Goal: Ask a question

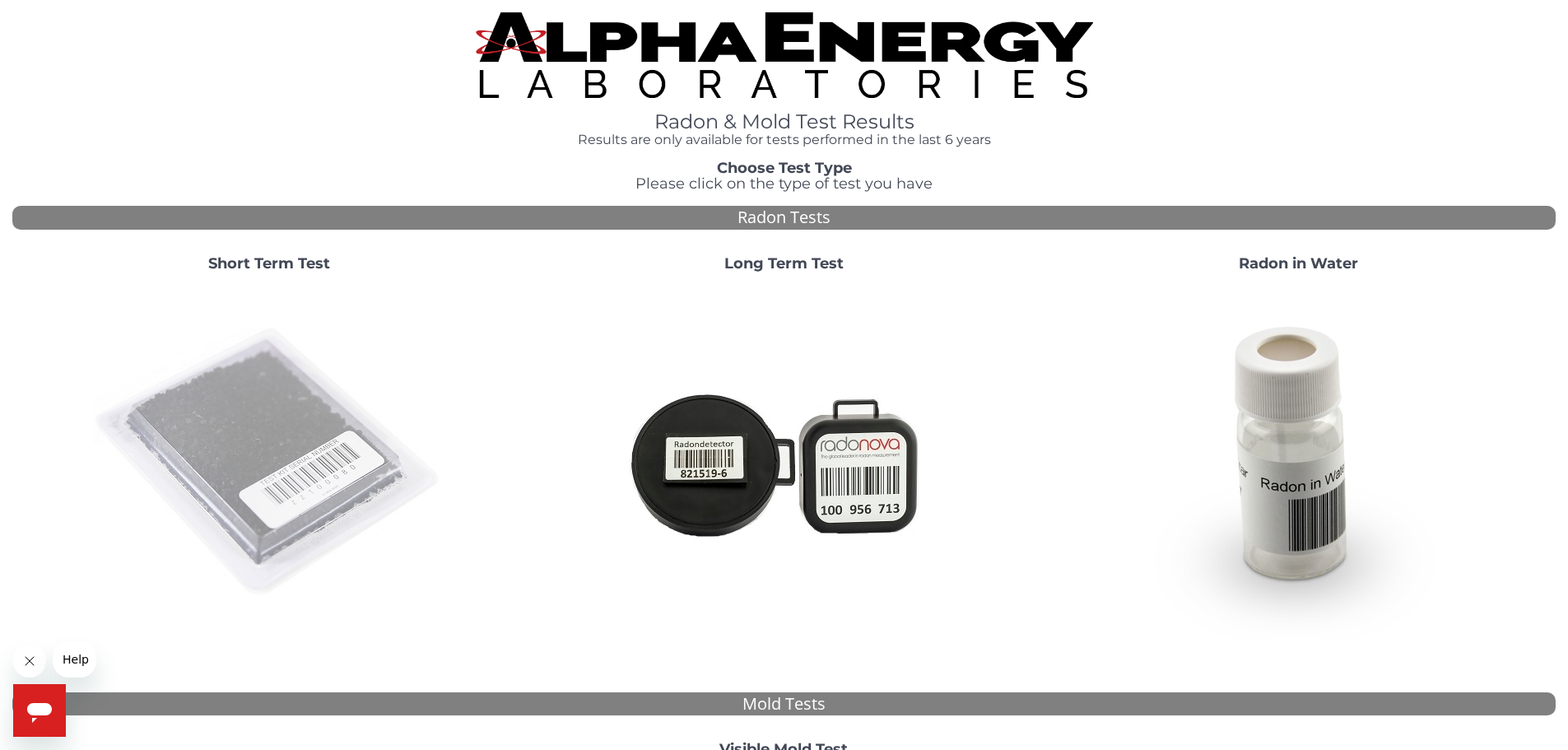
click at [226, 437] on img at bounding box center [269, 463] width 354 height 354
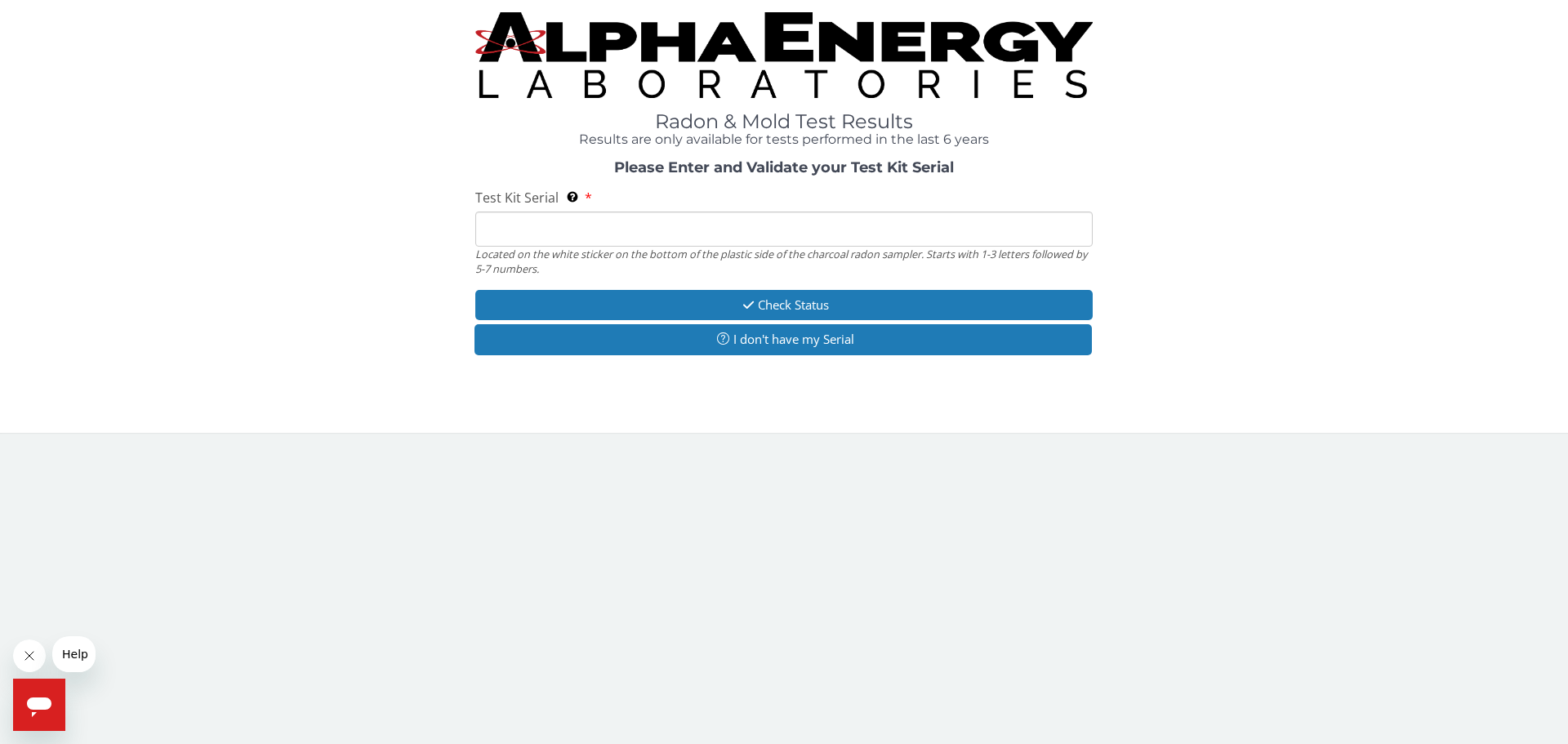
click at [558, 233] on input "Test Kit Serial Located on the white sticker on the bottom of the plastic side …" at bounding box center [784, 229] width 618 height 35
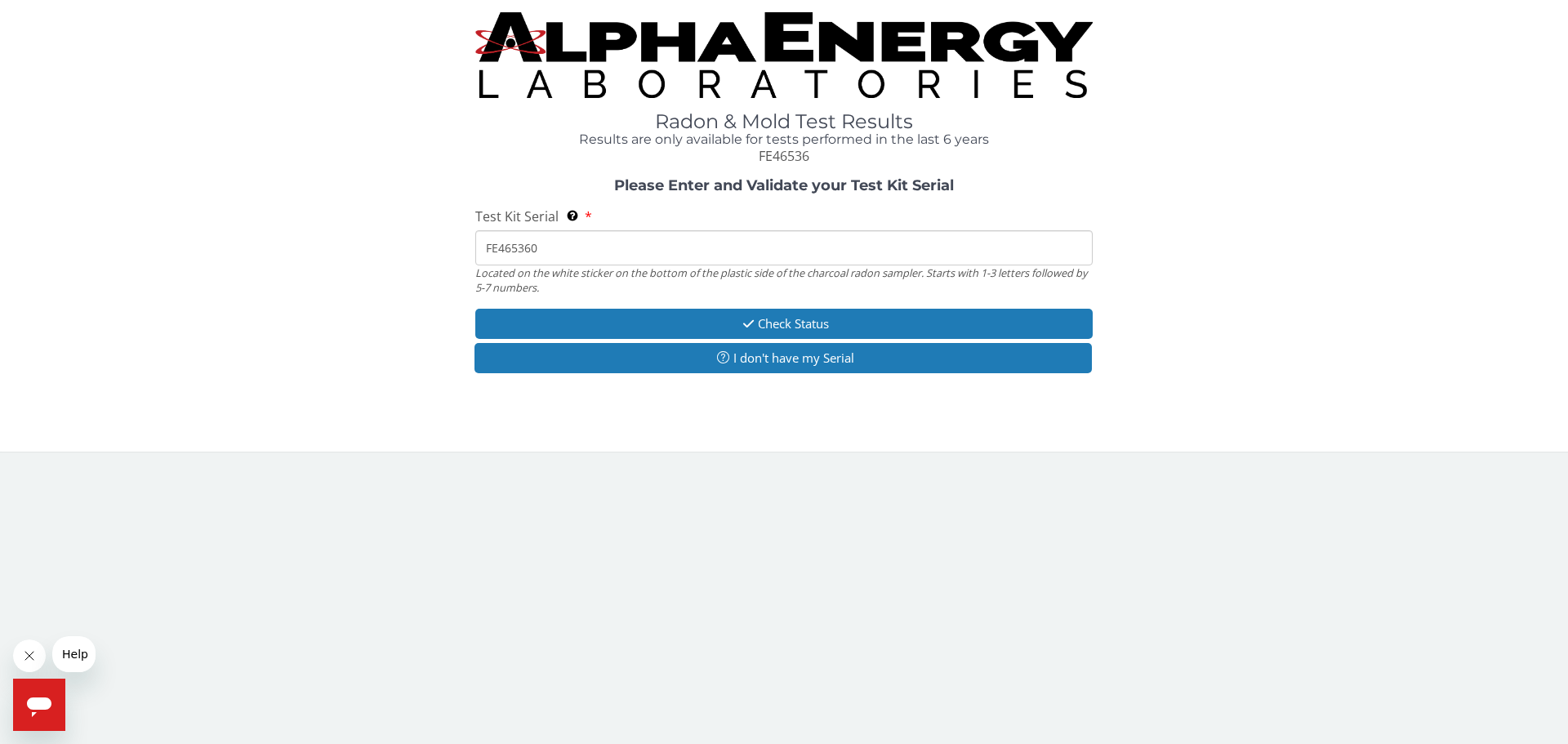
type input "FE465360"
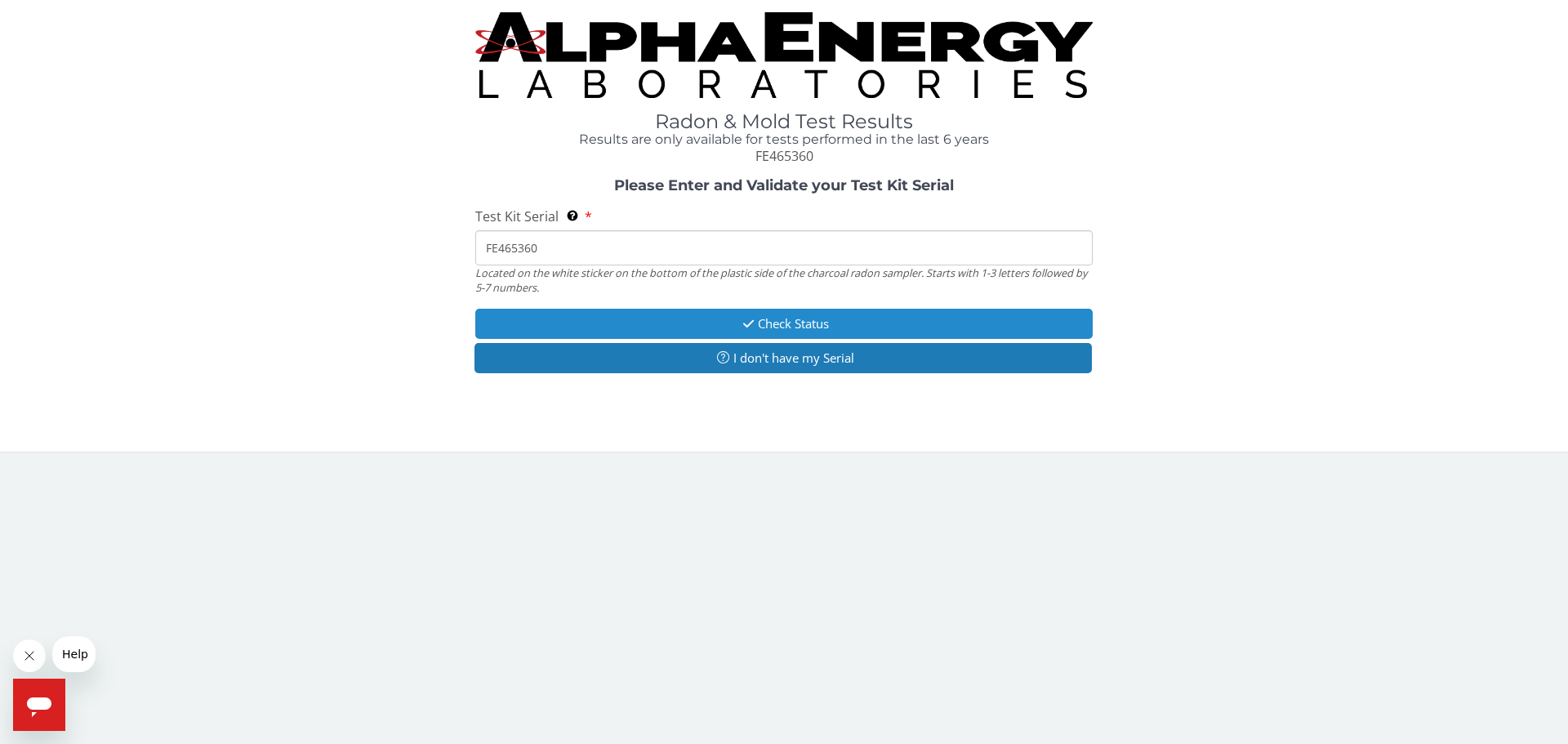
click at [797, 324] on button "Check Status" at bounding box center [784, 324] width 618 height 30
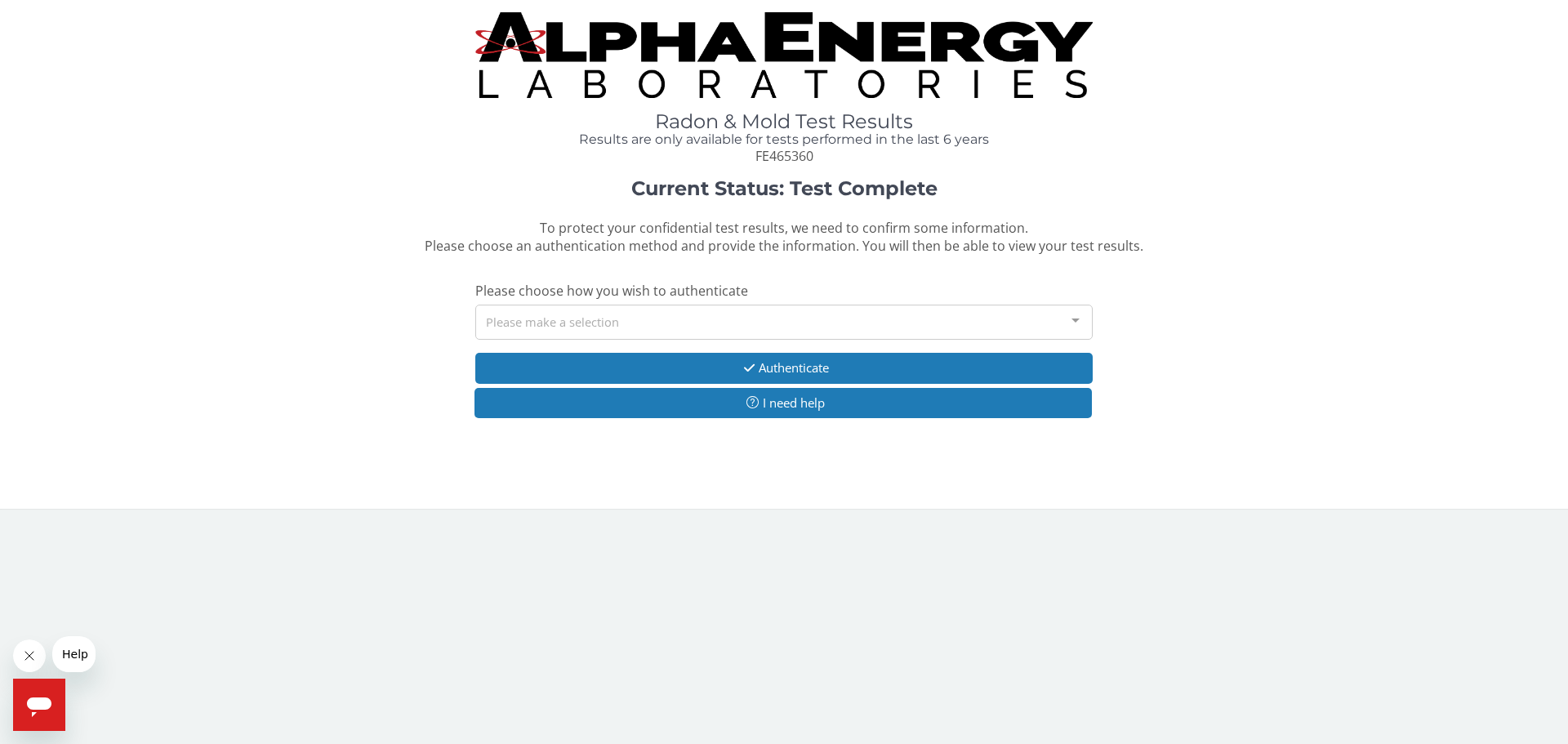
click at [561, 335] on div "Please make a selection" at bounding box center [784, 322] width 618 height 35
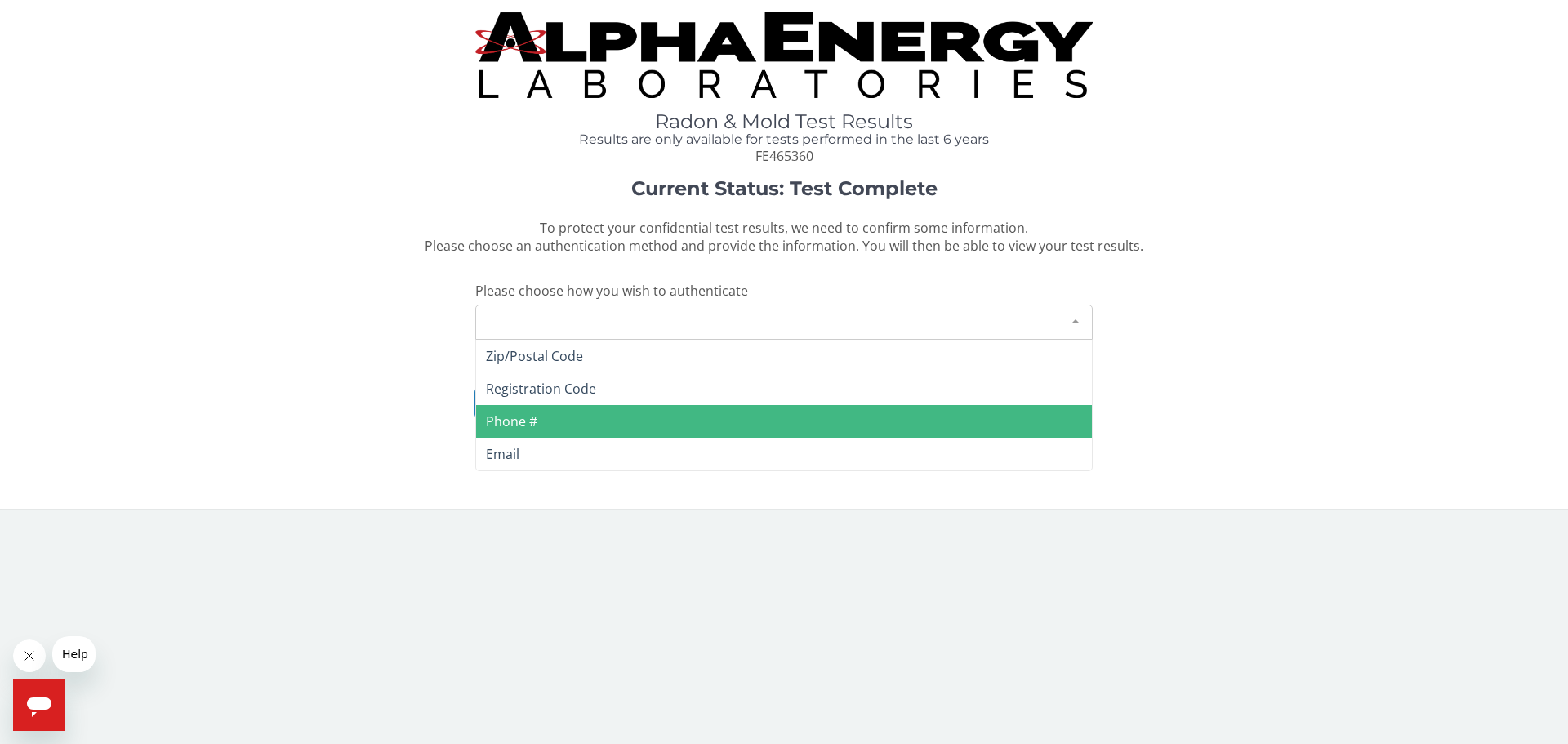
click at [514, 411] on span "Phone #" at bounding box center [784, 421] width 616 height 32
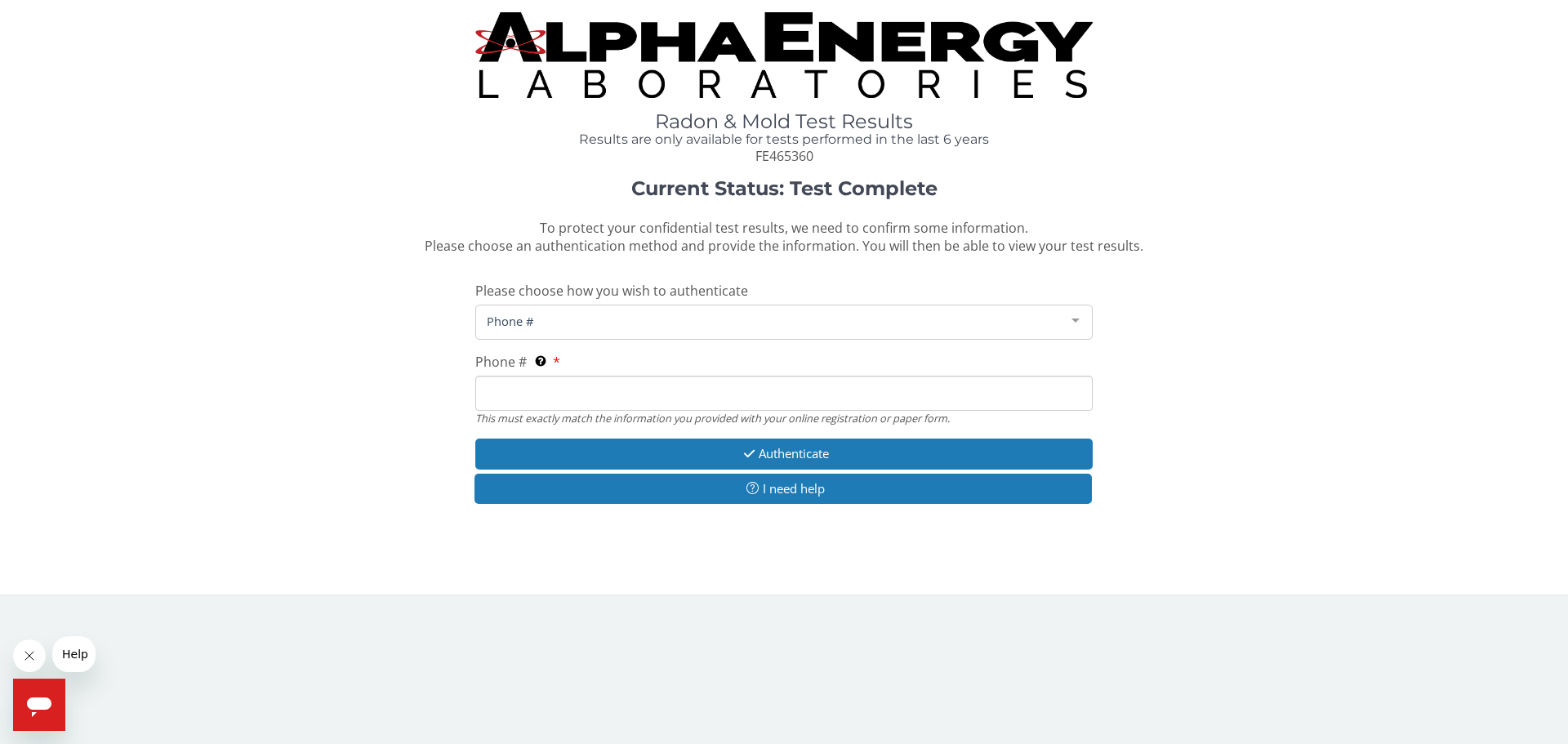
click at [519, 380] on input "Phone # This must exactly match the information you provided with your online r…" at bounding box center [784, 393] width 618 height 35
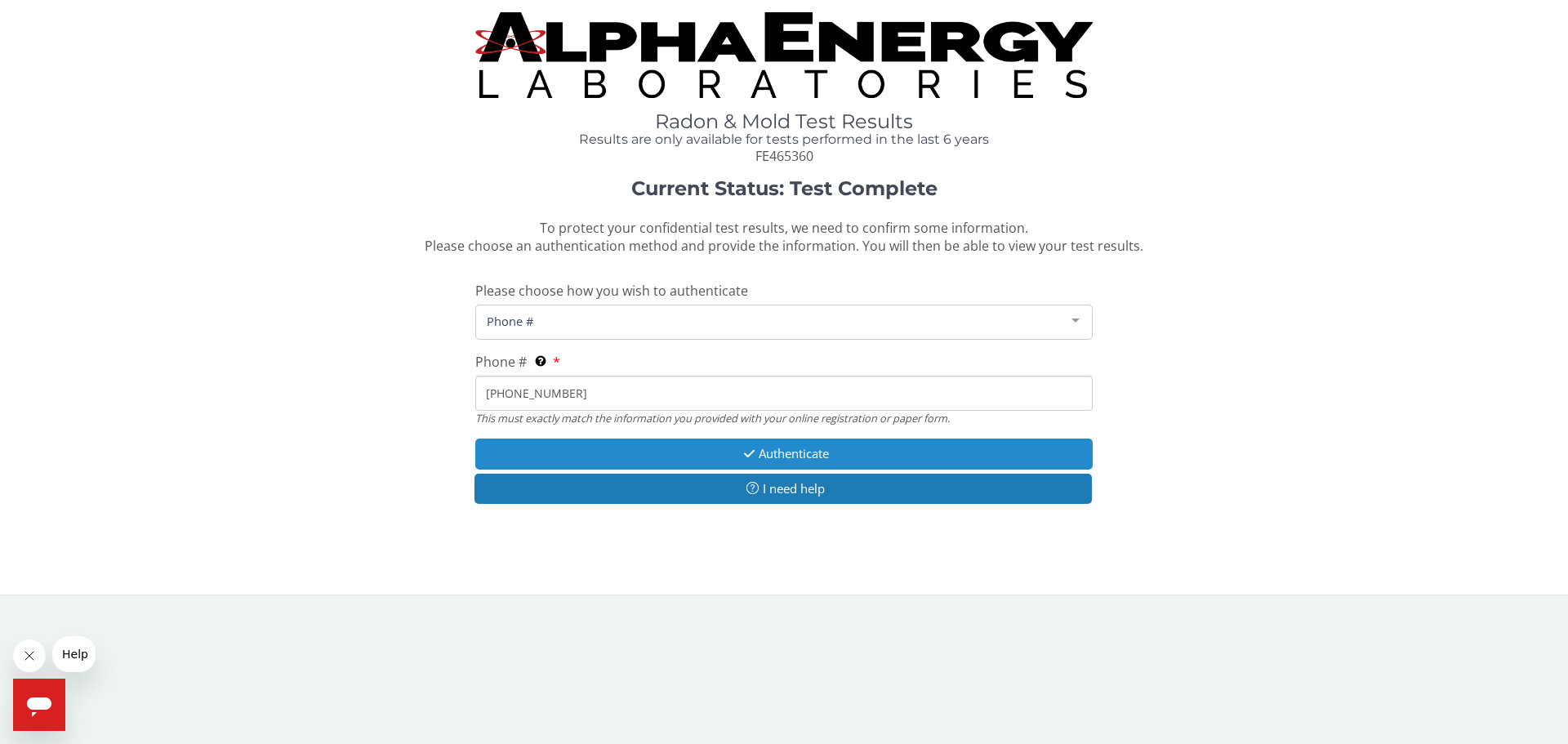
type input "[PHONE_NUMBER]"
click at [731, 449] on button "Authenticate" at bounding box center [784, 454] width 618 height 30
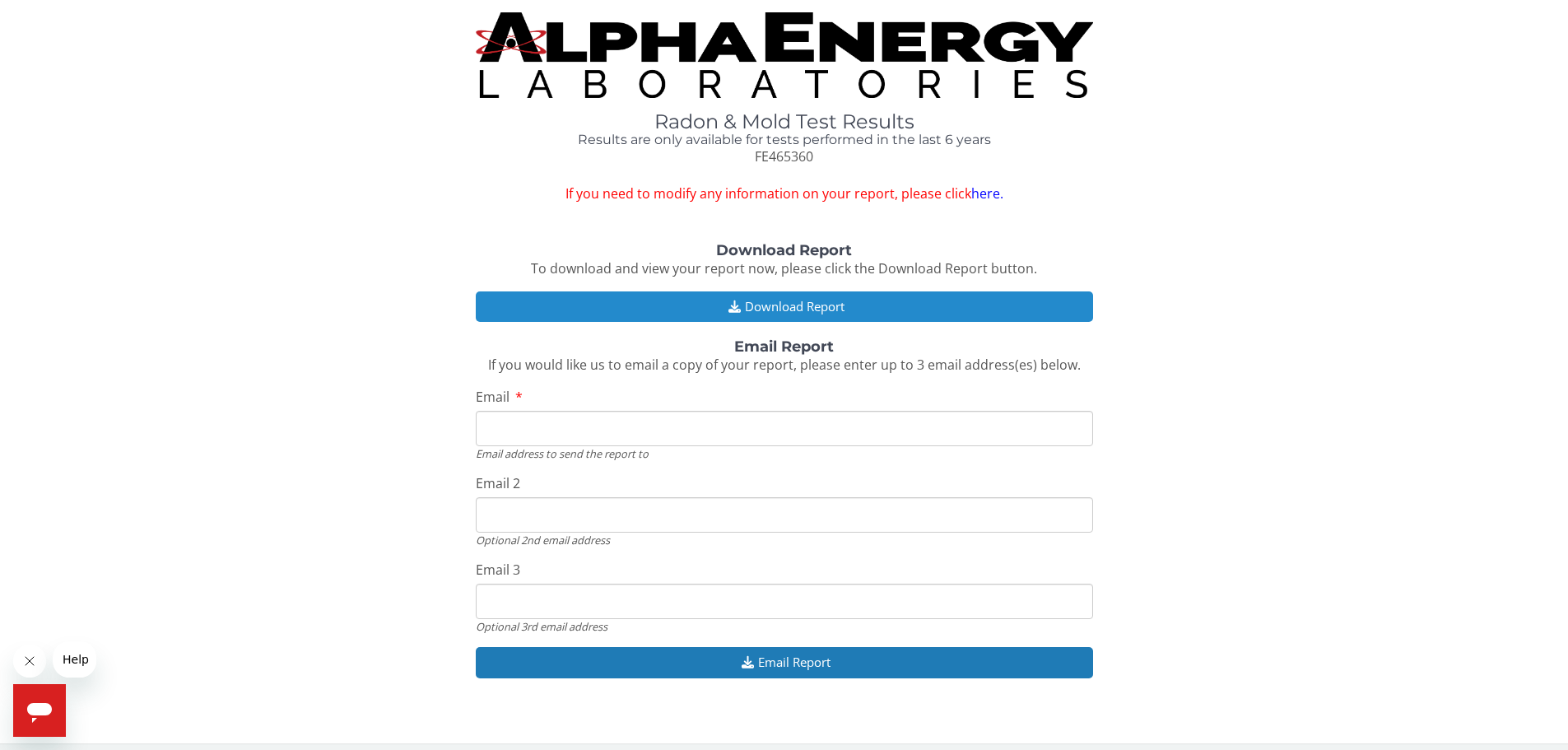
click at [813, 305] on button "Download Report" at bounding box center [784, 306] width 617 height 30
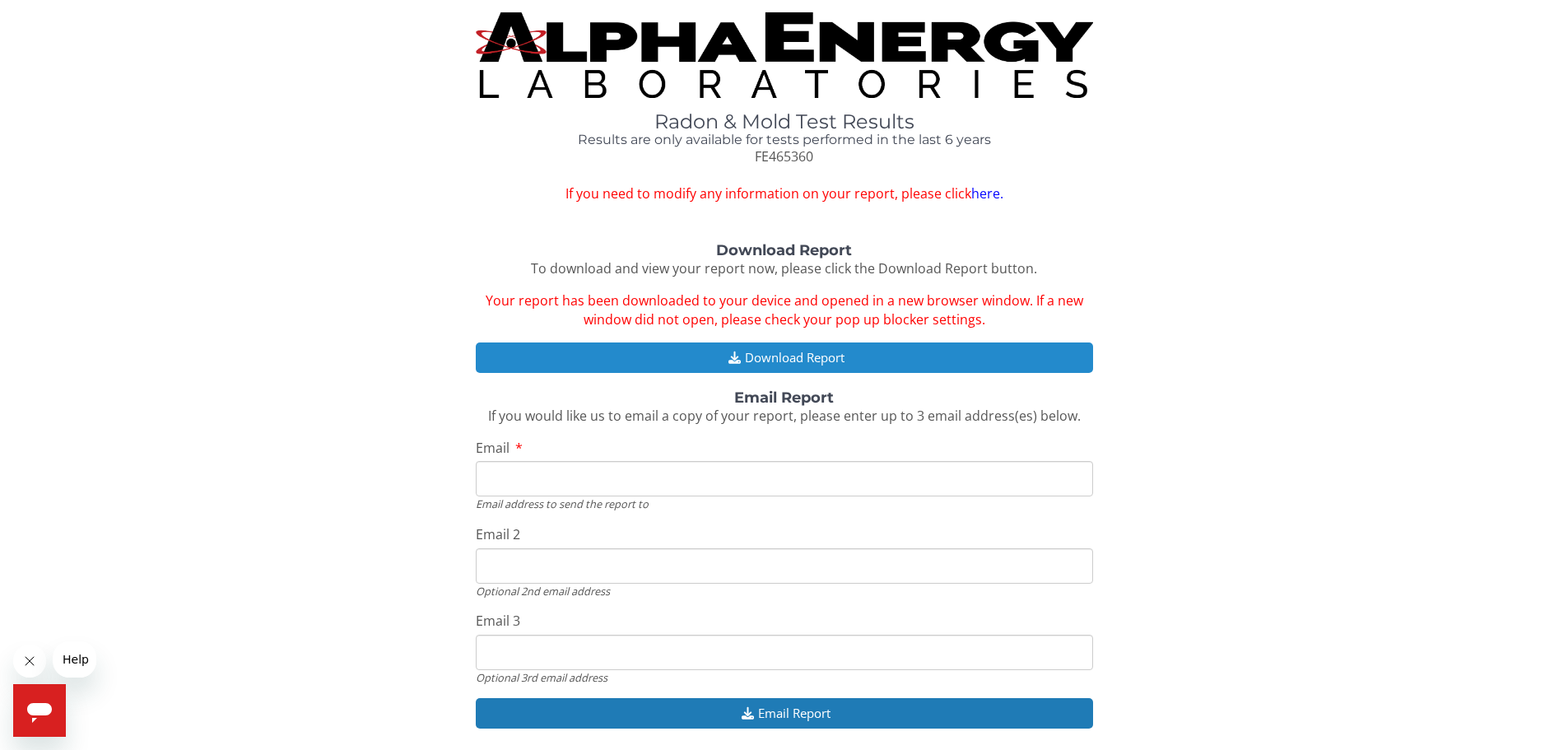
click at [775, 353] on button "Download Report" at bounding box center [784, 357] width 617 height 30
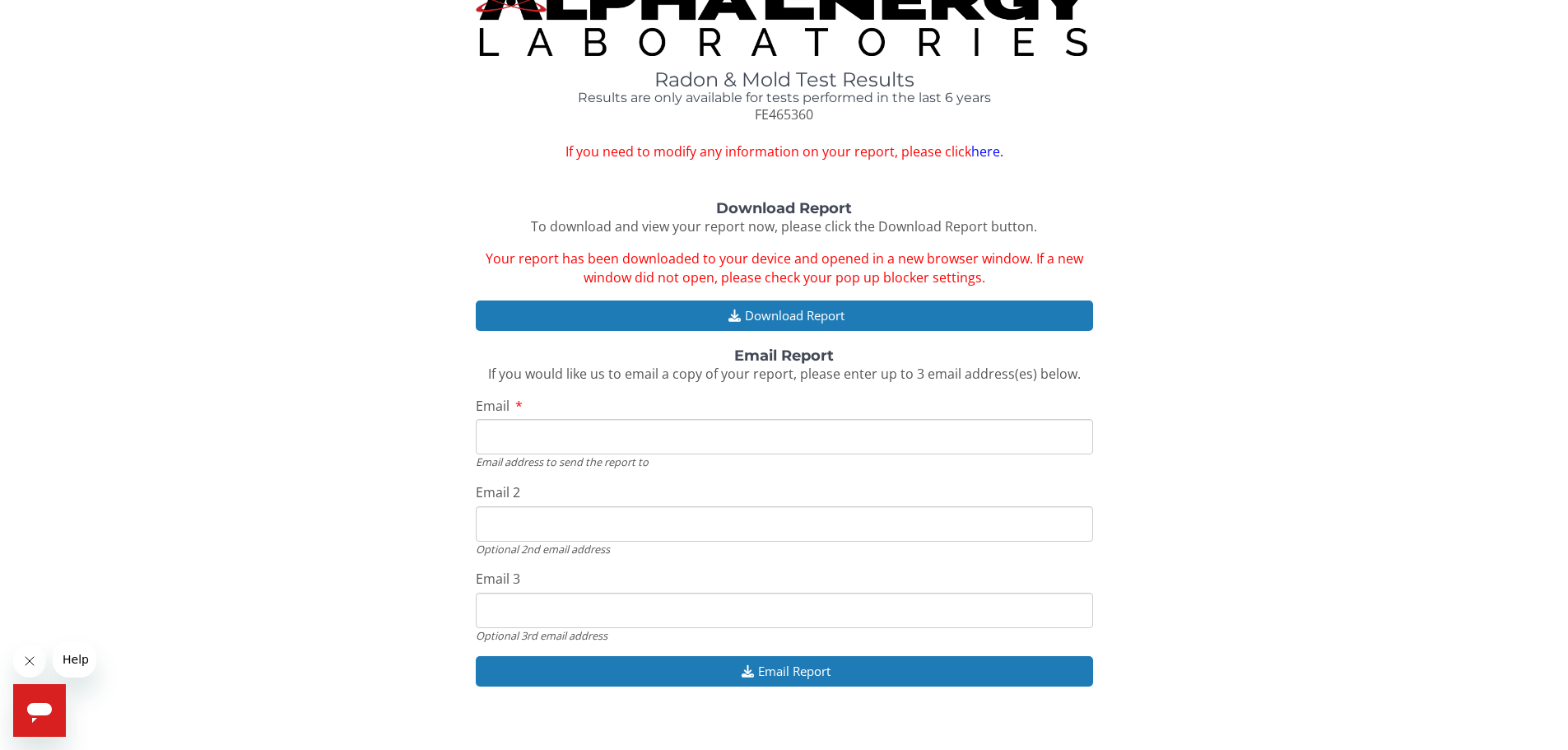
scroll to position [61, 0]
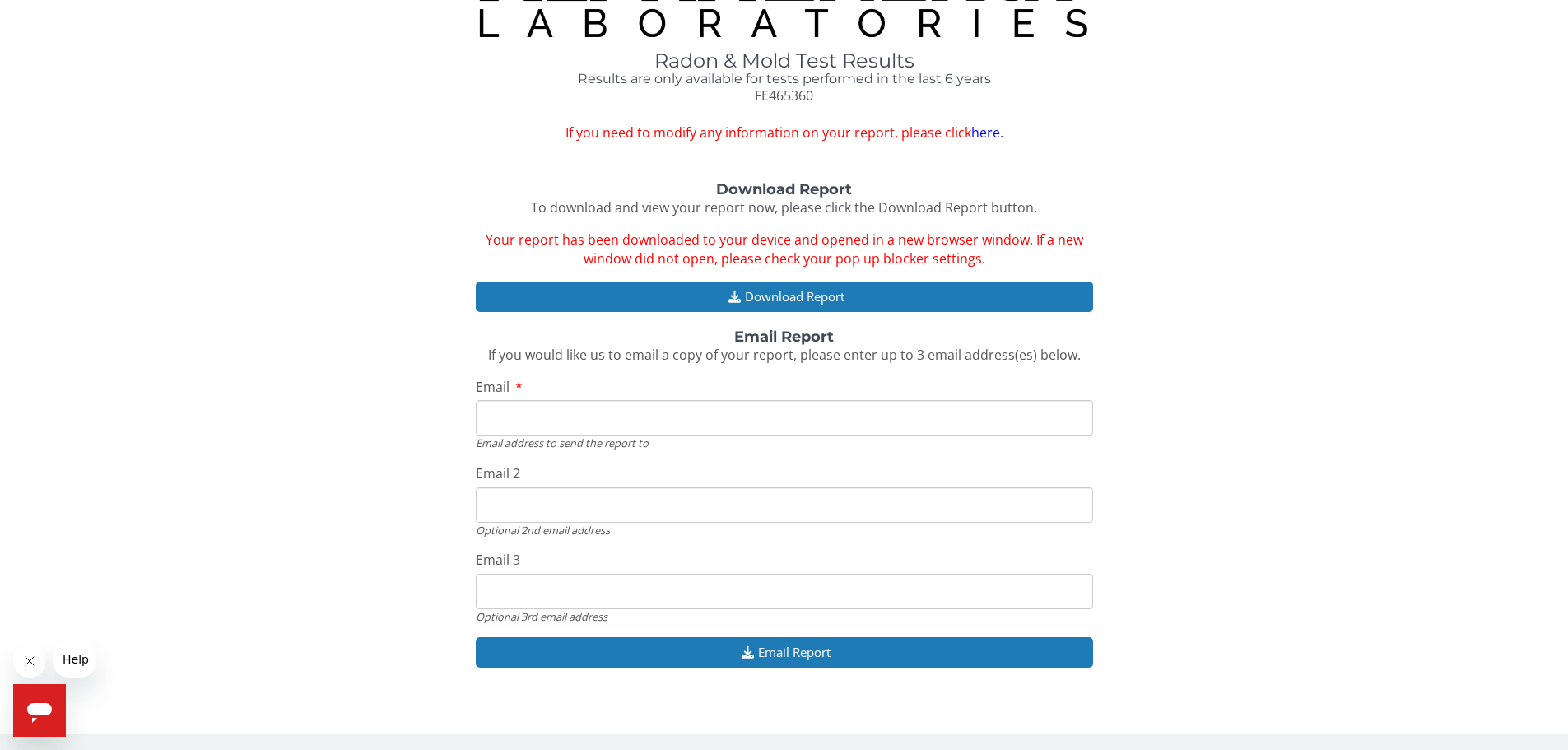
click at [45, 711] on icon "Open messaging window" at bounding box center [39, 713] width 24 height 20
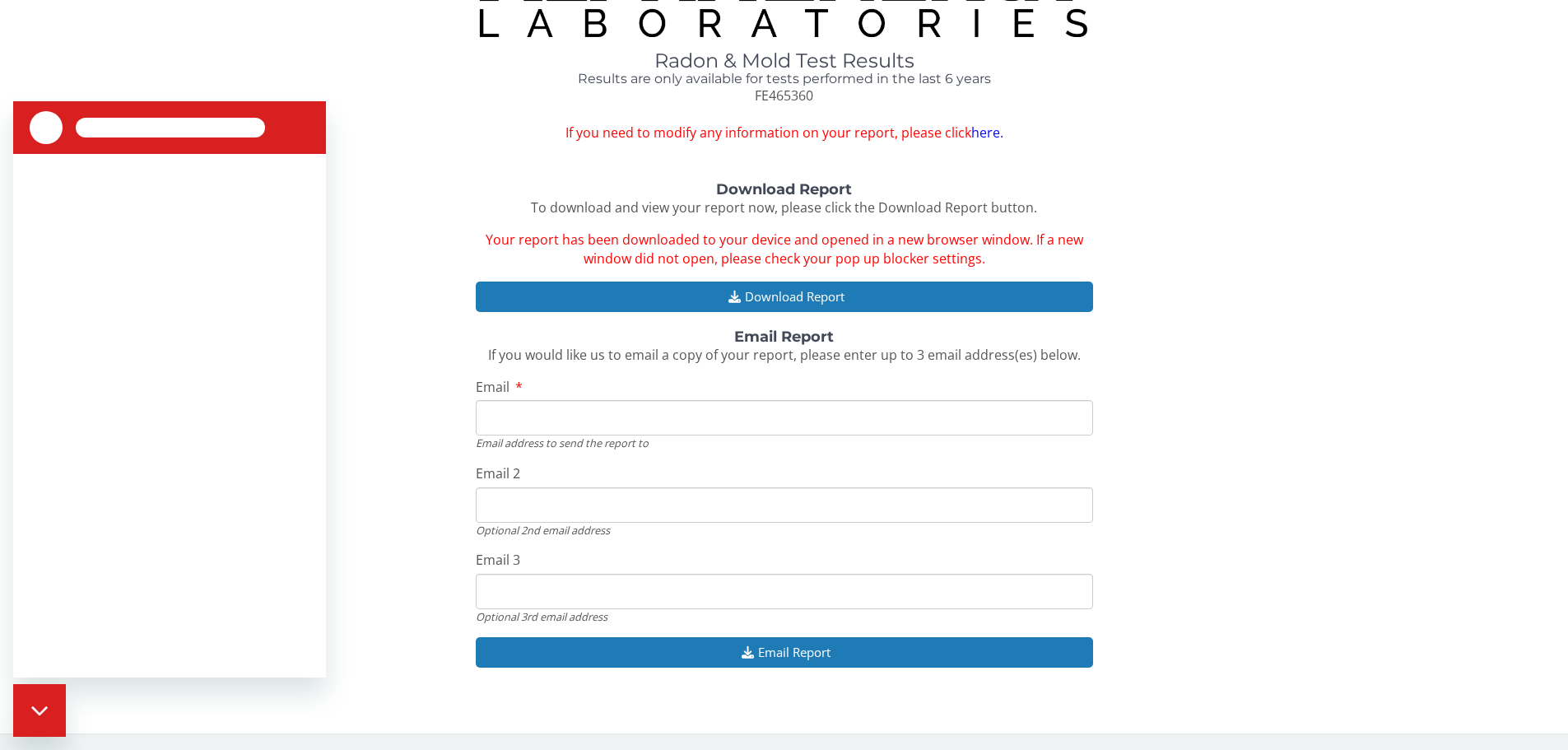
scroll to position [0, 0]
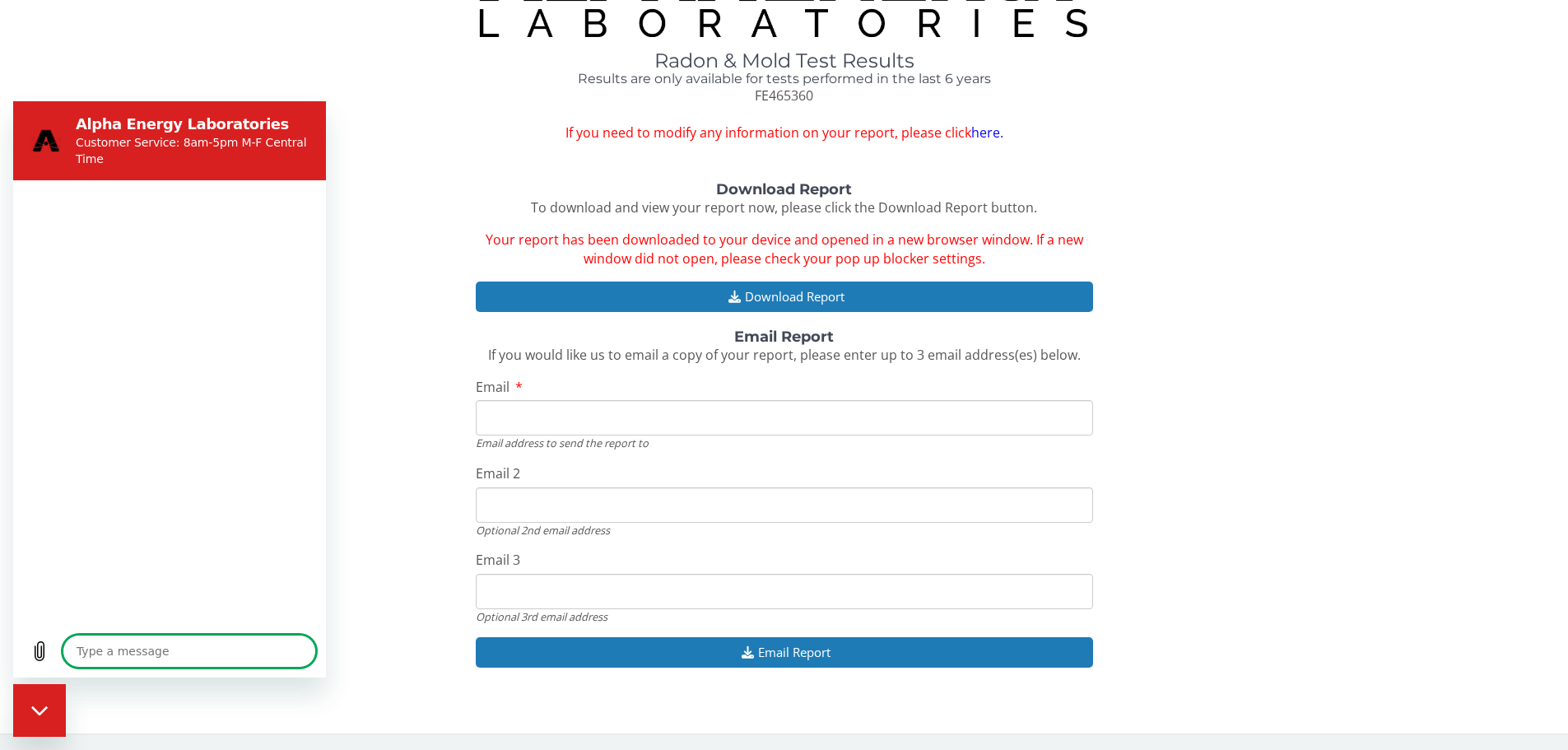
click at [133, 648] on textarea at bounding box center [190, 651] width 253 height 33
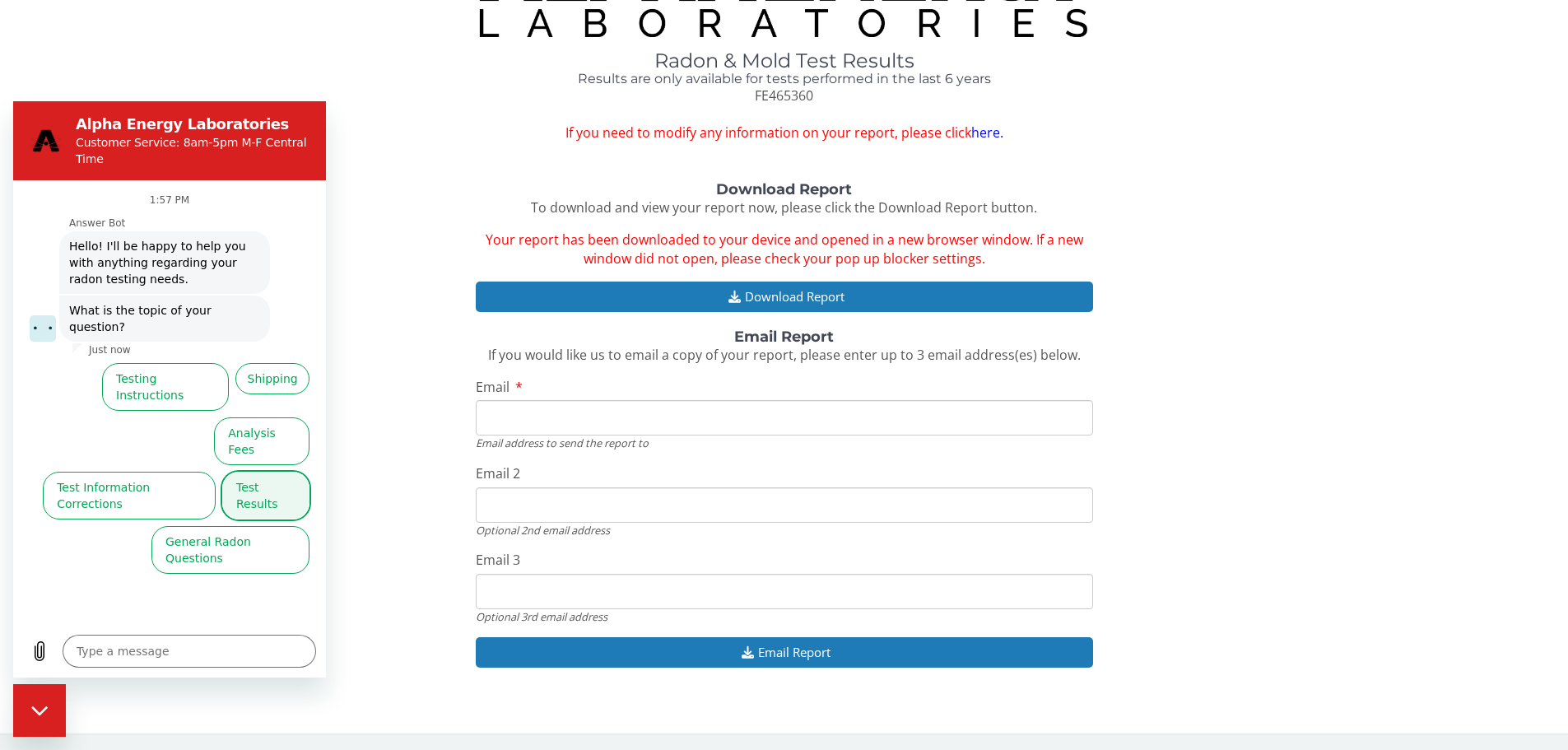
click at [273, 471] on button "Test Results" at bounding box center [266, 495] width 87 height 48
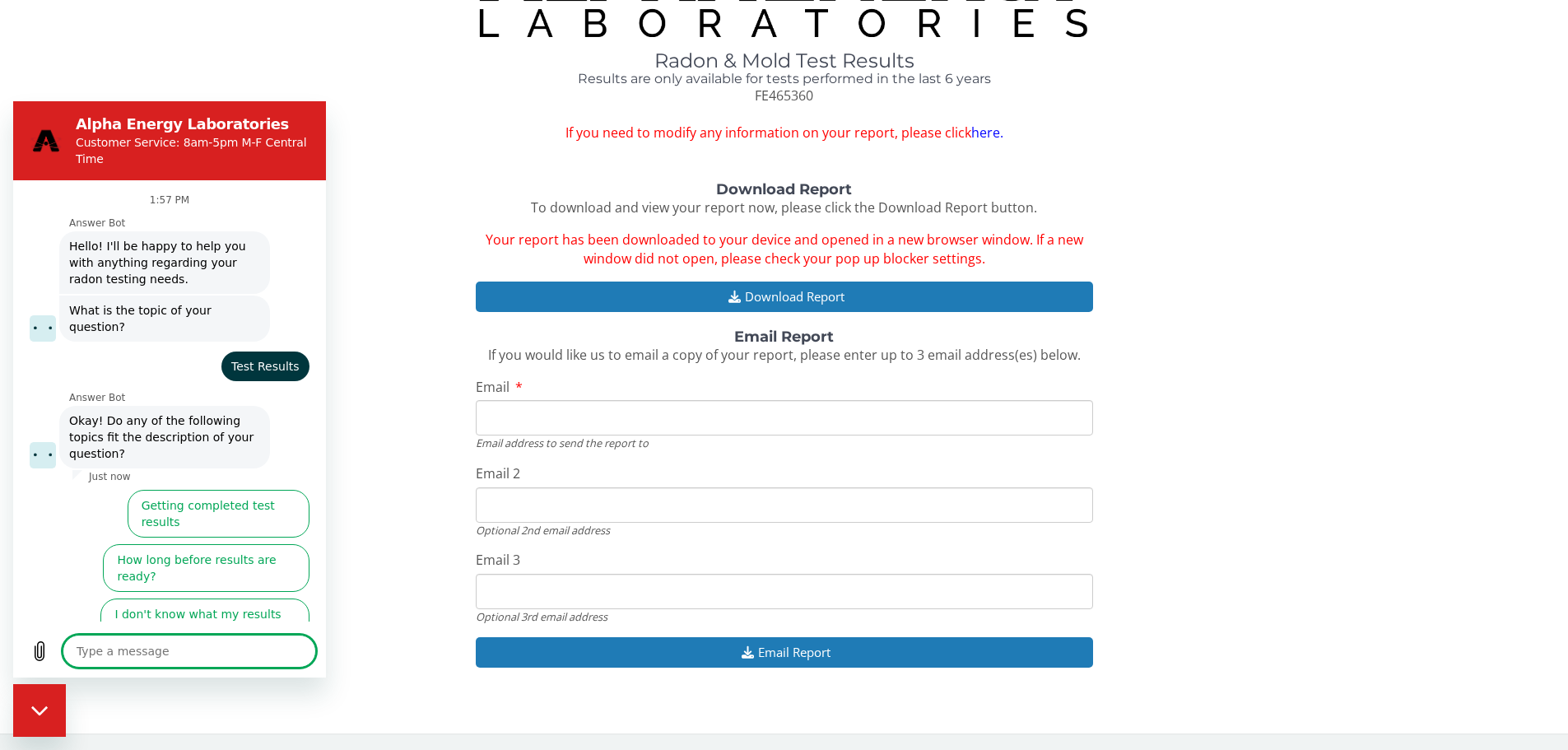
click at [225, 653] on button "I didn't get my test results" at bounding box center [229, 676] width 161 height 48
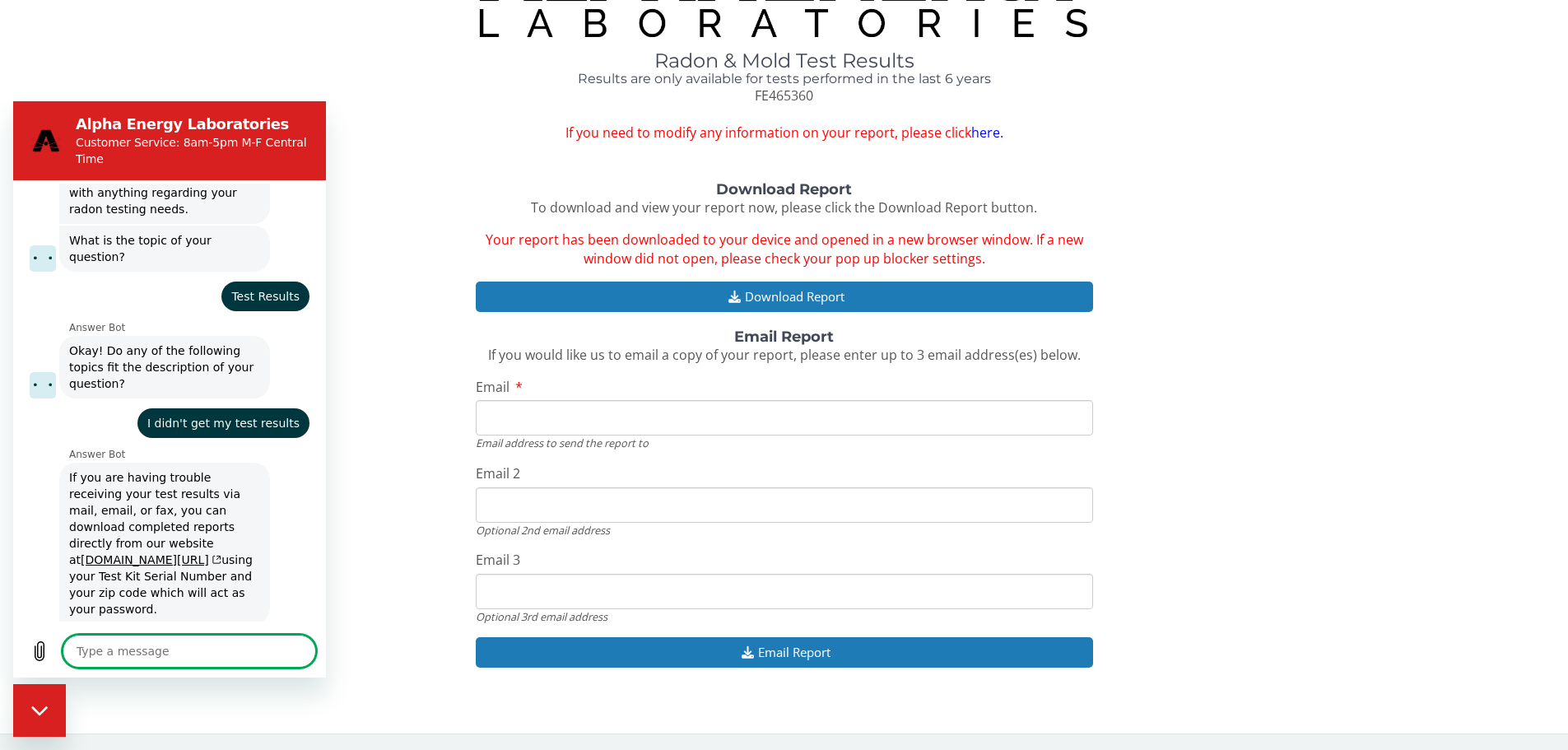
scroll to position [149, 0]
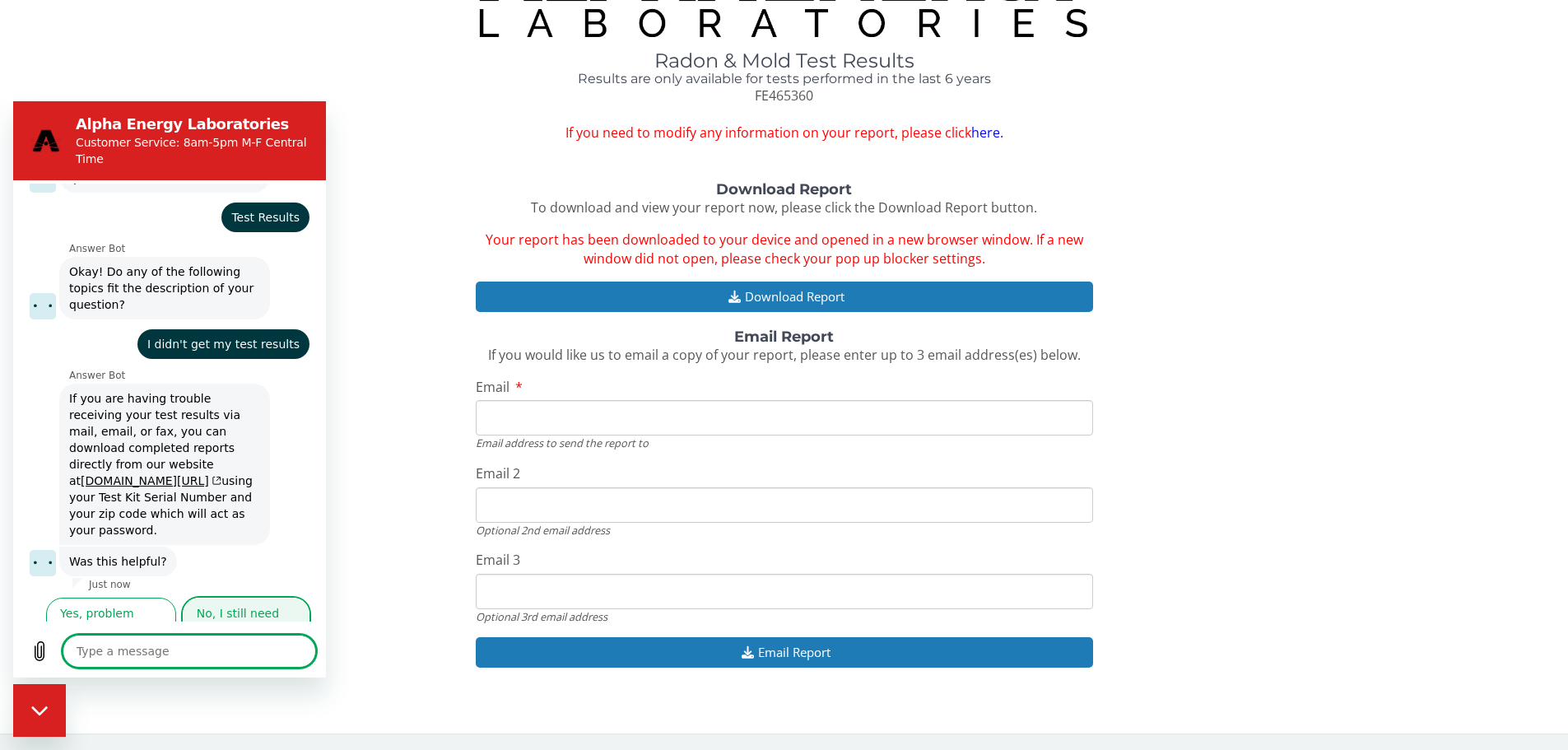
click at [232, 610] on button "No, I still need help" at bounding box center [246, 622] width 127 height 48
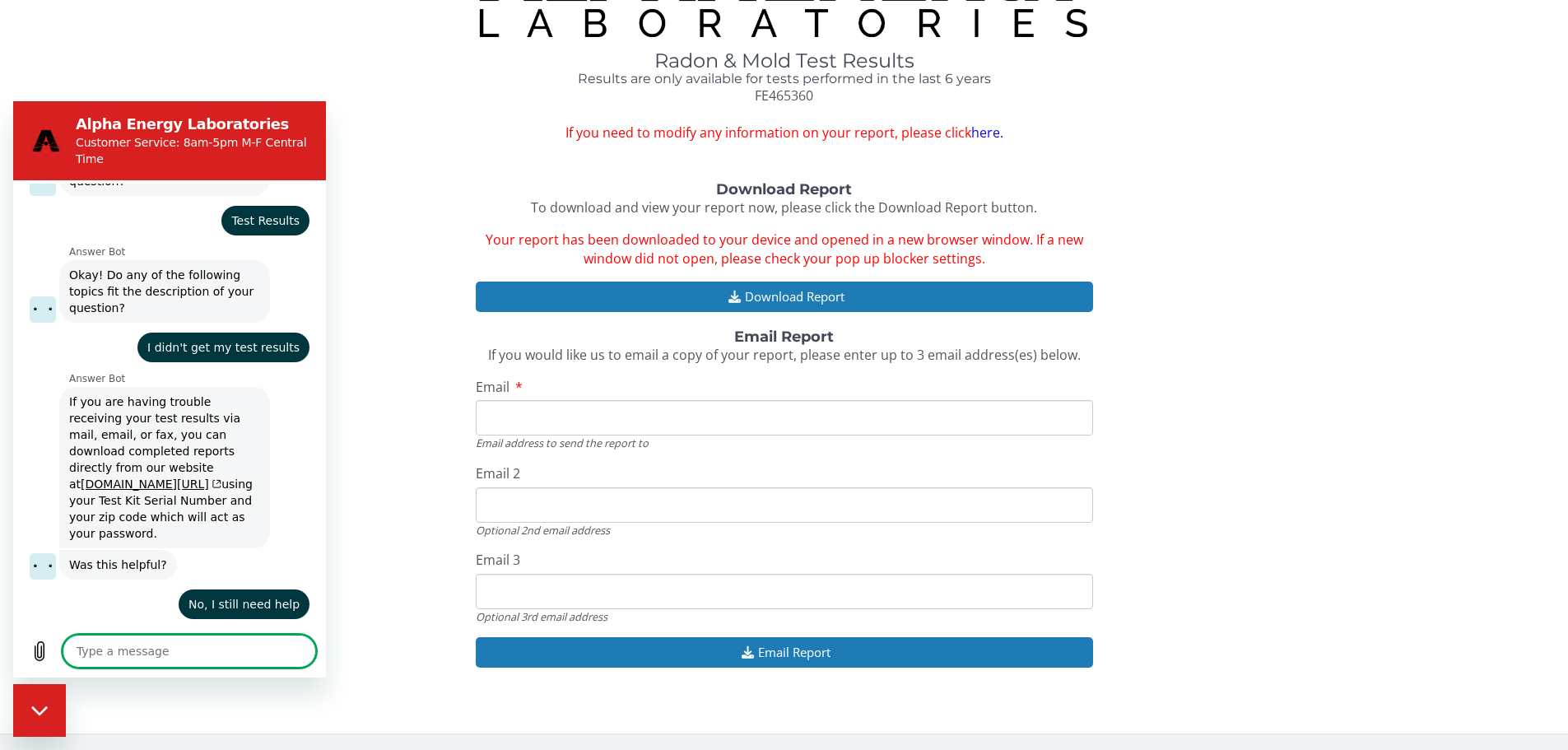
scroll to position [144, 0]
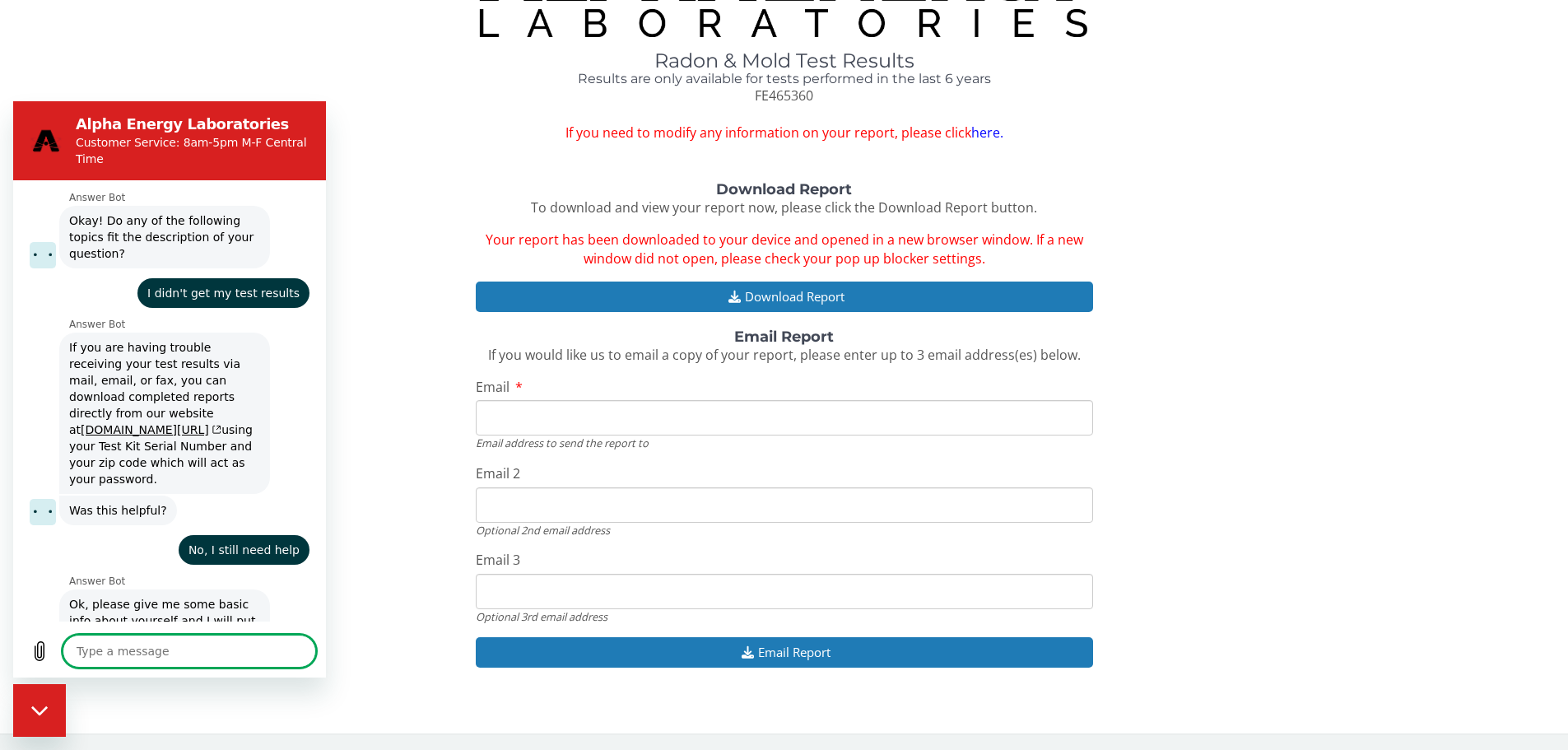
type textarea "x"
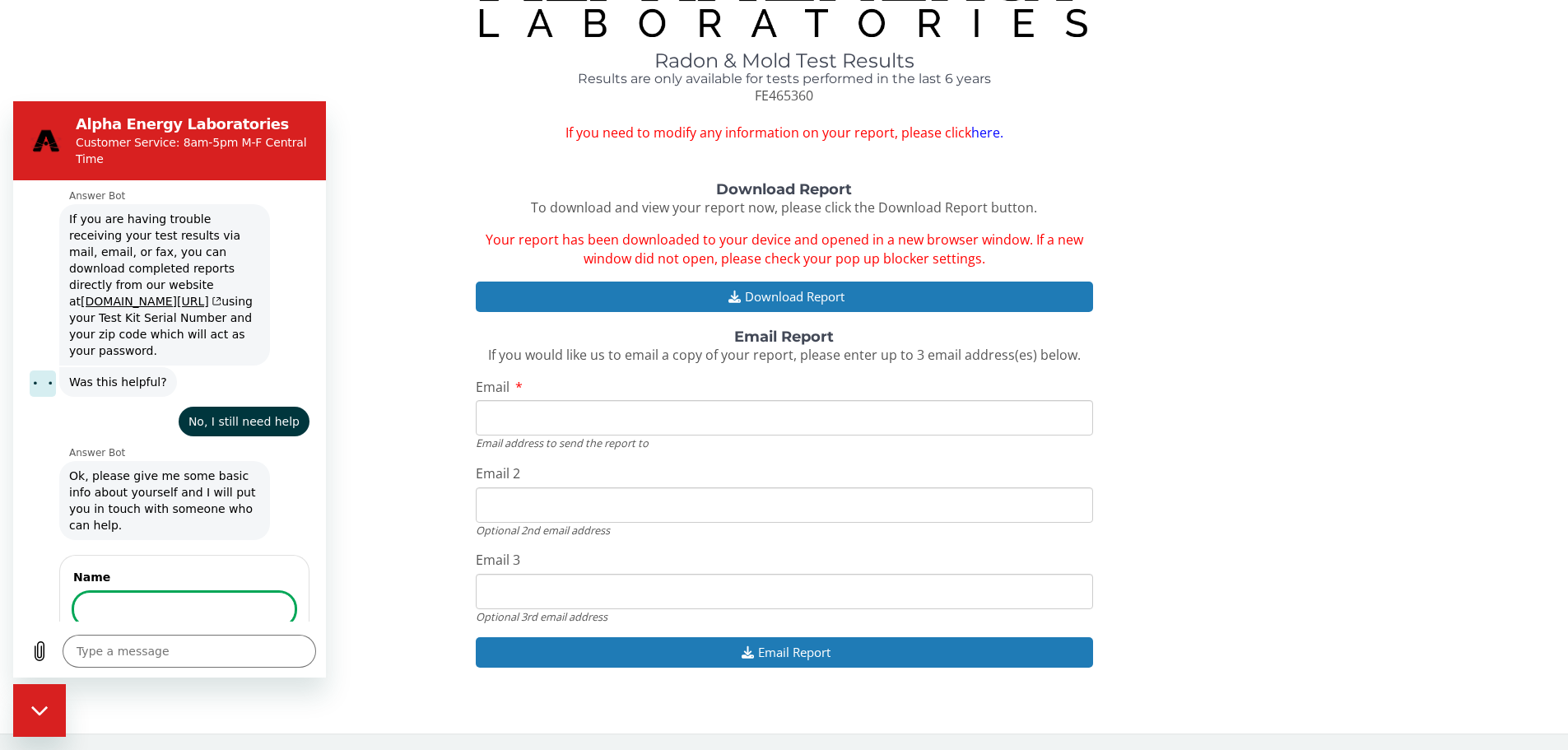
scroll to position [327, 0]
click at [140, 592] on input "Name" at bounding box center [184, 609] width 222 height 34
type input "[PERSON_NAME]"
click at [263, 646] on span "Next" at bounding box center [267, 656] width 27 height 20
type textarea "x"
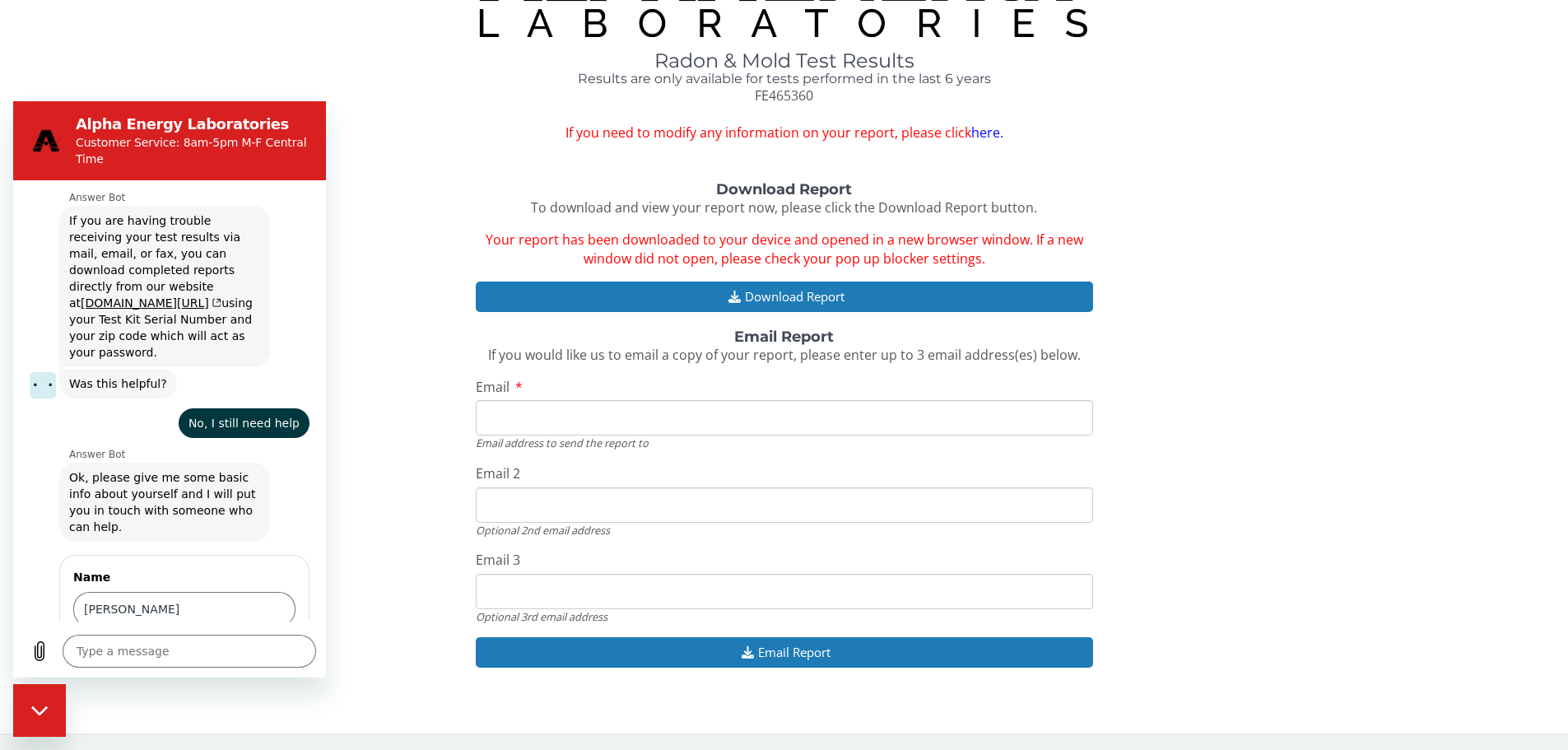
scroll to position [398, 0]
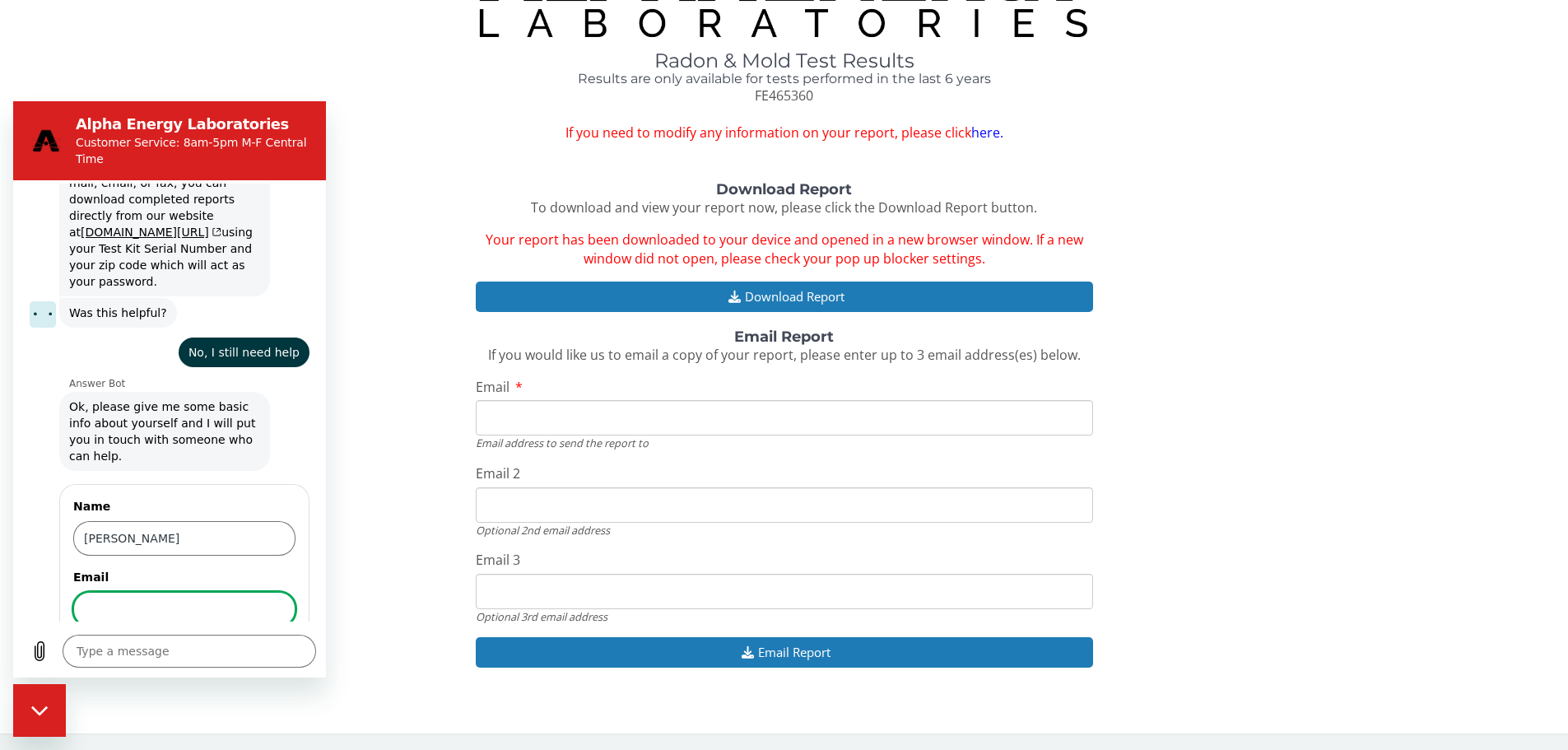
click at [131, 592] on input "Email" at bounding box center [184, 609] width 222 height 34
type input "[EMAIL_ADDRESS][DOMAIN_NAME]"
click at [239, 640] on button "Next" at bounding box center [267, 656] width 57 height 33
type textarea "x"
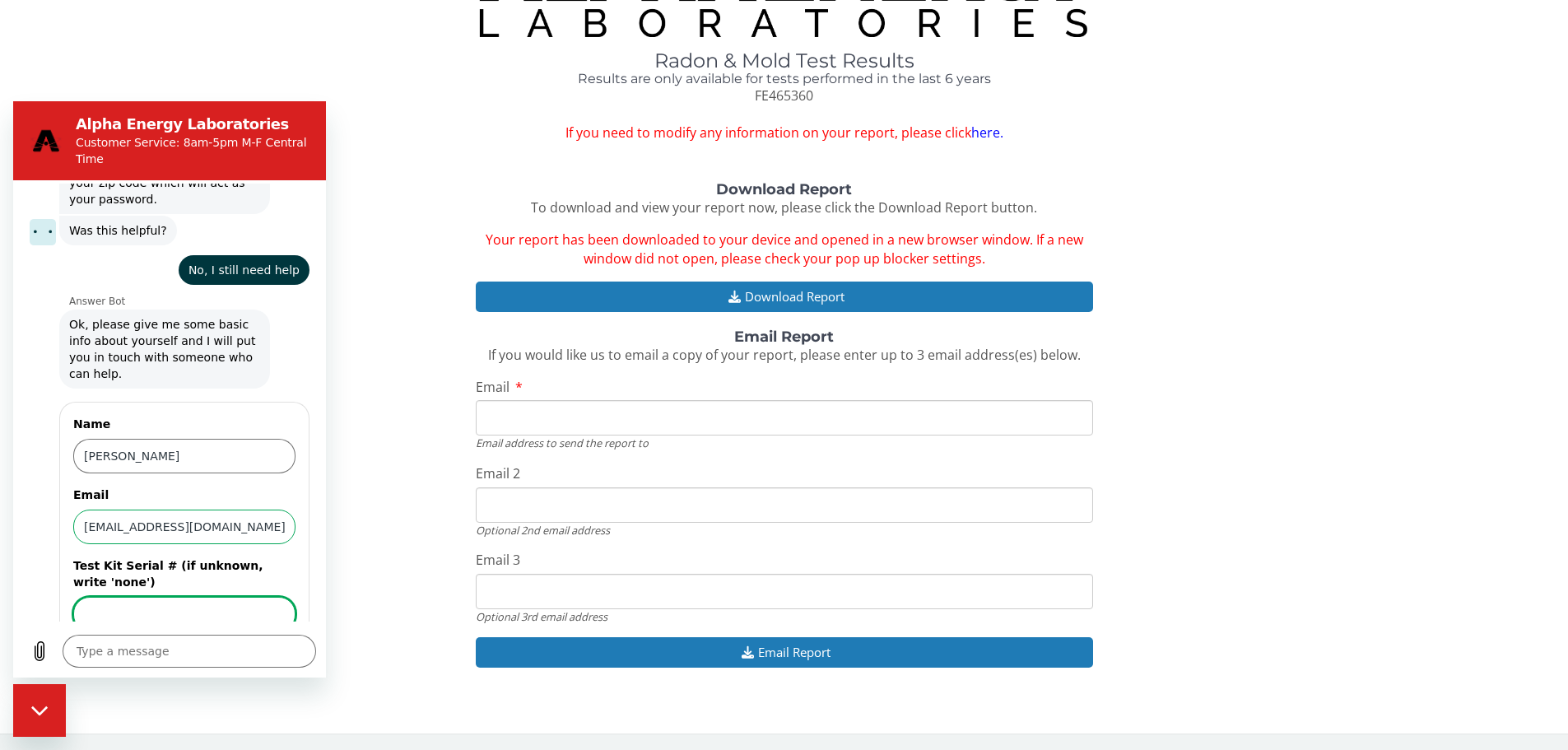
scroll to position [485, 0]
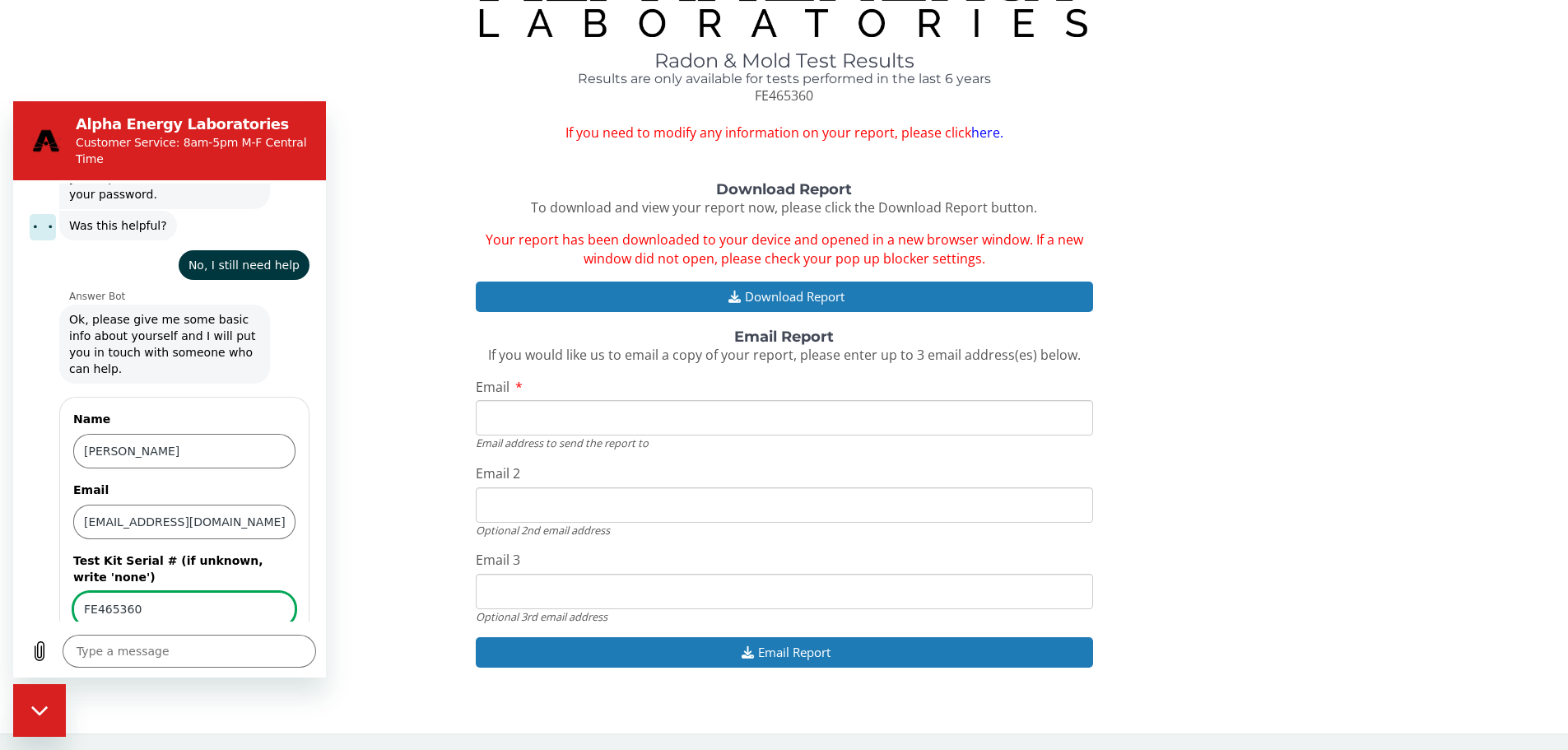
type input "FE465360"
click at [240, 640] on button "Send" at bounding box center [267, 656] width 57 height 33
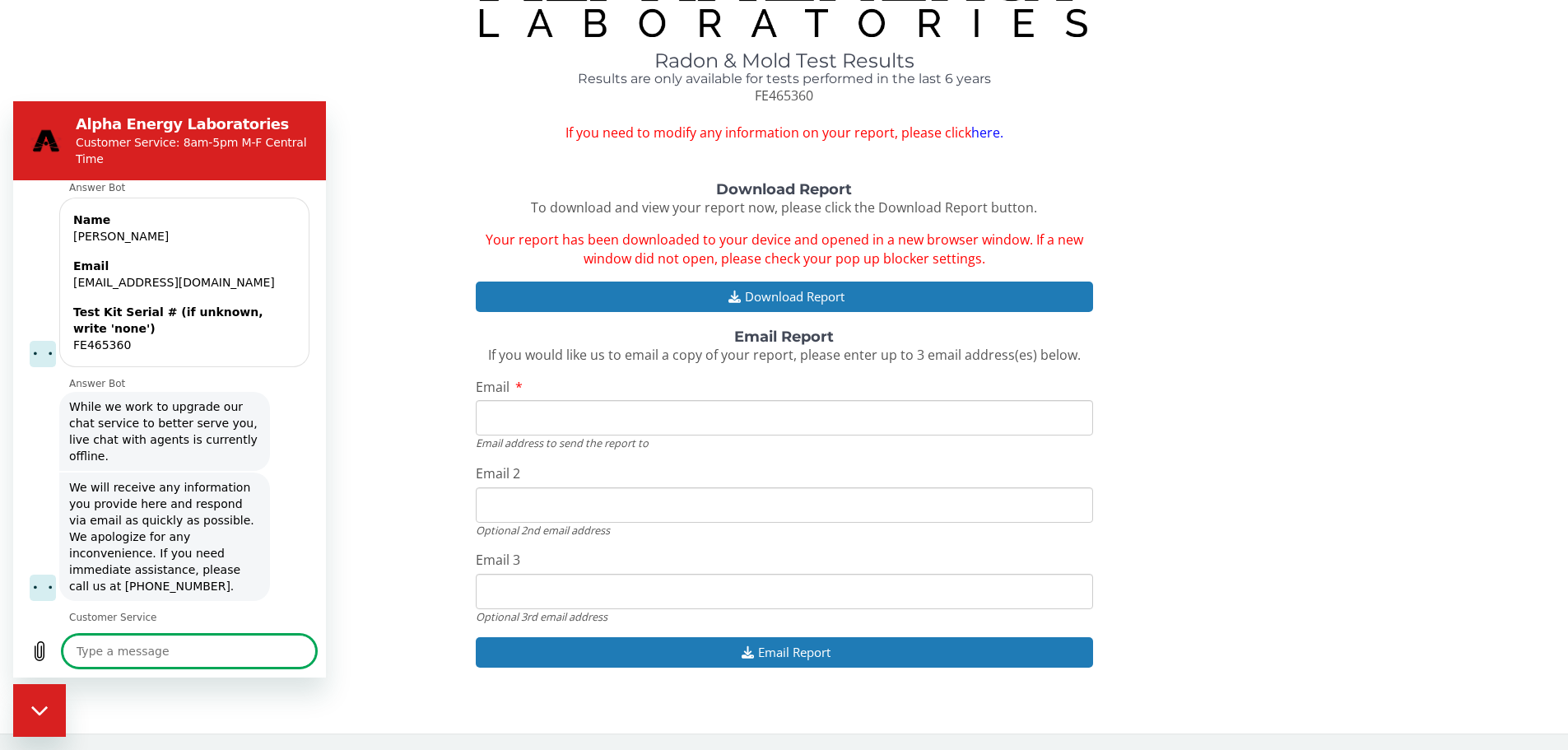
scroll to position [701, 0]
type textarea "x"
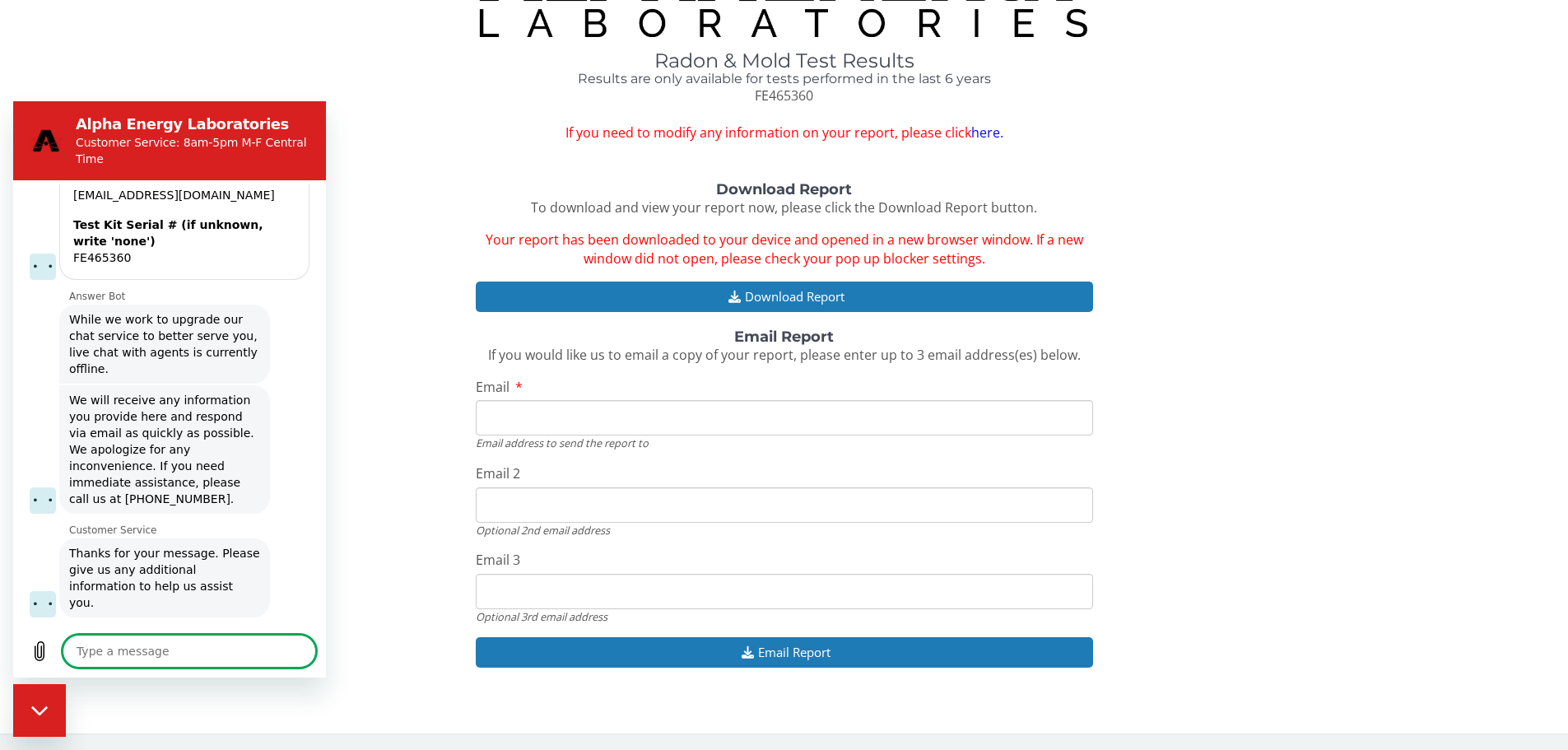
scroll to position [788, 0]
click at [112, 650] on textarea at bounding box center [190, 651] width 253 height 33
type textarea "I"
type textarea "x"
type textarea "I"
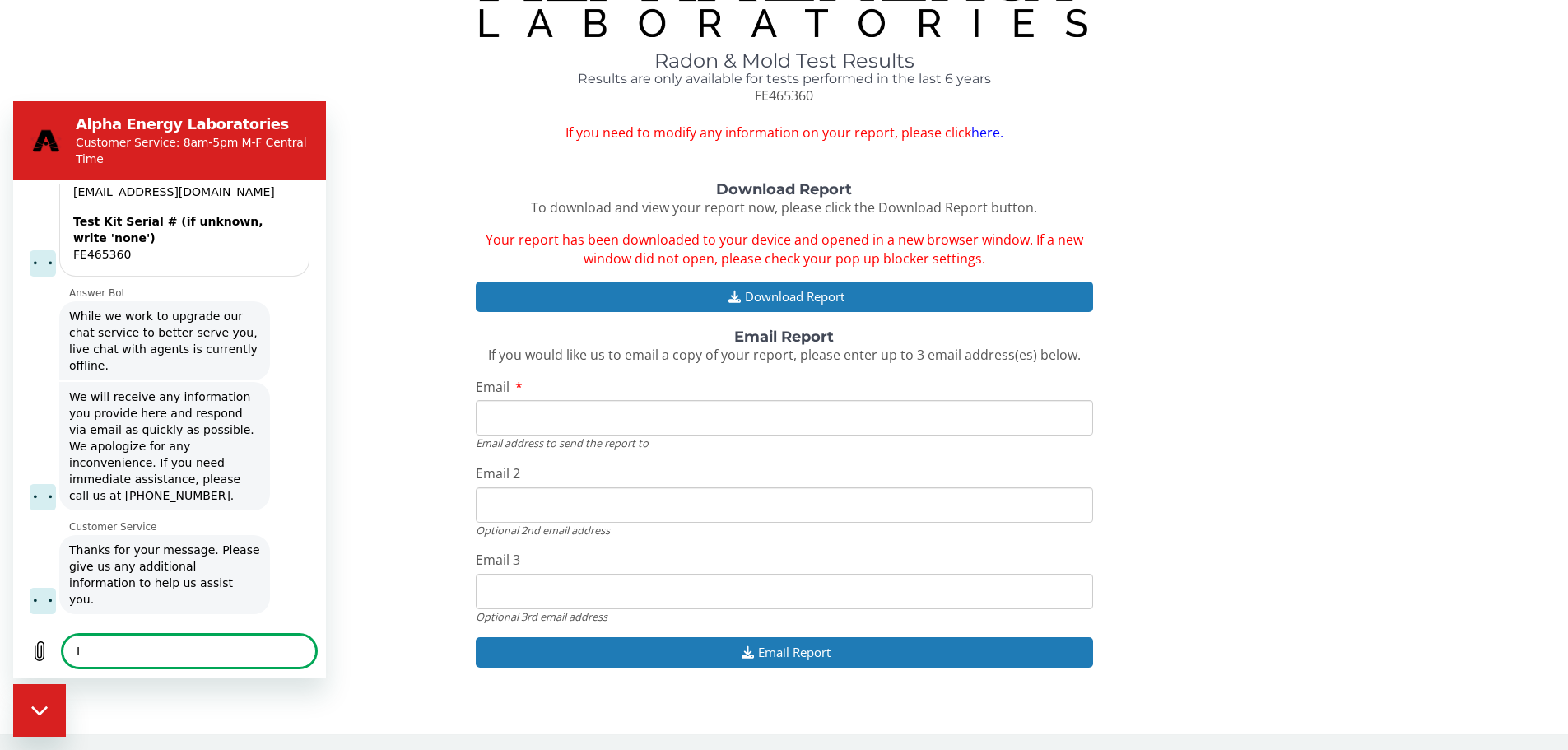
type textarea "x"
type textarea "I t"
type textarea "x"
type textarea "I tr"
type textarea "x"
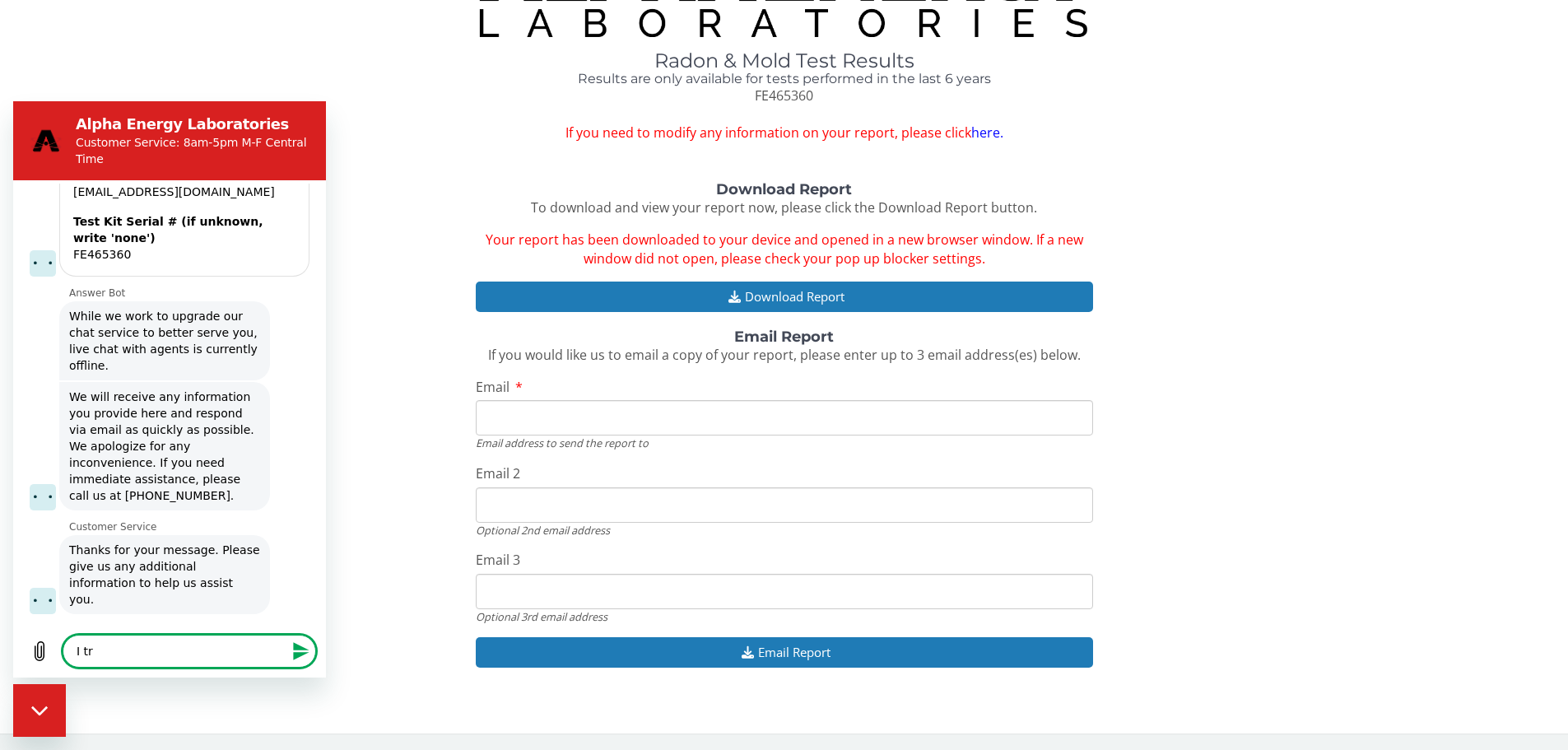
type textarea "I tri"
type textarea "x"
type textarea "I trie"
type textarea "x"
type textarea "I tried"
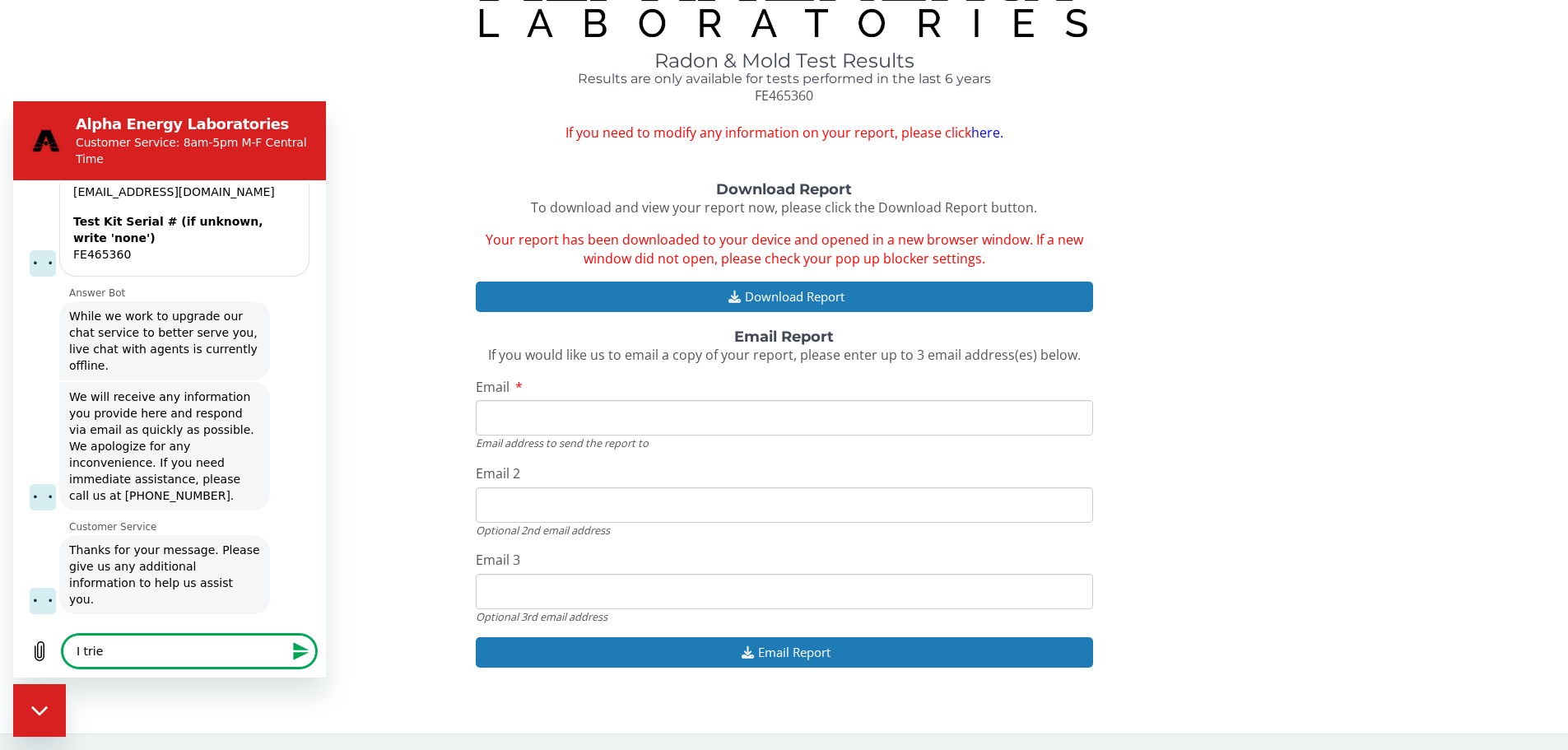
type textarea "x"
type textarea "I tried"
type textarea "x"
type textarea "I tried p"
type textarea "x"
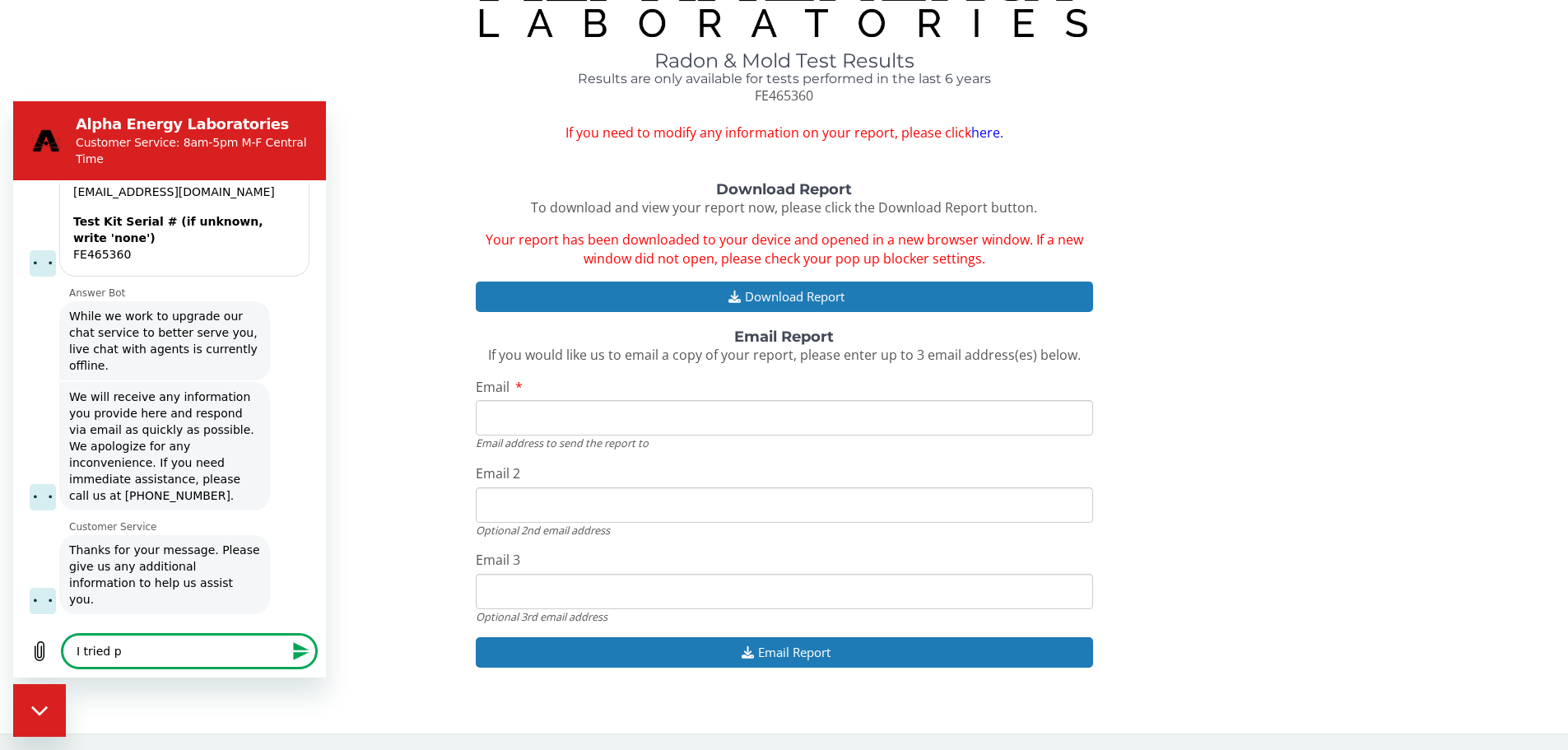
type textarea "I tried ph"
type textarea "x"
type textarea "I tried pho"
type textarea "x"
type textarea "I tried phon"
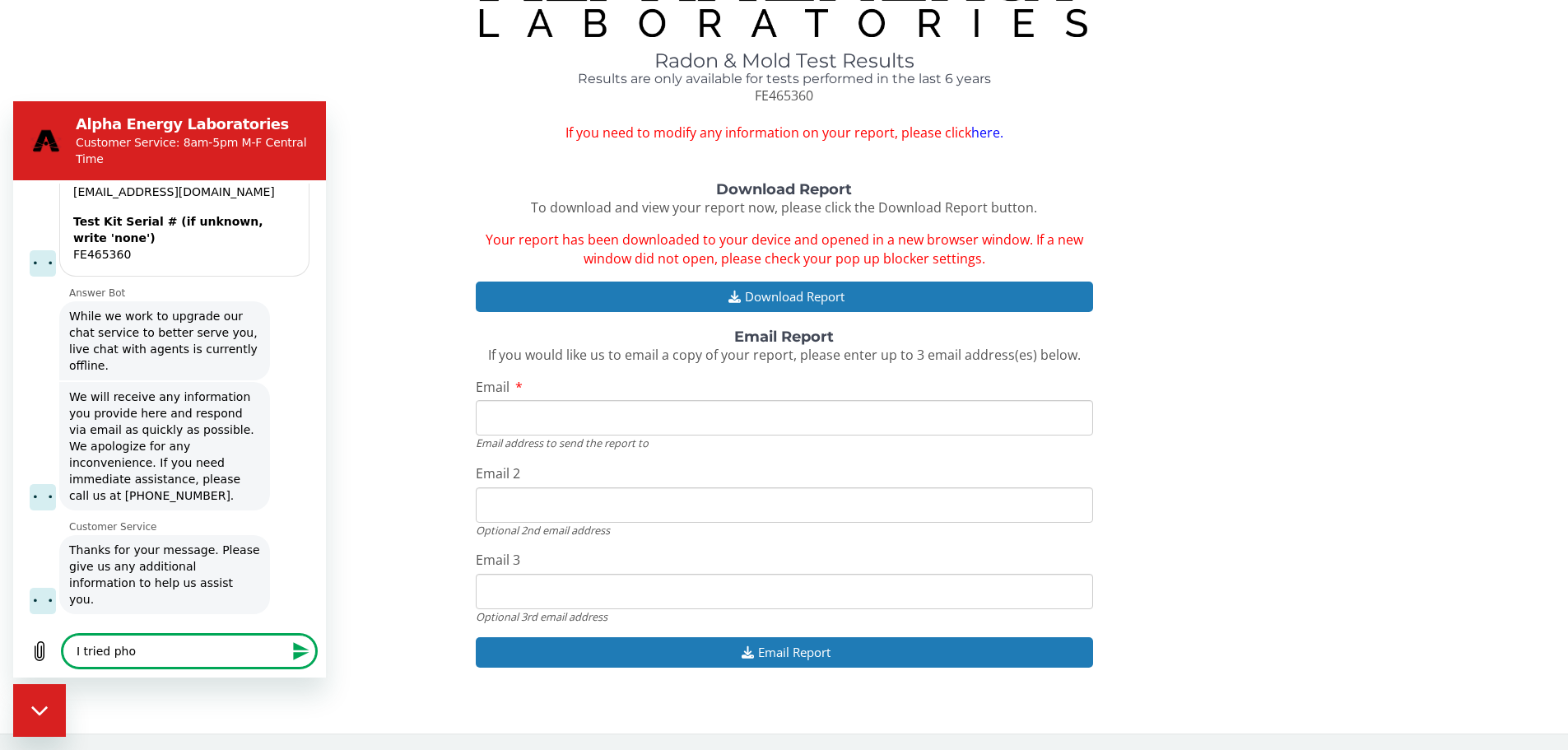
type textarea "x"
type textarea "I tried phone"
type textarea "x"
type textarea "I tried phone,"
type textarea "x"
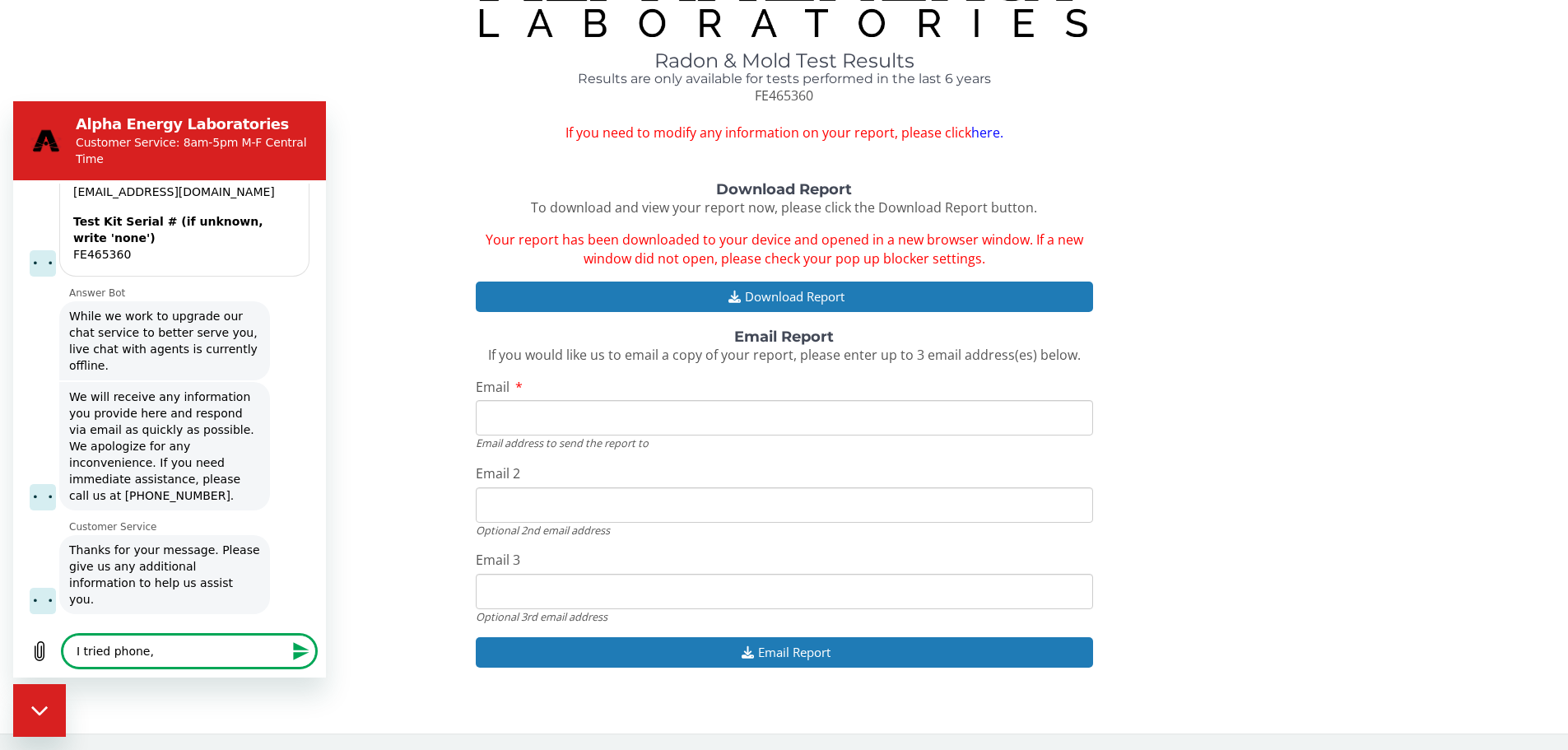
type textarea "I tried phone,"
type textarea "x"
type textarea "I tried phone, e"
type textarea "x"
type textarea "I tried phone, em"
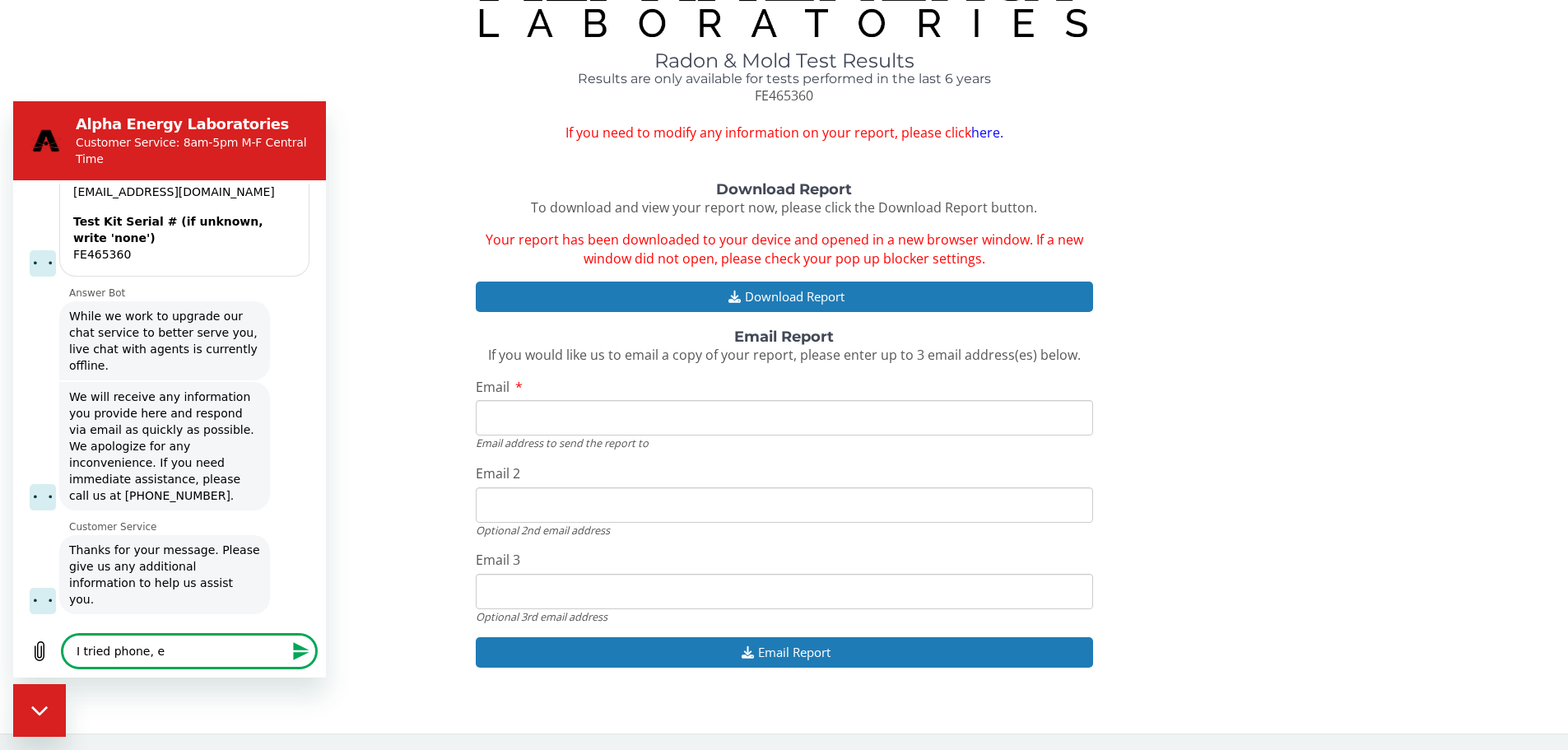
type textarea "x"
type textarea "I tried phone, ema"
type textarea "x"
type textarea "I tried phone, emai"
type textarea "x"
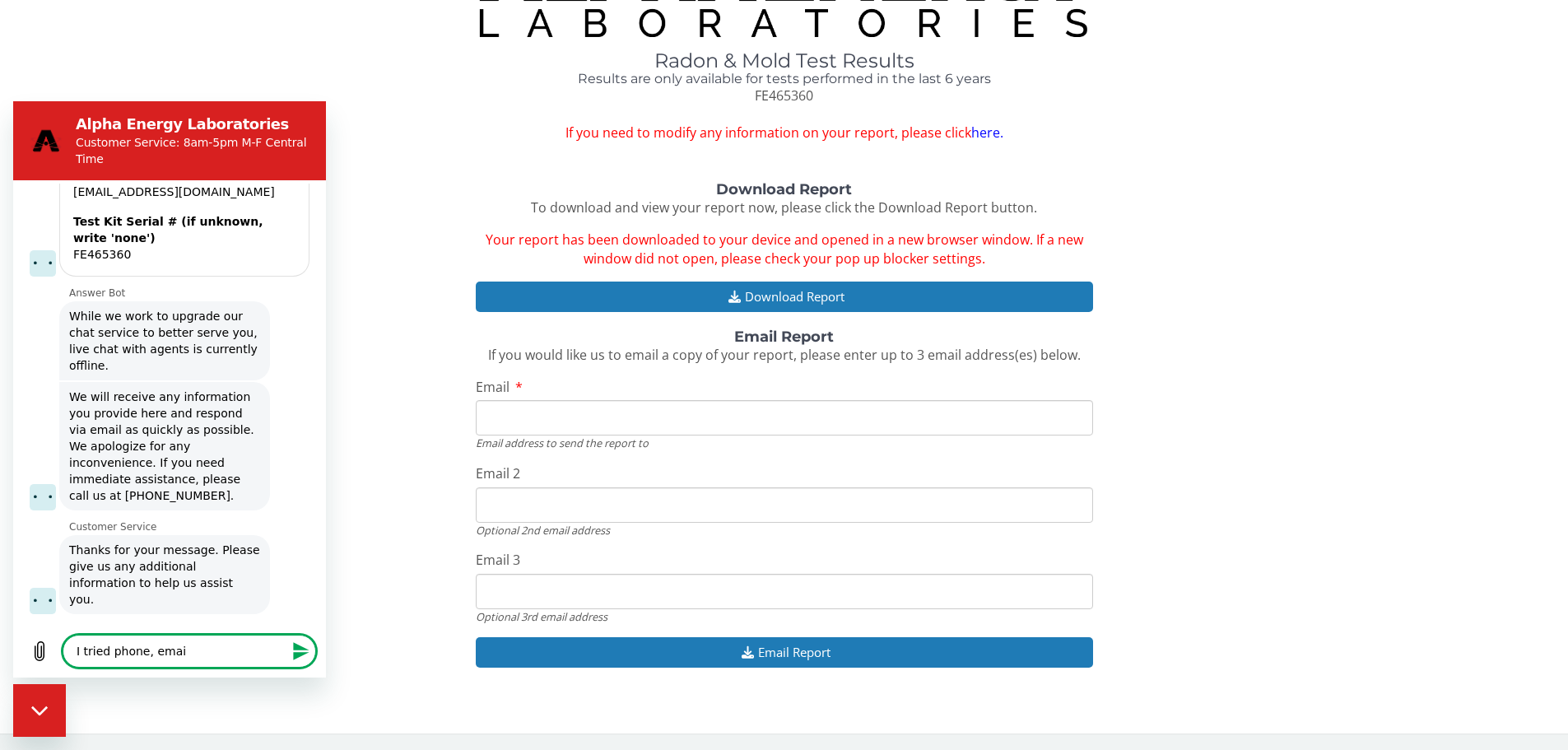
type textarea "I tried phone, ema"
type textarea "x"
type textarea "I tried phone, em"
type textarea "x"
type textarea "I tried phone, e"
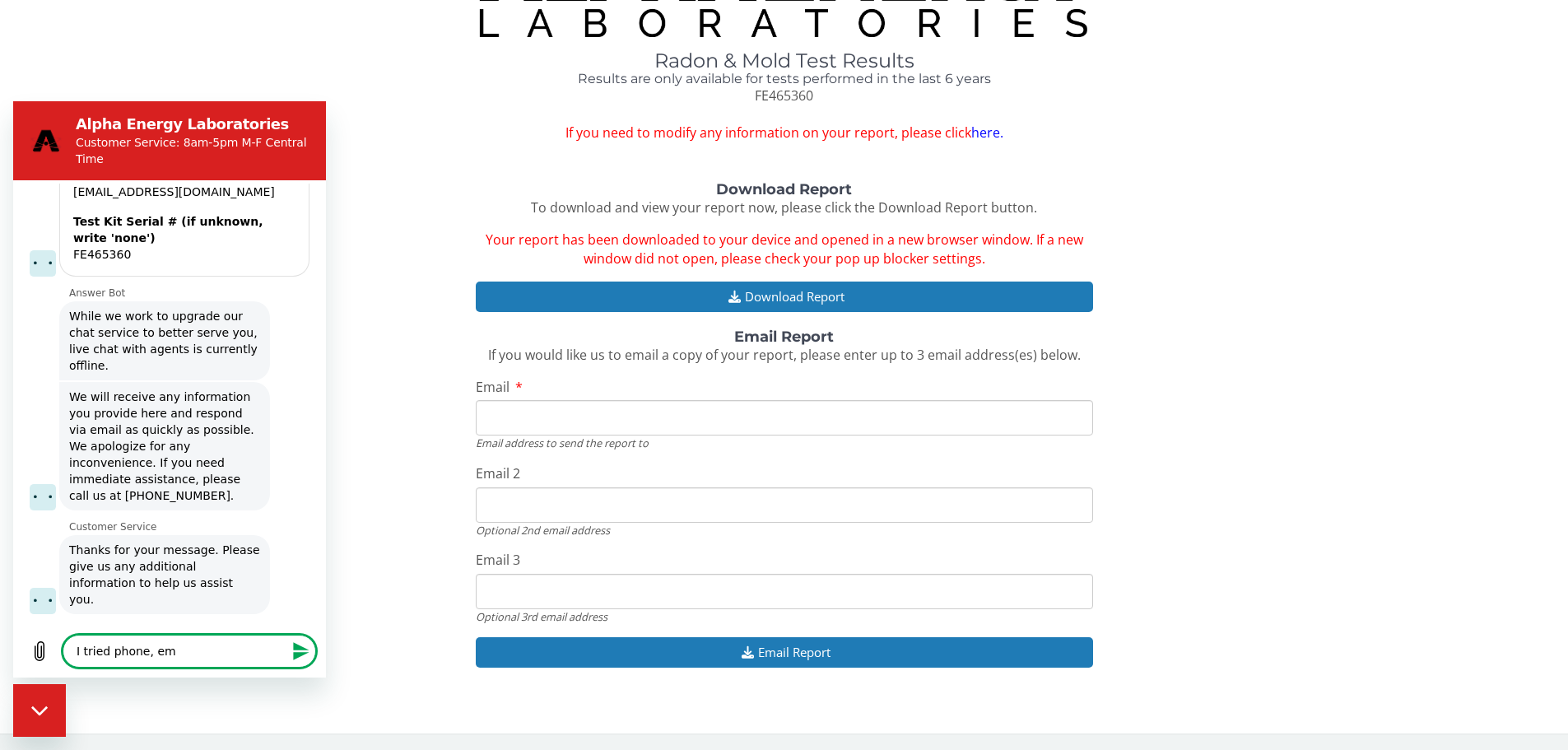
type textarea "x"
type textarea "I tried phone,"
type textarea "x"
type textarea "I tried phone,"
type textarea "x"
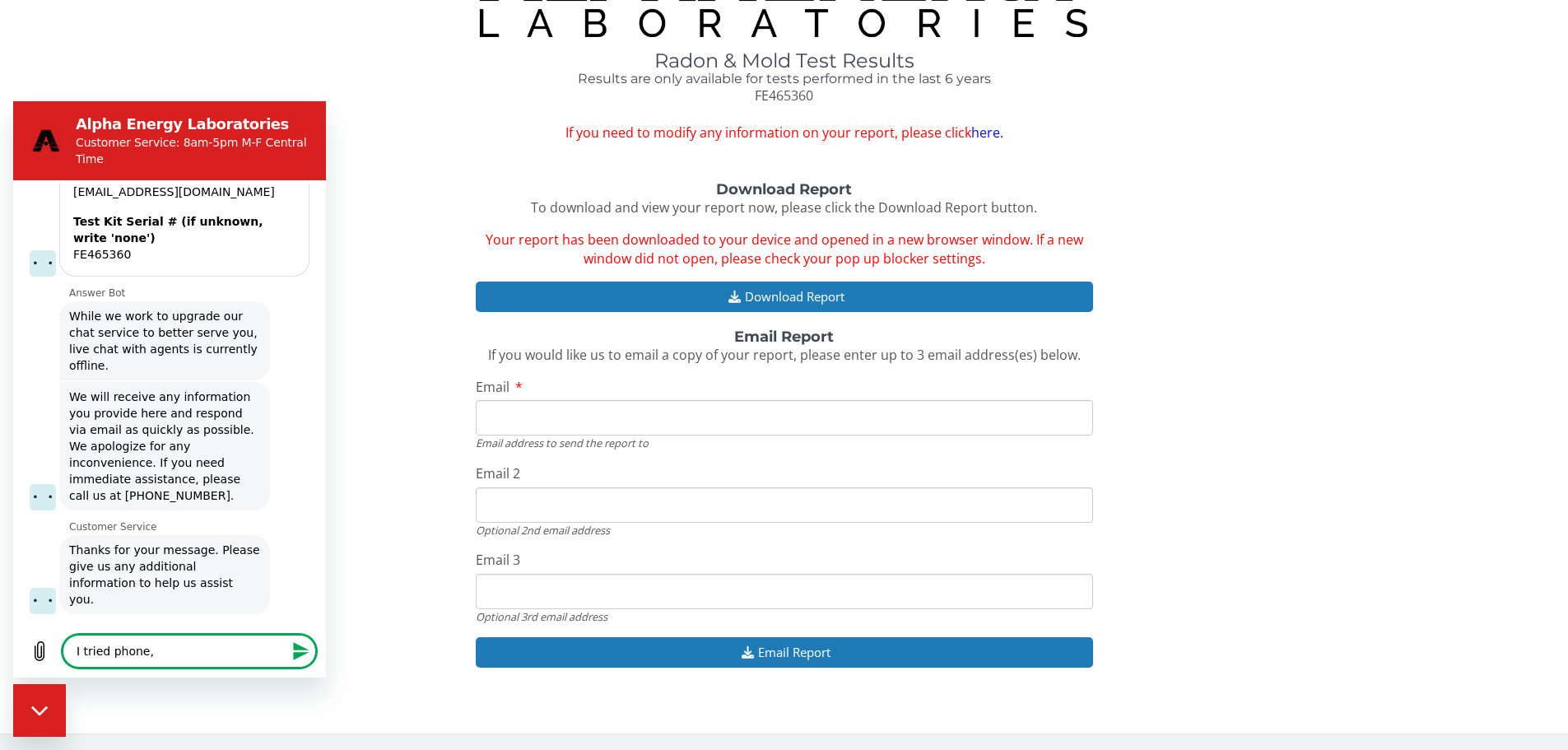
type textarea "I tried phone"
type textarea "x"
type textarea "I tried phon"
type textarea "x"
type textarea "I tried pho"
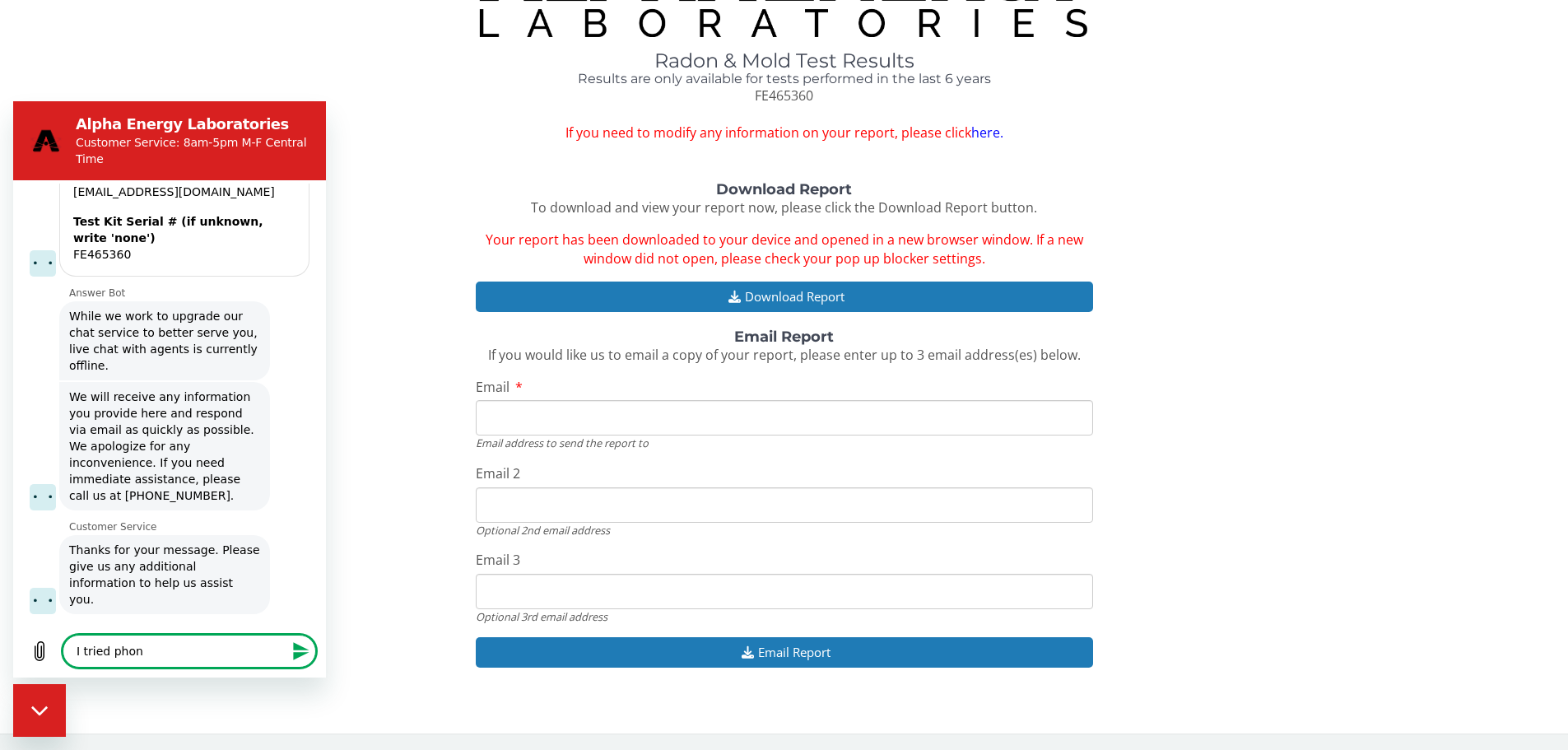
type textarea "x"
type textarea "I tried ph"
type textarea "x"
type textarea "I tried p"
type textarea "x"
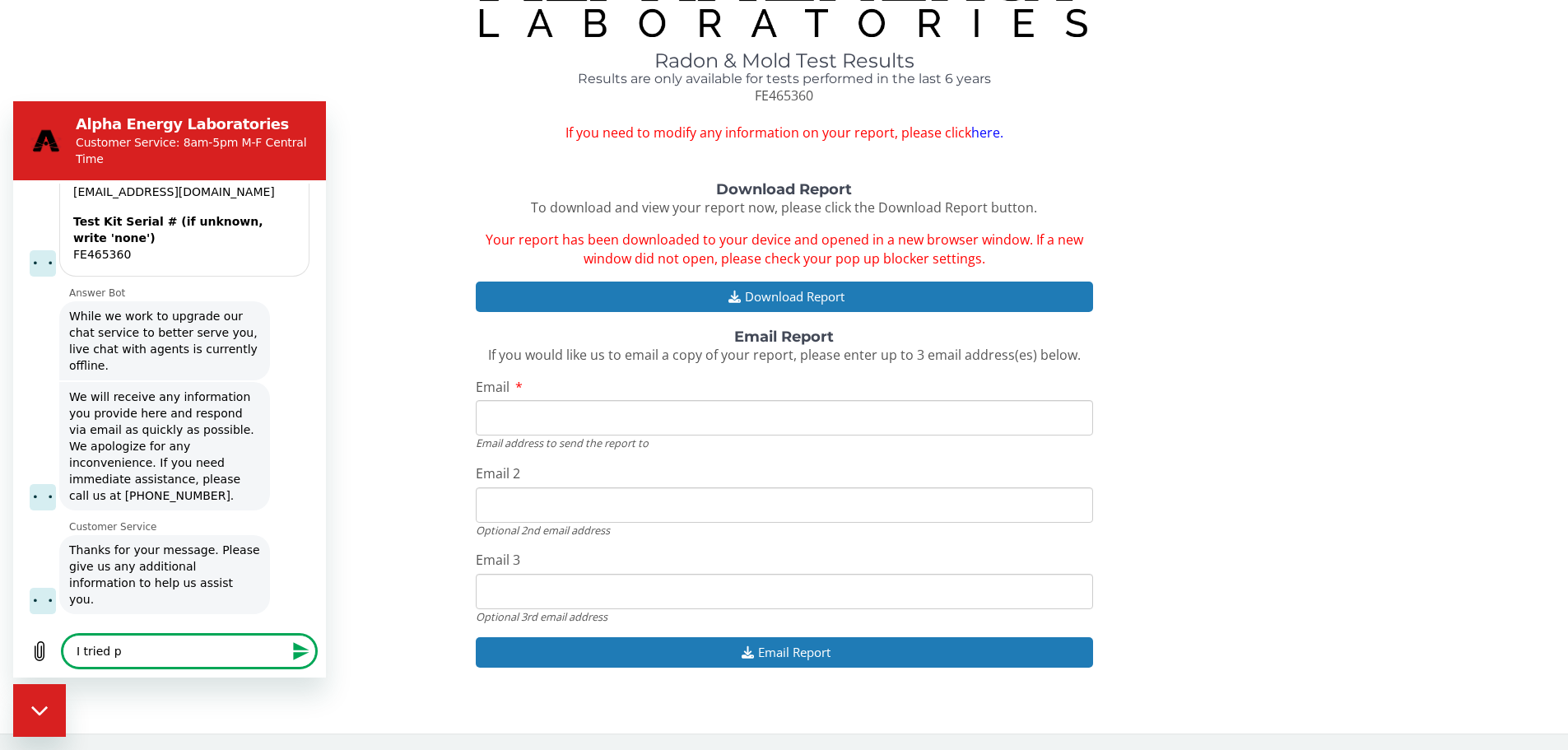
type textarea "I tried"
type textarea "x"
type textarea "I tried w"
type textarea "x"
type textarea "I tried we"
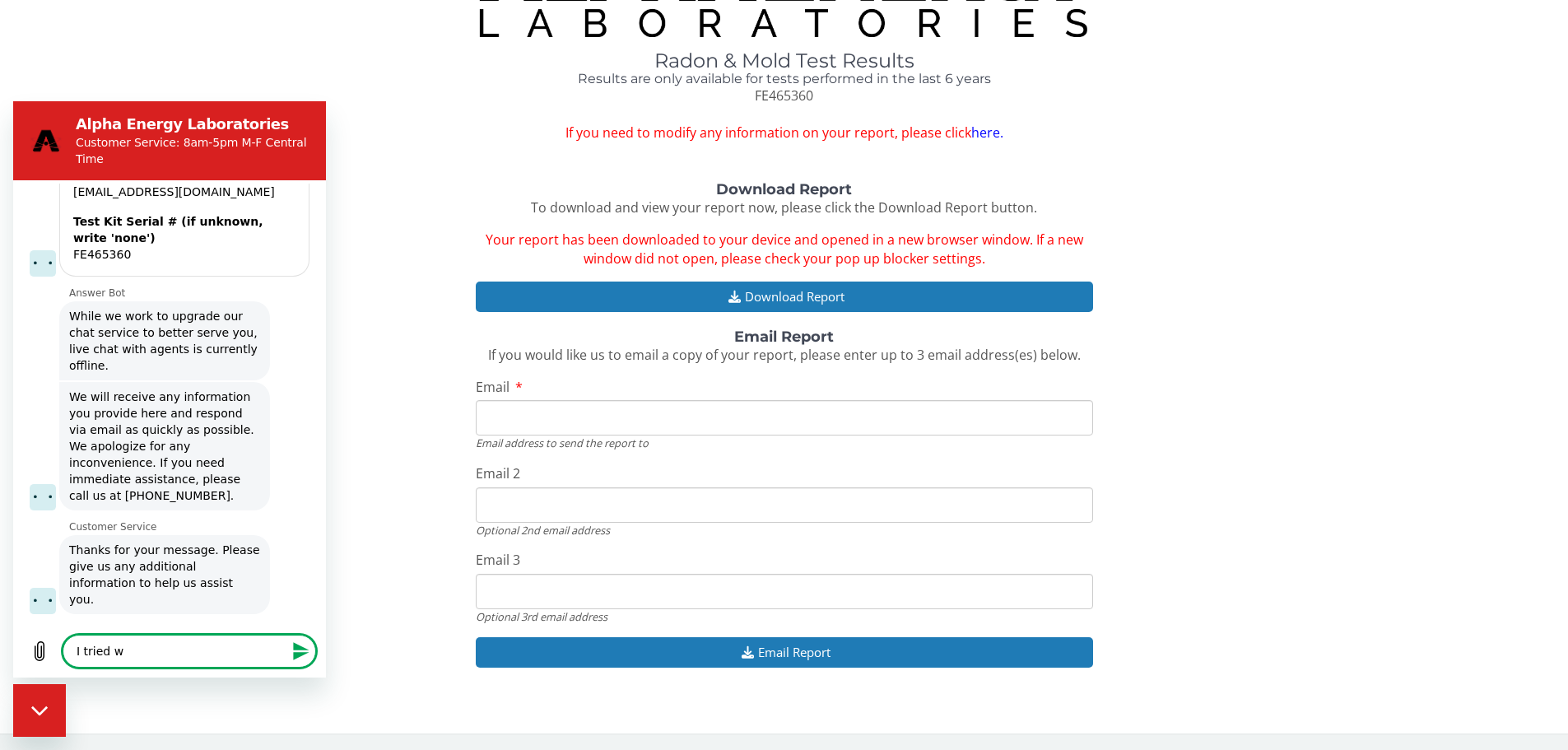
type textarea "x"
type textarea "I tried web"
type textarea "x"
type textarea "I tried webs"
type textarea "x"
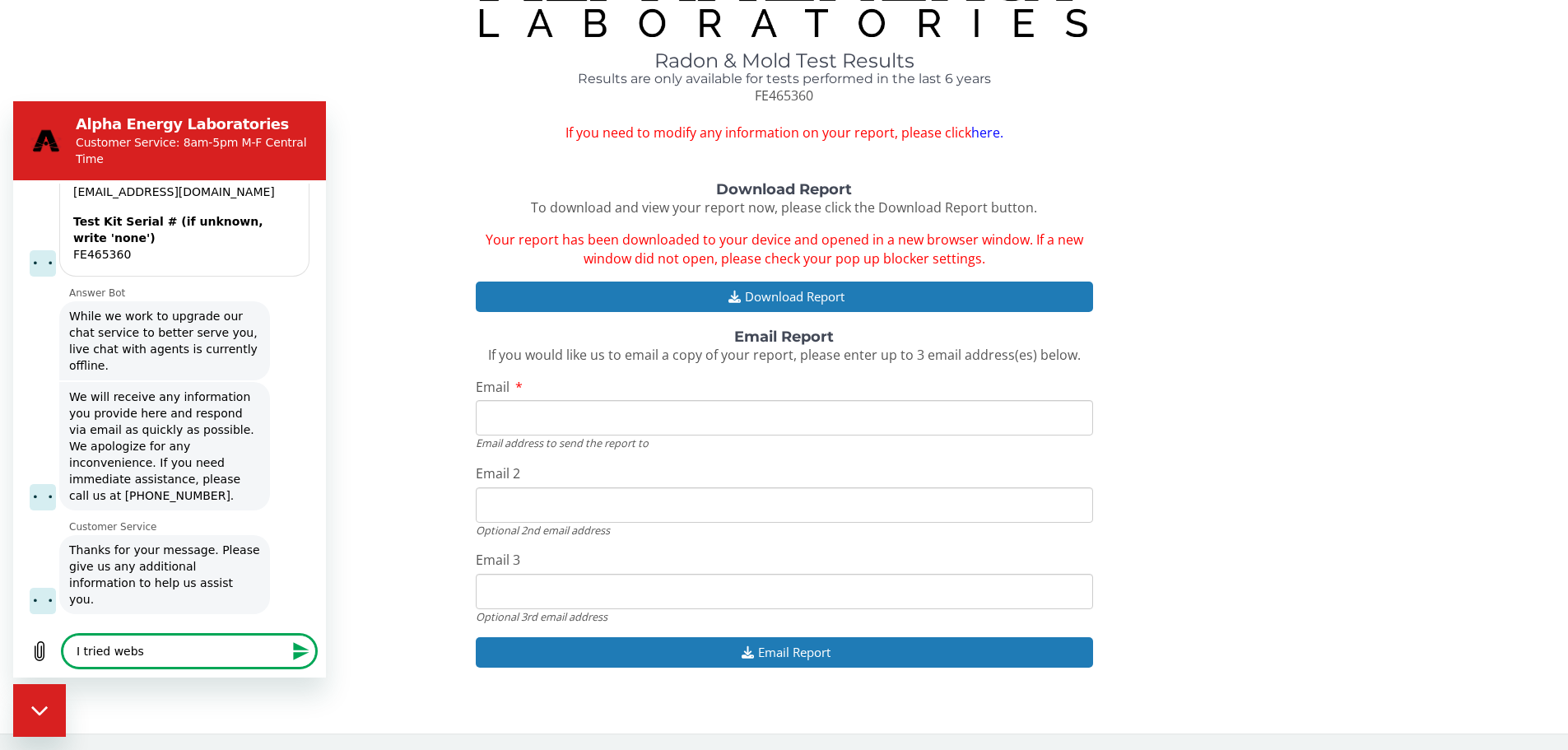
type textarea "I tried websi"
type textarea "x"
type textarea "I tried websit"
type textarea "x"
type textarea "I tried website"
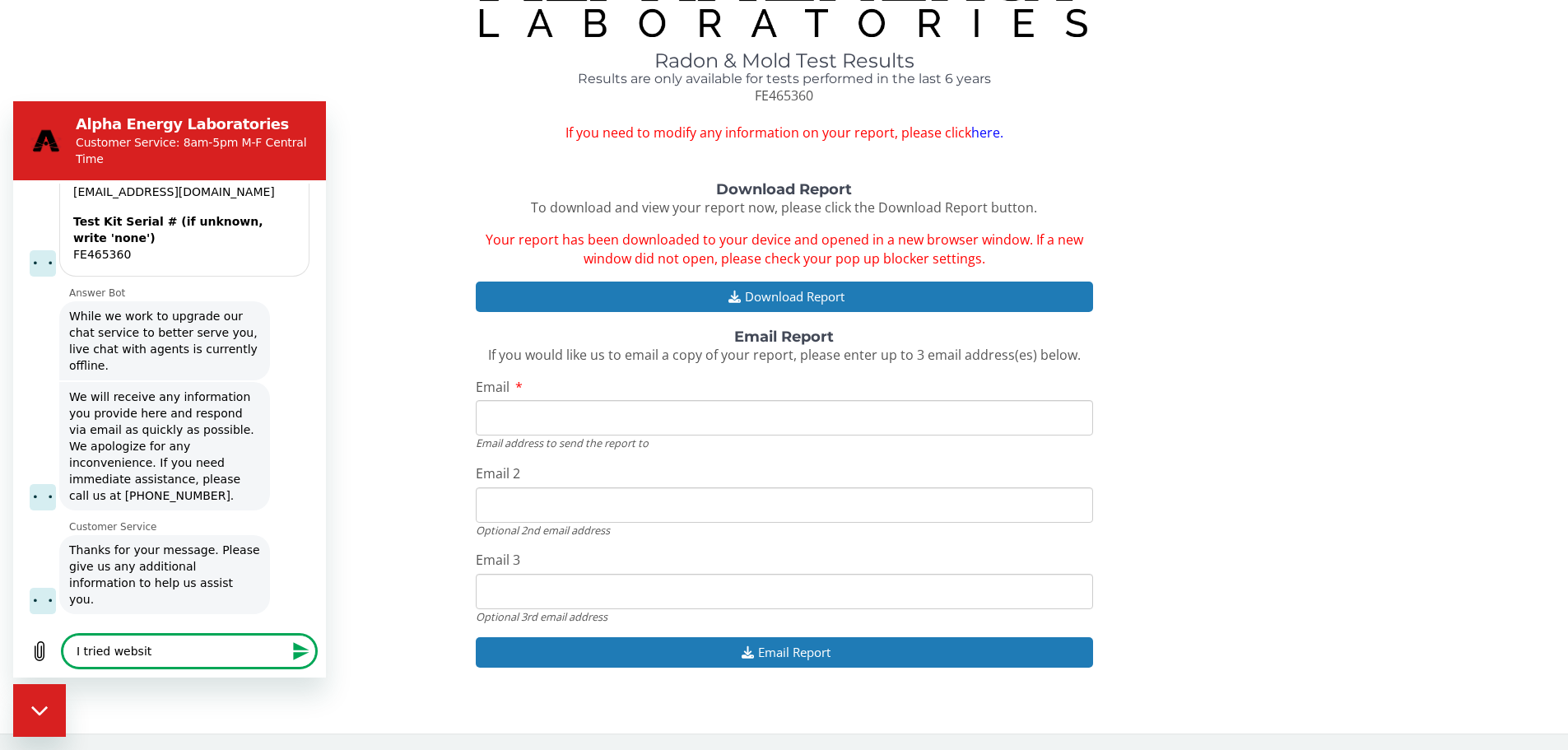
type textarea "x"
type textarea "I tried website,"
type textarea "x"
type textarea "I tried website,"
type textarea "x"
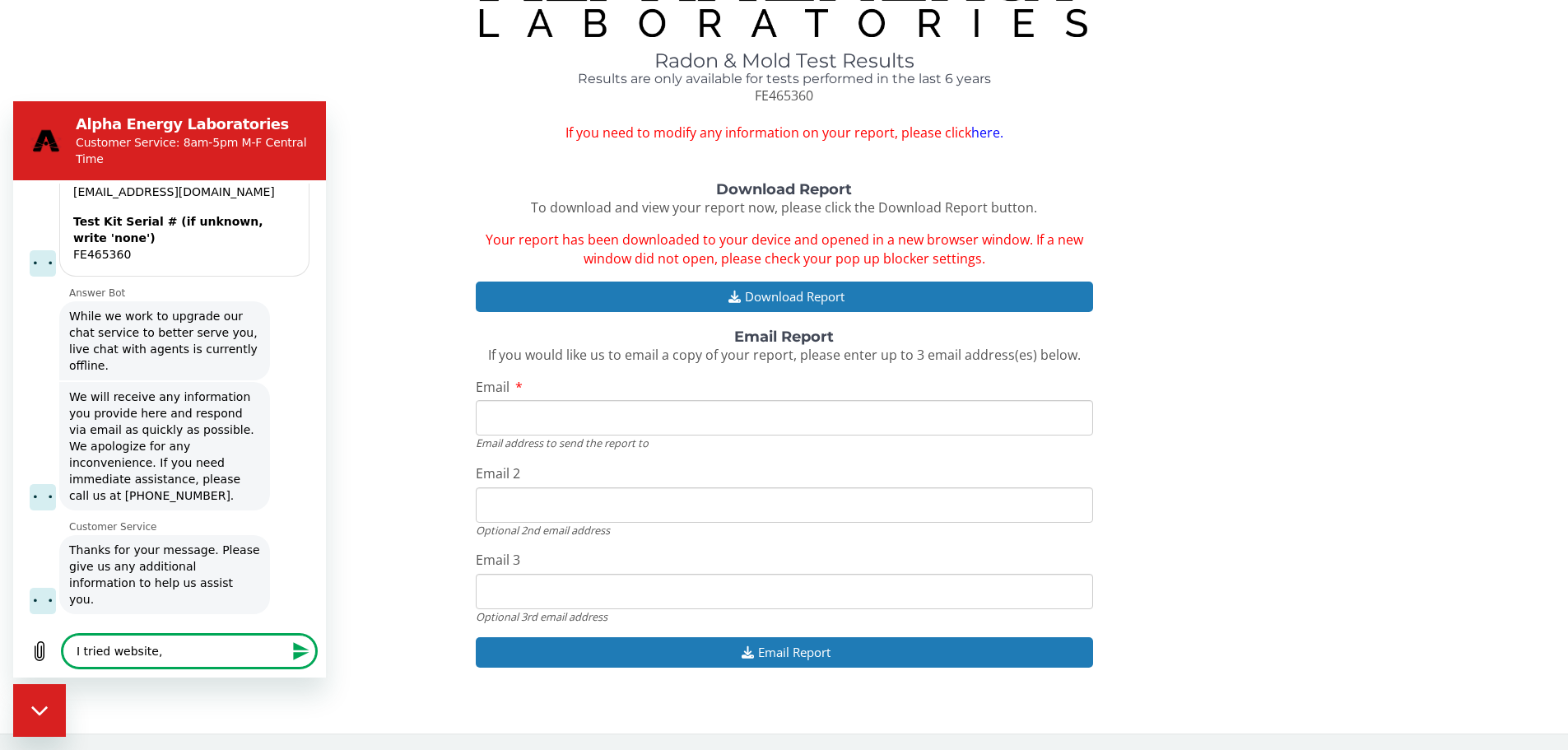
type textarea "I tried website, e"
type textarea "x"
type textarea "I tried website, em"
type textarea "x"
type textarea "I tried website, ema"
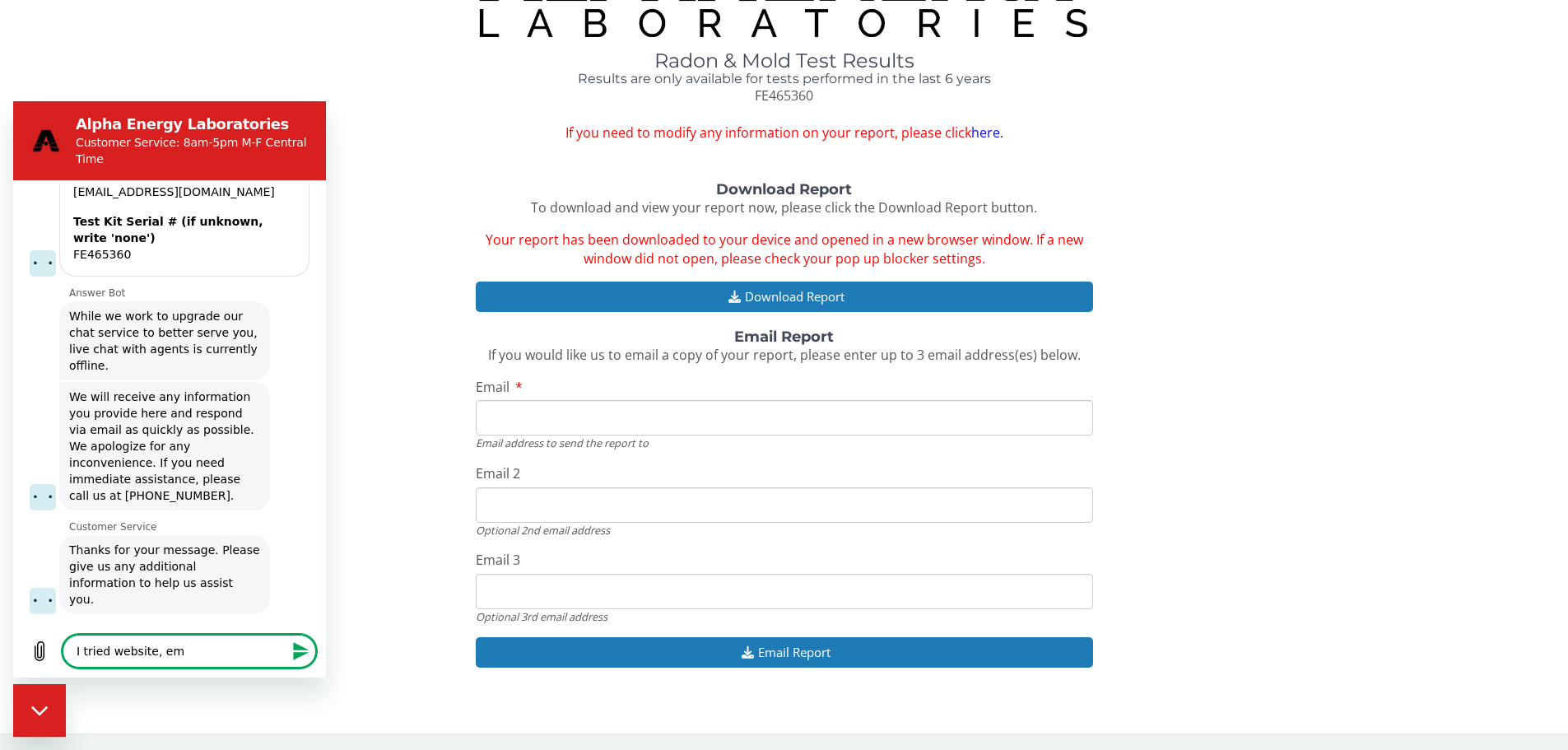
type textarea "x"
type textarea "I tried website, emai"
type textarea "x"
type textarea "I tried website, email"
type textarea "x"
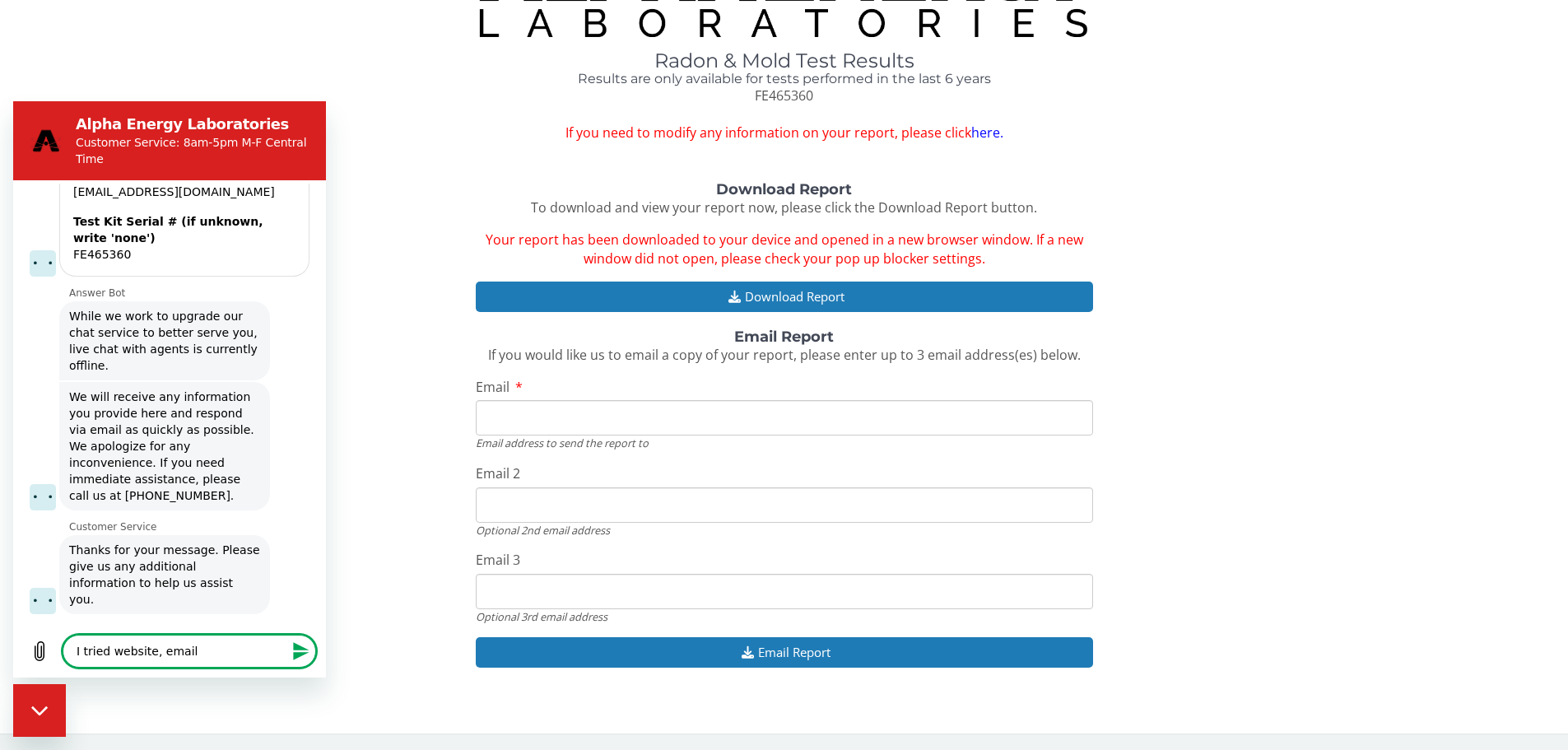
type textarea "I tried website, email"
type textarea "x"
type textarea "I tried website, email"
type textarea "x"
type textarea "I tried website, email,"
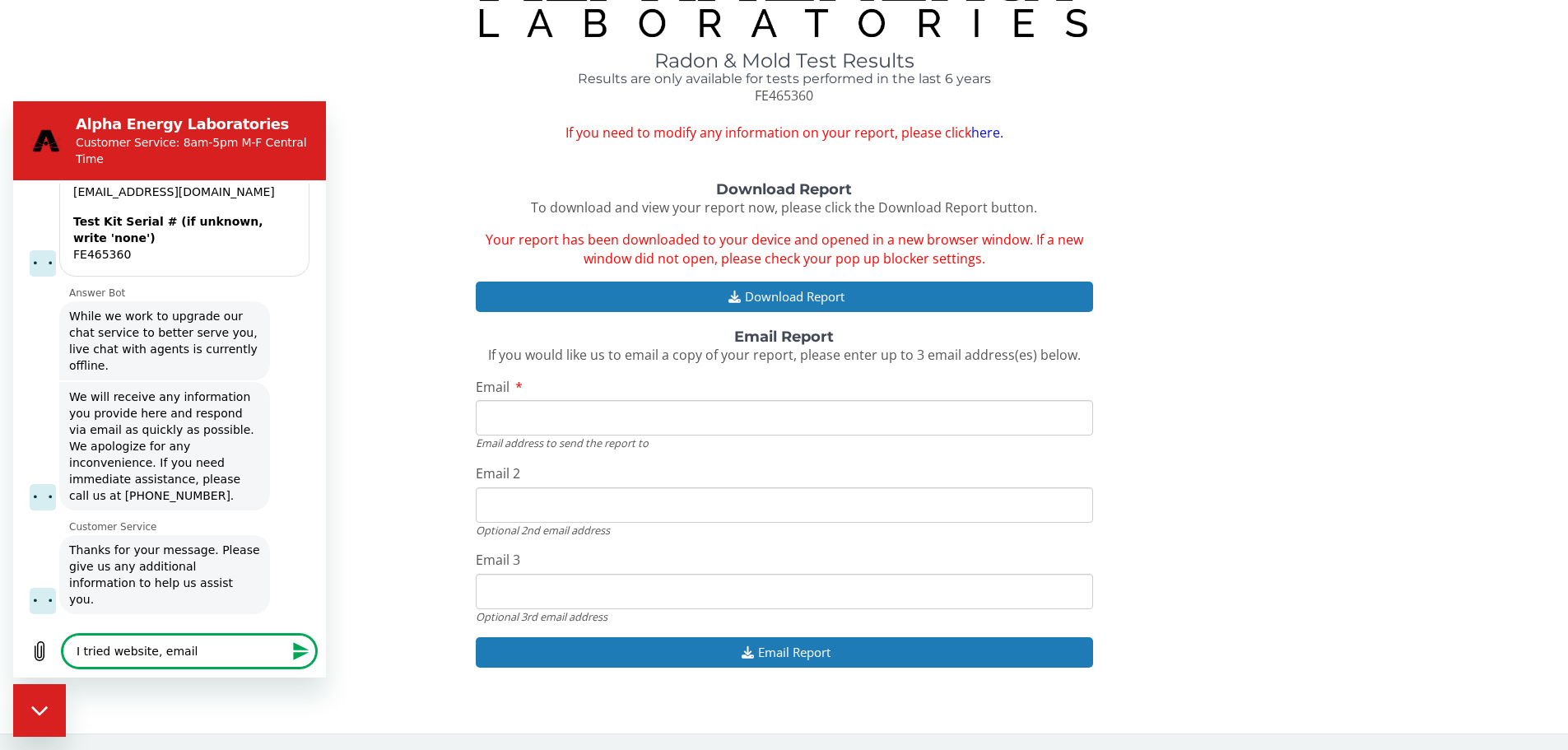
type textarea "x"
type textarea "I tried website, email,"
type textarea "x"
type textarea "I tried website, email, p"
type textarea "x"
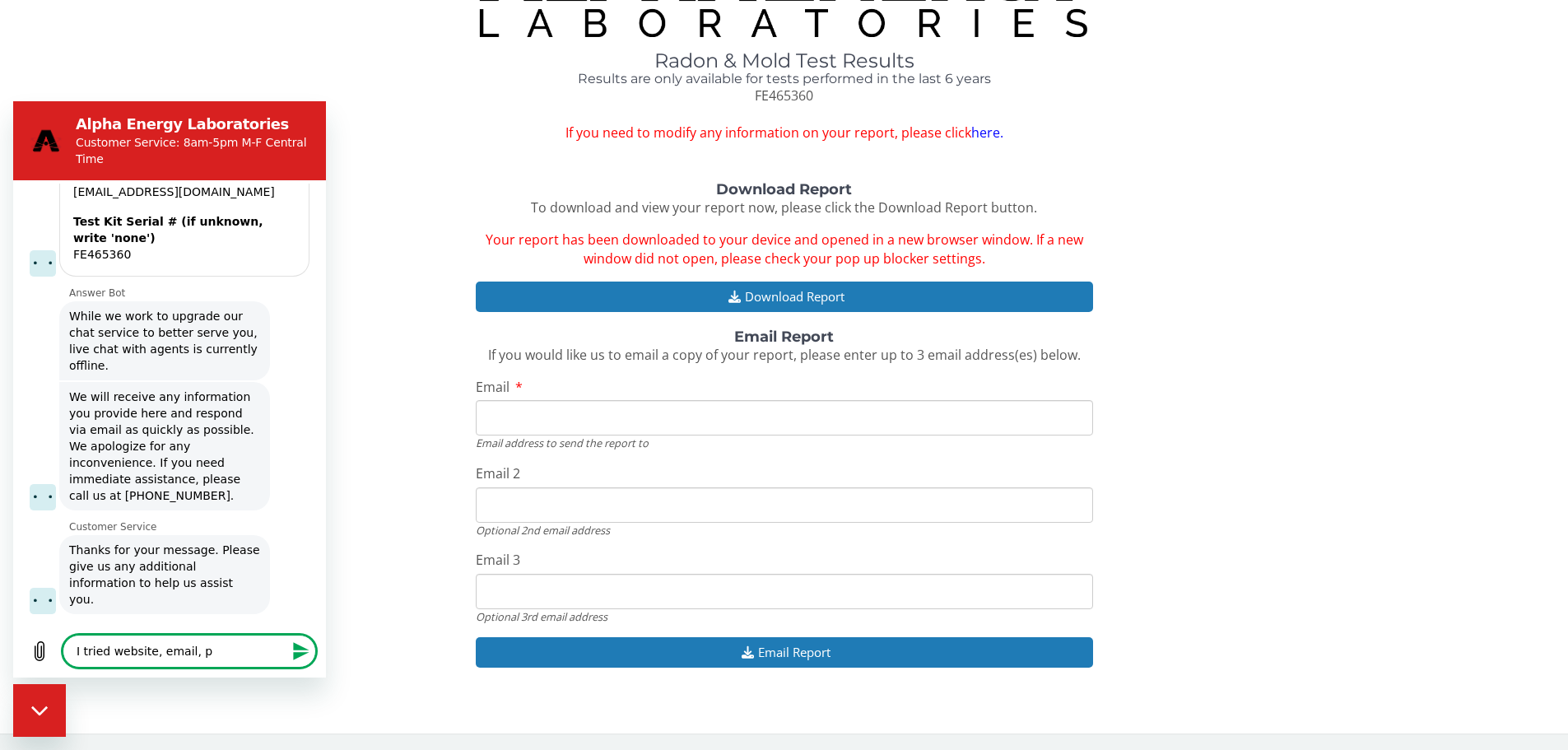
type textarea "I tried website, email, ph"
type textarea "x"
type textarea "I tried website, email, pho"
type textarea "x"
type textarea "I tried website, email, phon"
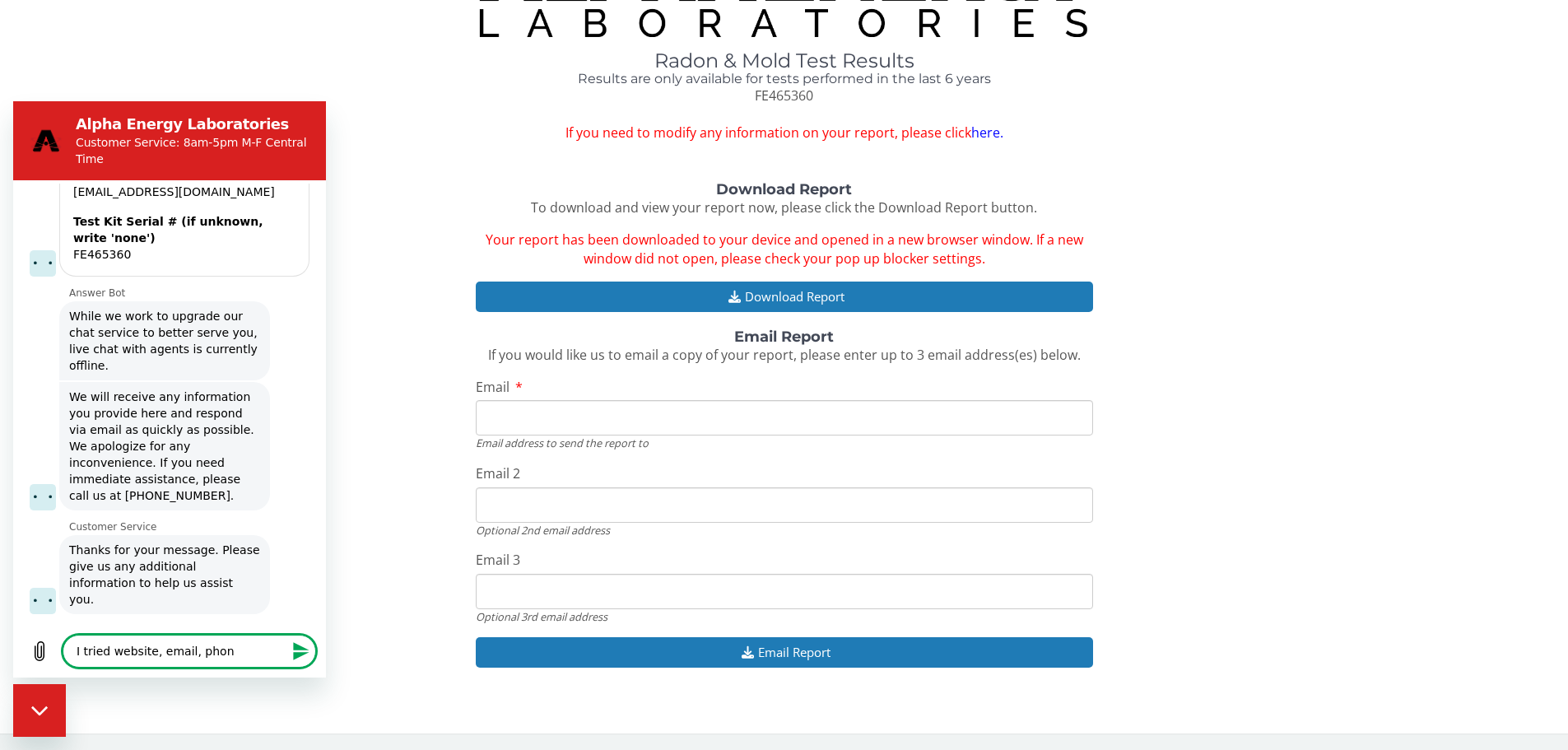
type textarea "x"
type textarea "I tried website, email, phone"
type textarea "x"
type textarea "I tried website, email, phone,"
type textarea "x"
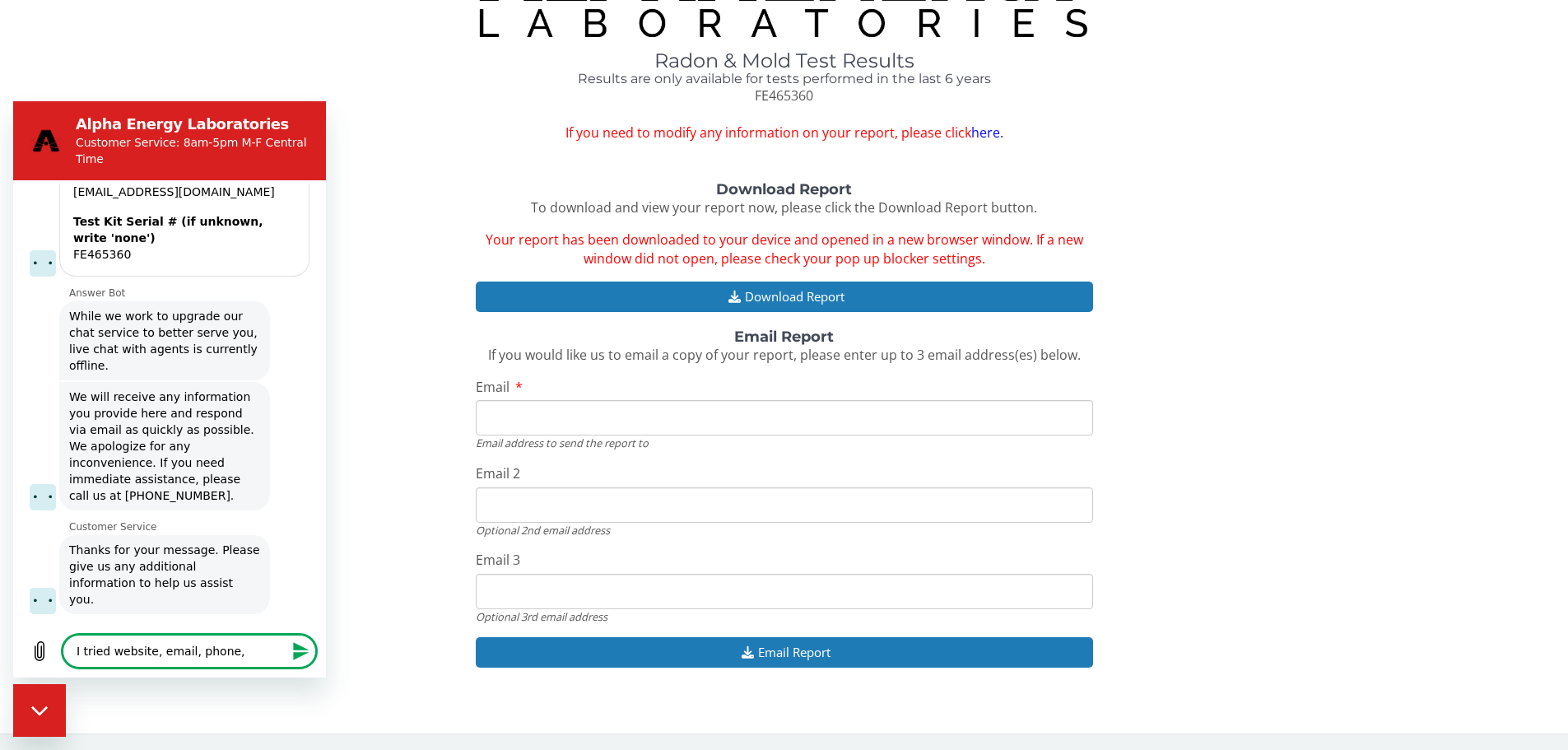
type textarea "I tried website, email, phone,"
type textarea "x"
type textarea "I tried website, email, phone, a"
type textarea "x"
type textarea "I tried website, email, phone, an"
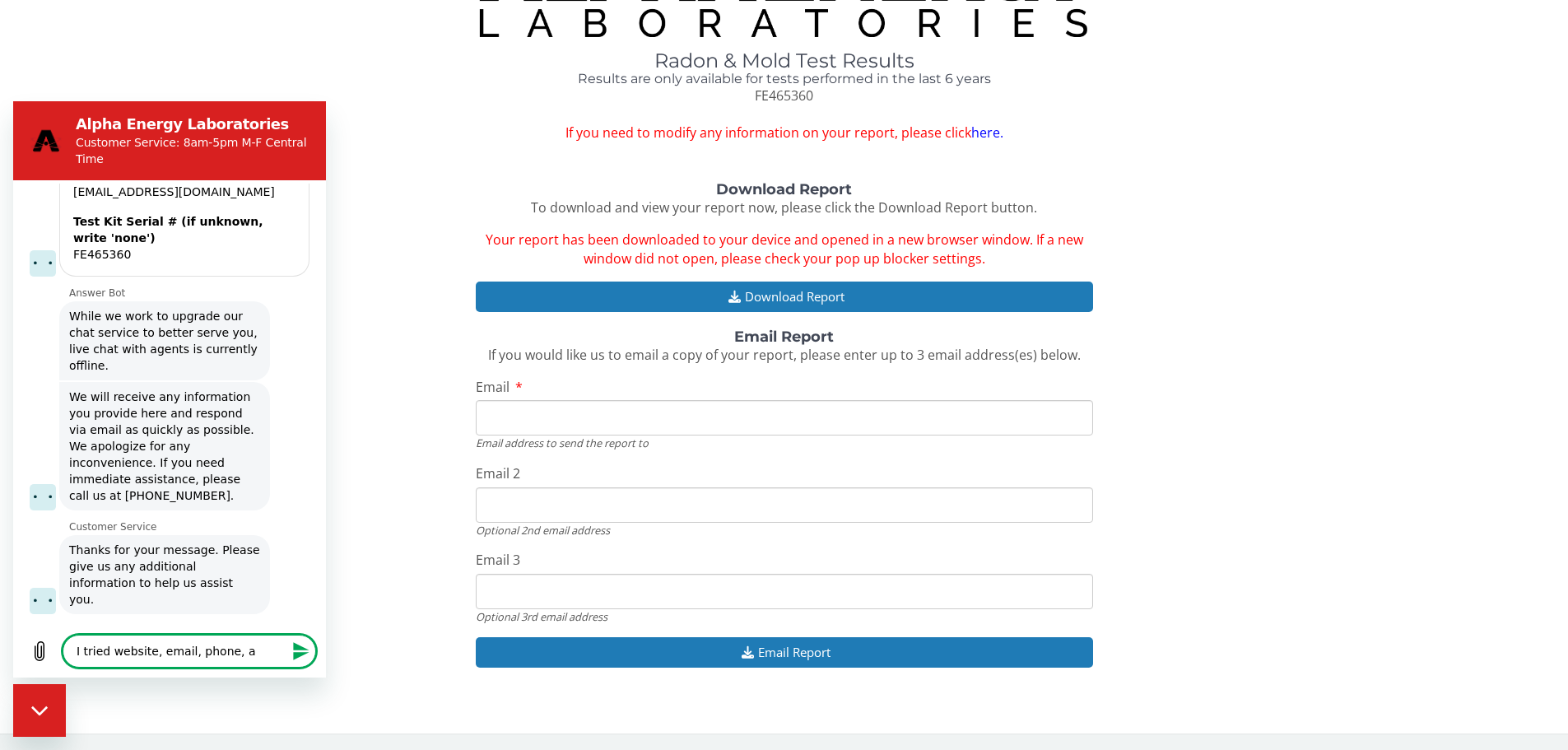
type textarea "x"
type textarea "I tried website, email, phone, and"
type textarea "x"
type textarea "I tried website, email, phone, and"
type textarea "x"
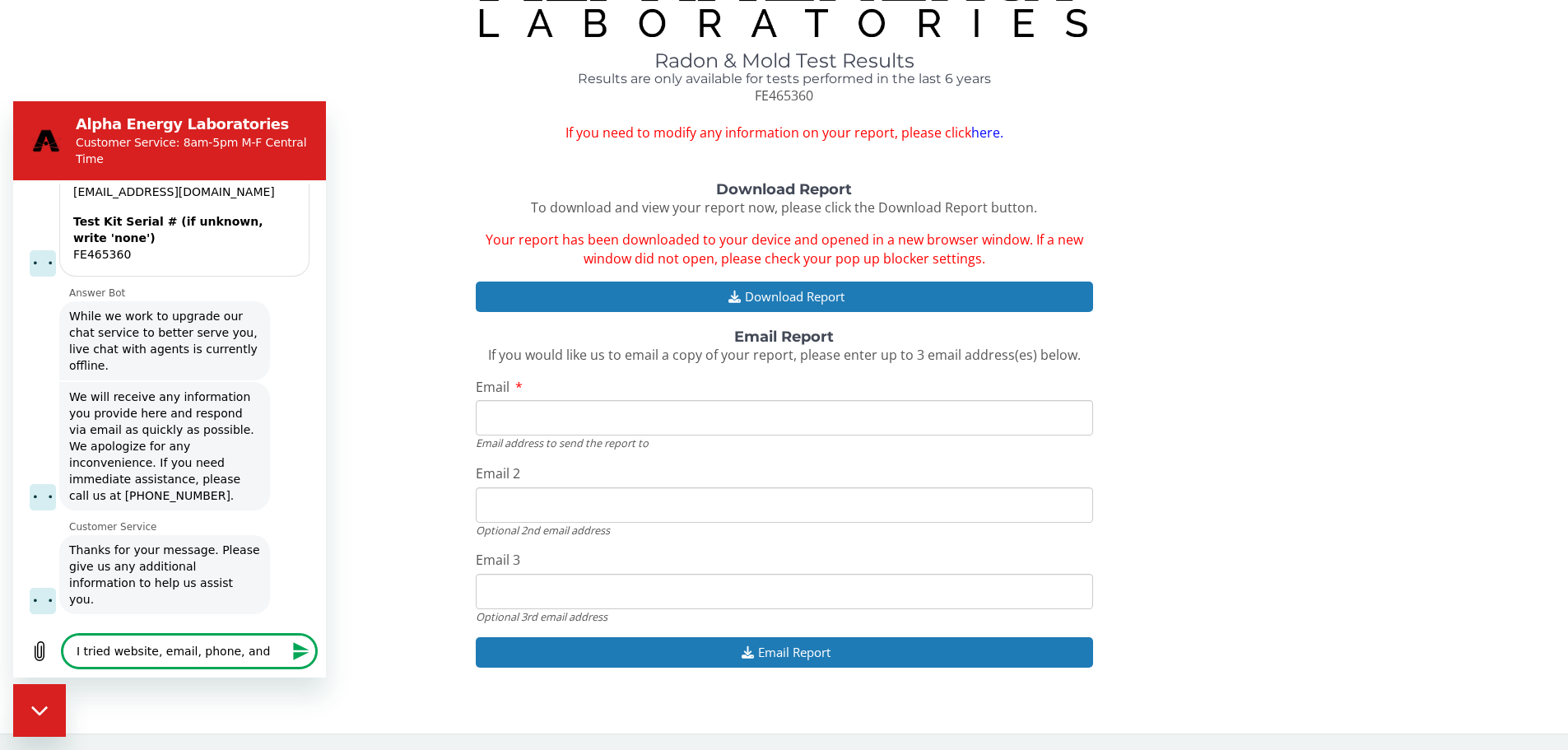
type textarea "I tried website, email, phone, and l"
type textarea "x"
type textarea "I tried website, email, phone, and la"
type textarea "x"
type textarea "I tried website, email, phone, and lap"
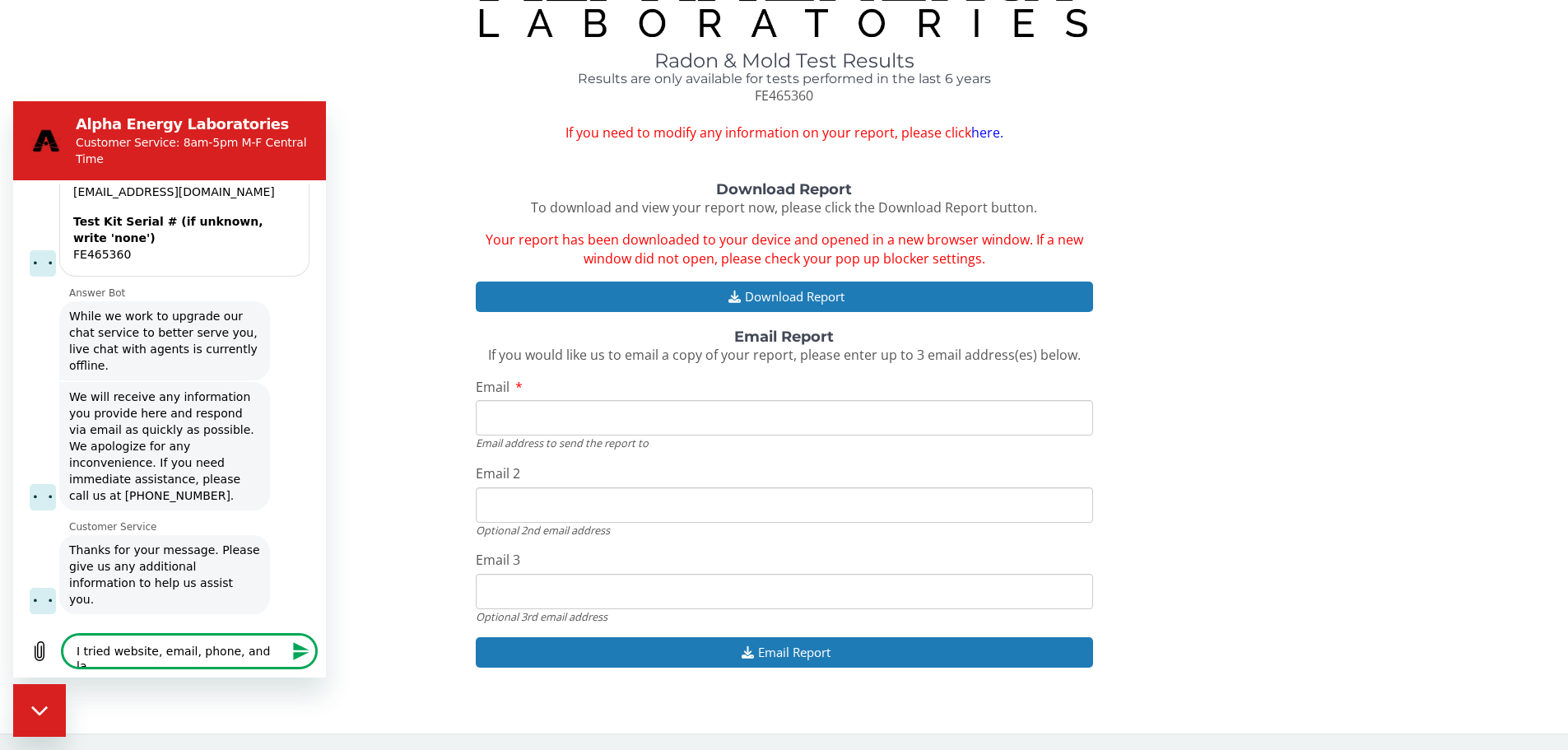
type textarea "x"
type textarea "I tried website, email, phone, and lapt"
type textarea "x"
type textarea "I tried website, email, phone, and lapto"
type textarea "x"
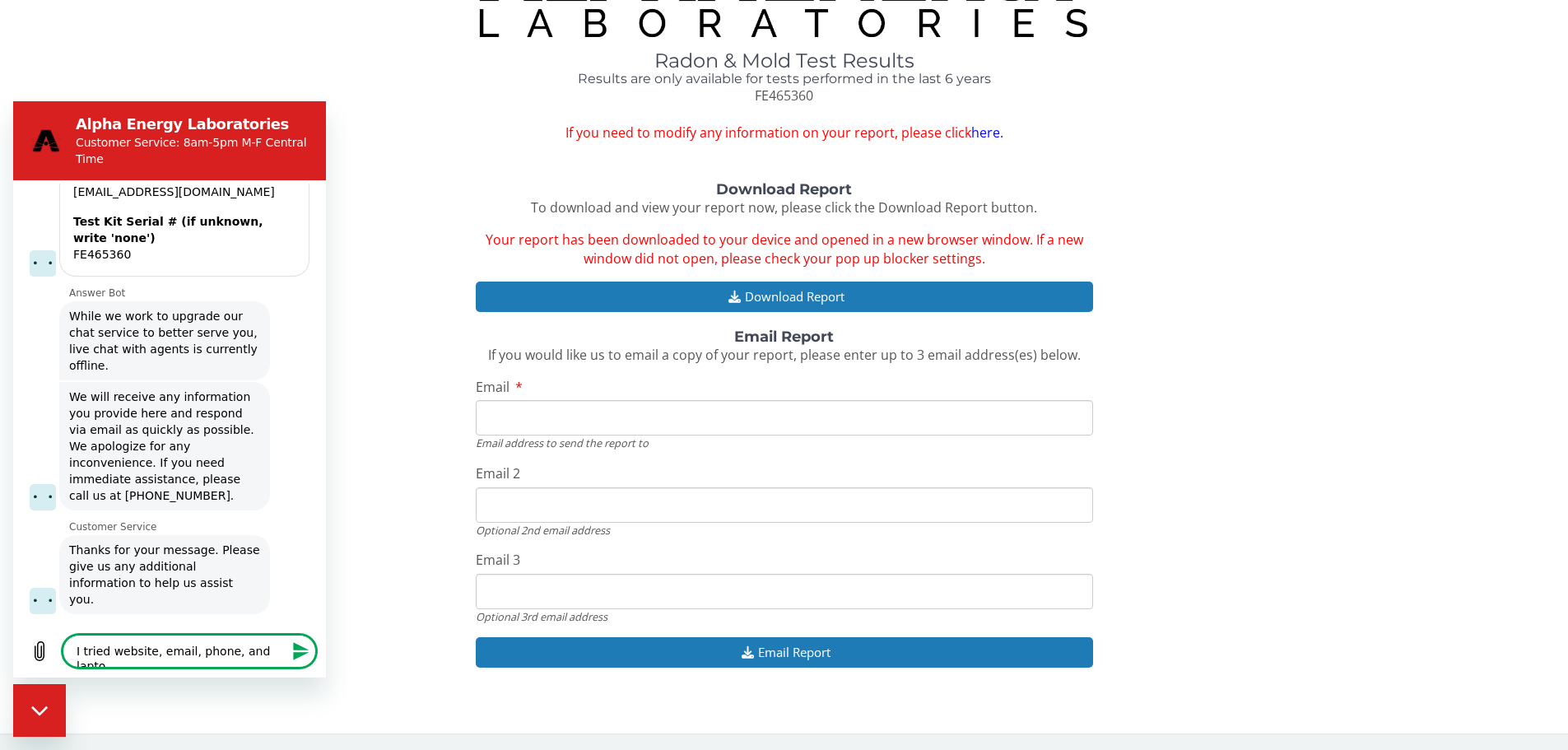
type textarea "I tried website, email, phone, and laptop"
type textarea "x"
type textarea "I tried website, email, phone, and laptop."
type textarea "x"
type textarea "I tried website, email, phone, and laptop."
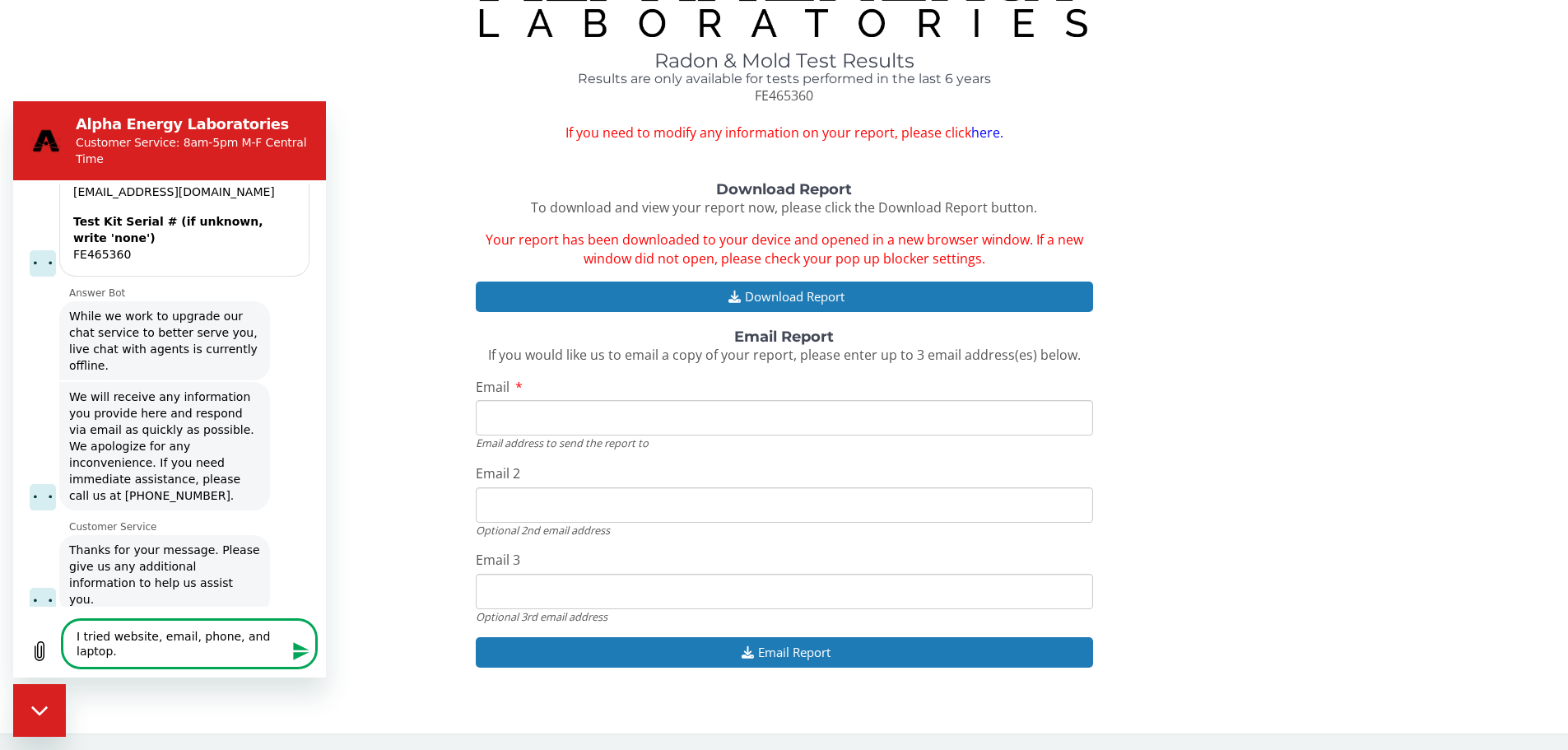
type textarea "x"
type textarea "I tried website, email, phone, and laptop."
type textarea "x"
type textarea "I tried website, email, phone, and laptop. t"
type textarea "x"
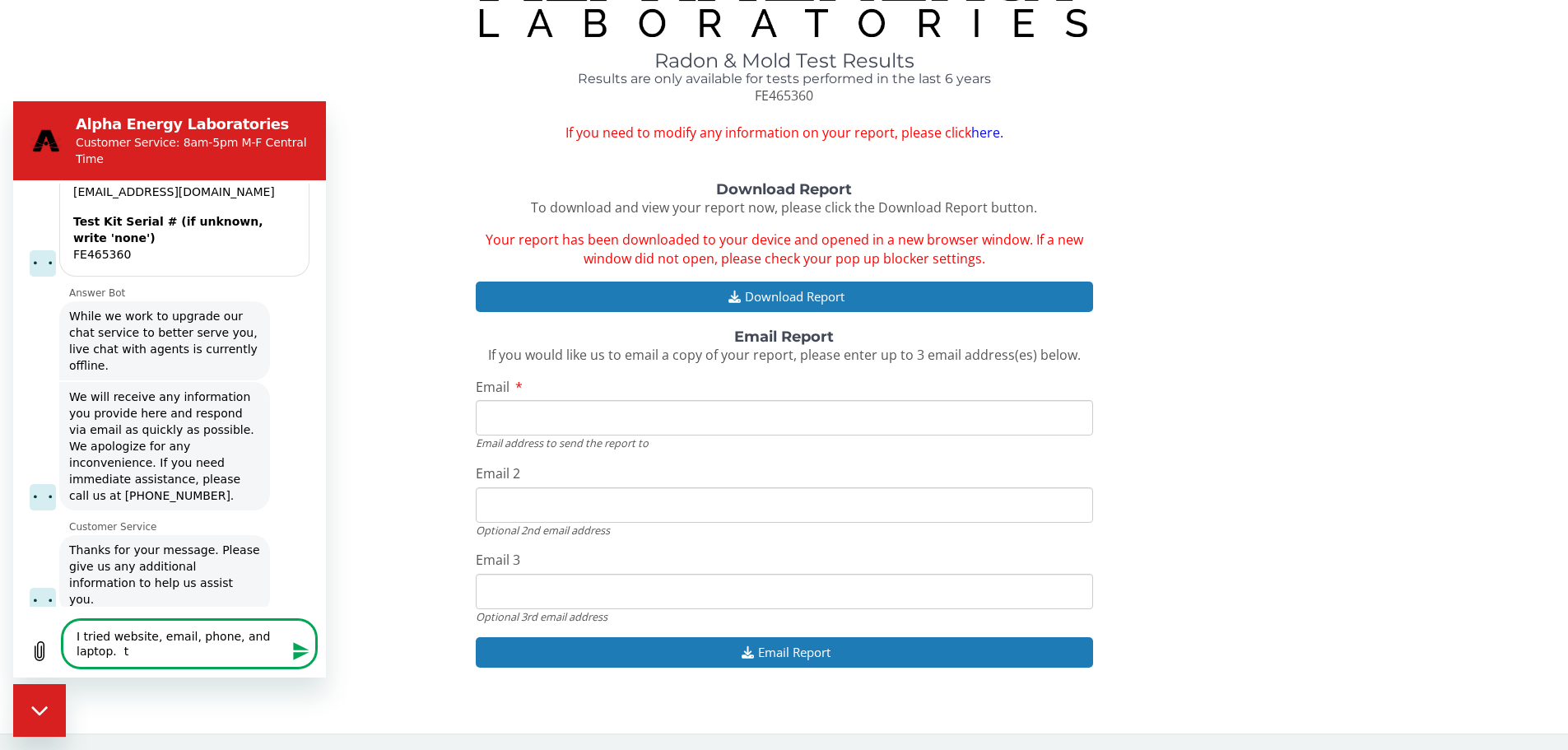
type textarea "I tried website, email, phone, and laptop."
type textarea "x"
type textarea "I tried website, email, phone, and laptop. t"
type textarea "x"
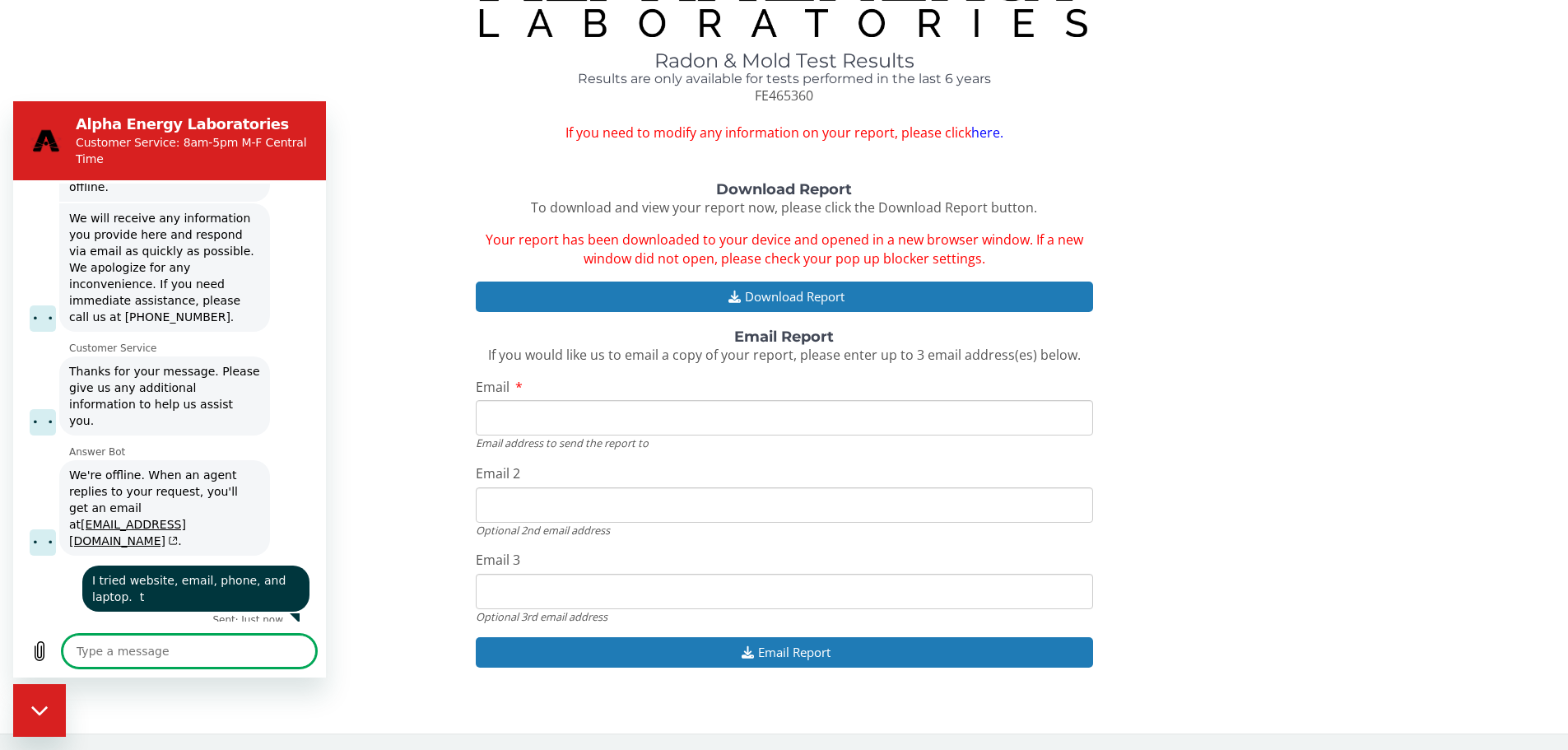
type textarea "x"
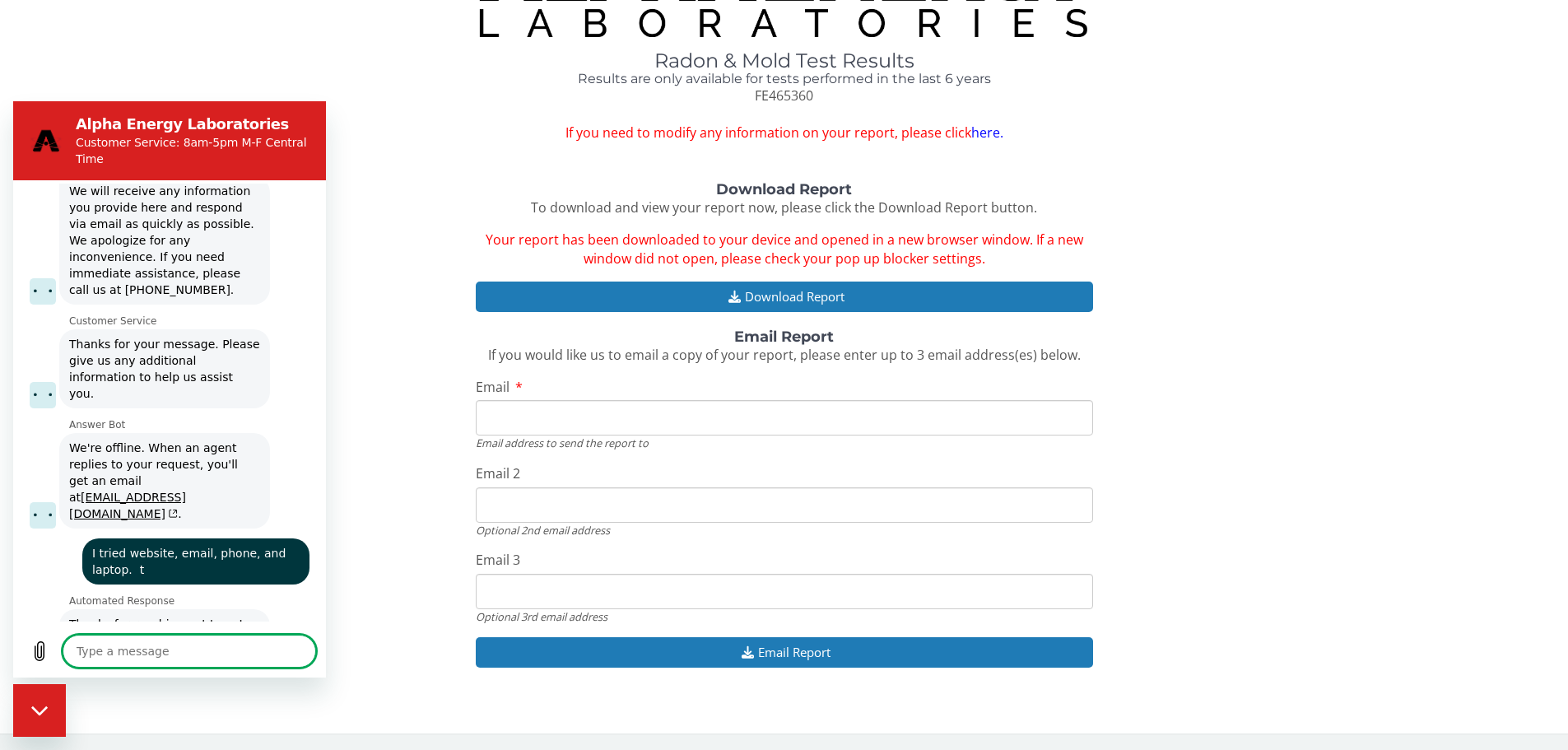
type textarea "T"
type textarea "x"
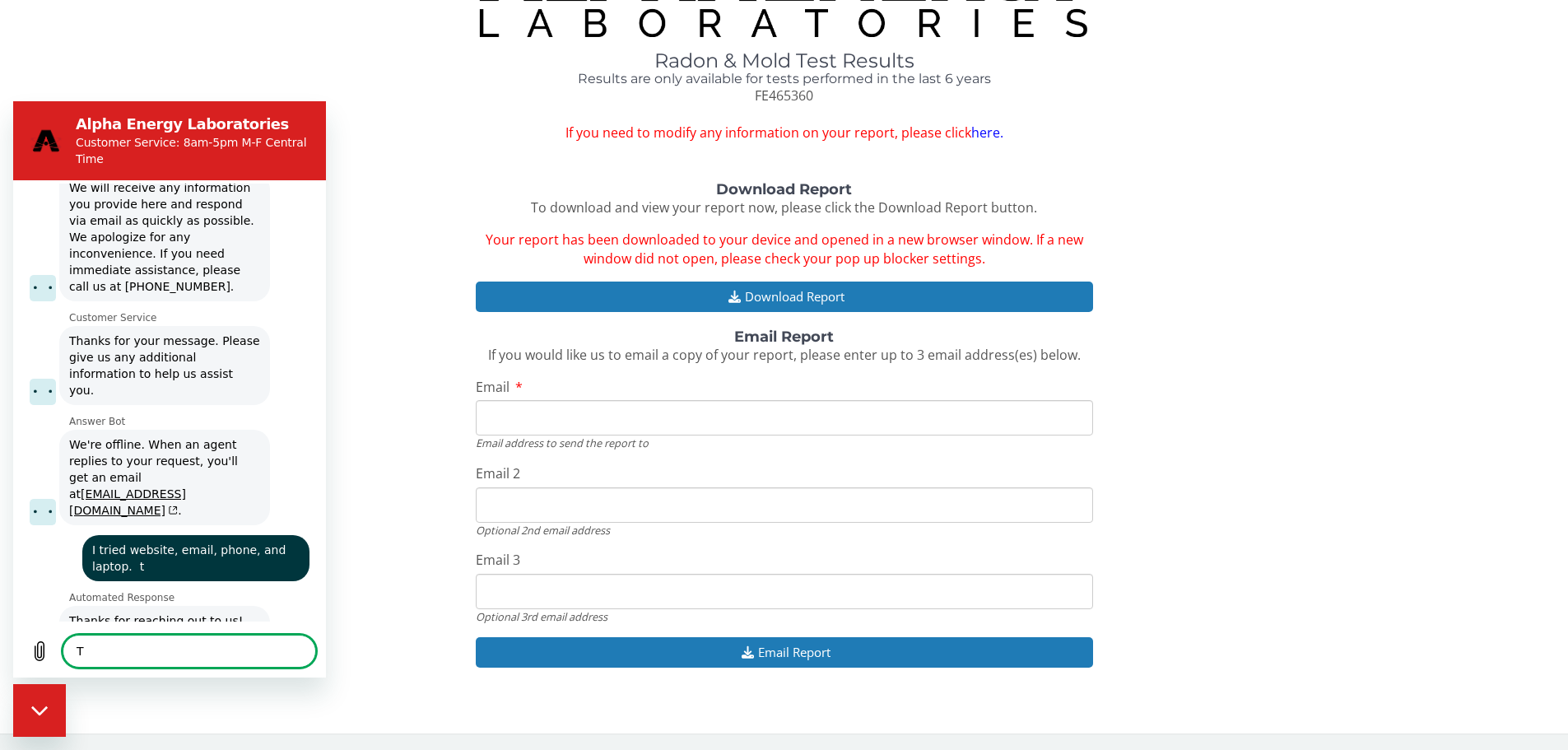
type textarea "Th"
type textarea "x"
type textarea "The"
type textarea "x"
type textarea "The"
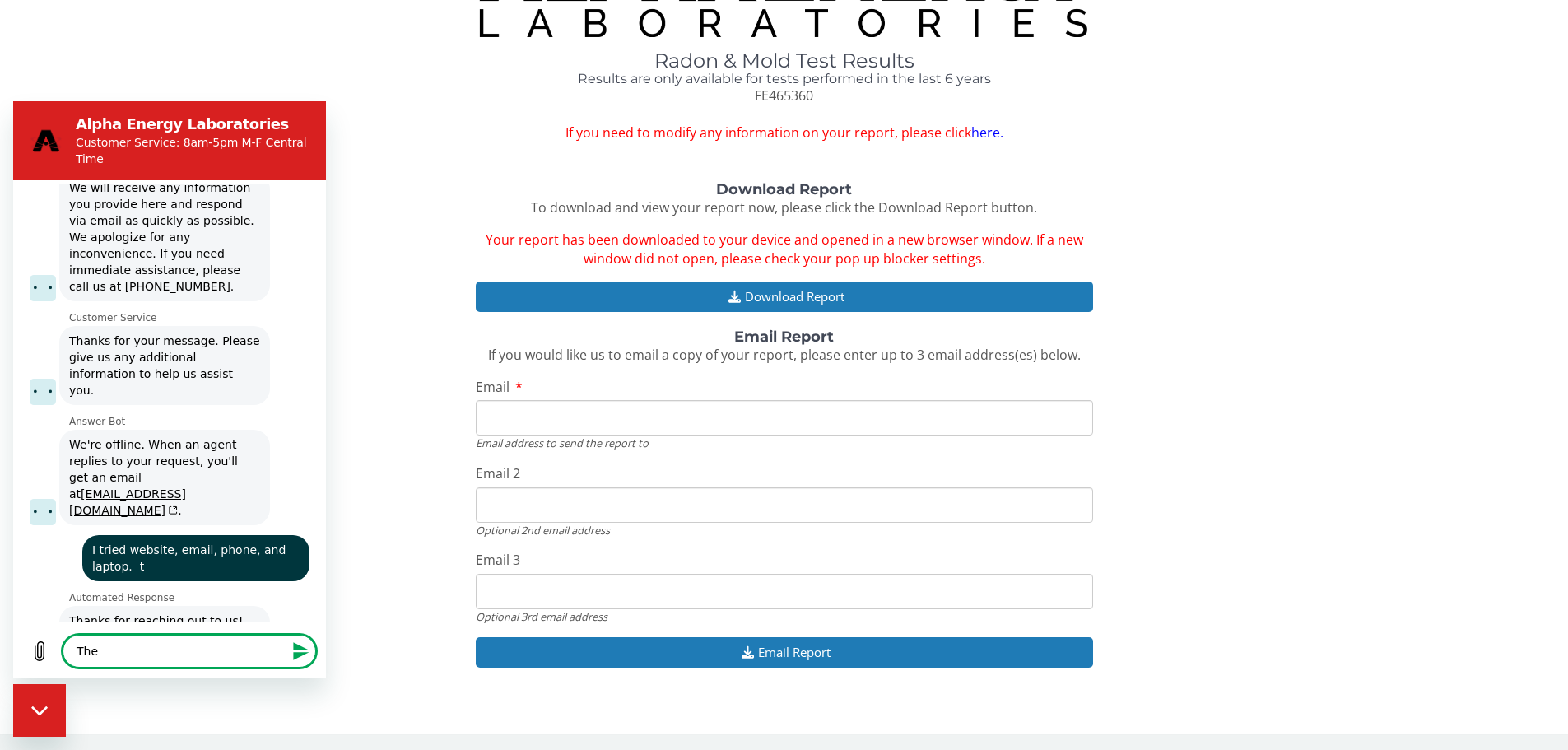
type textarea "x"
type textarea "The f"
type textarea "x"
type textarea "The fi"
type textarea "x"
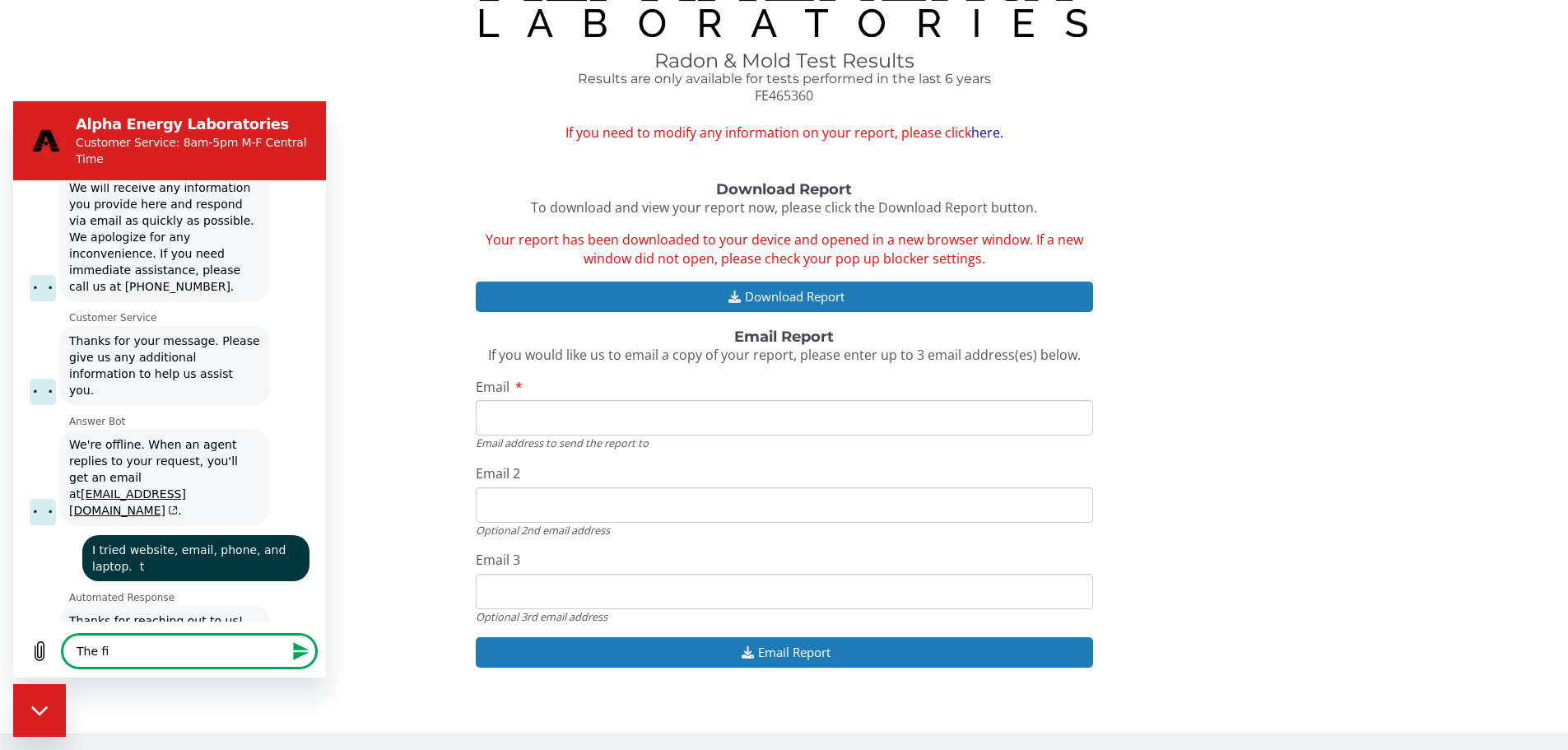
type textarea "The fil"
type textarea "x"
type textarea "The file"
type textarea "x"
type textarea "The file"
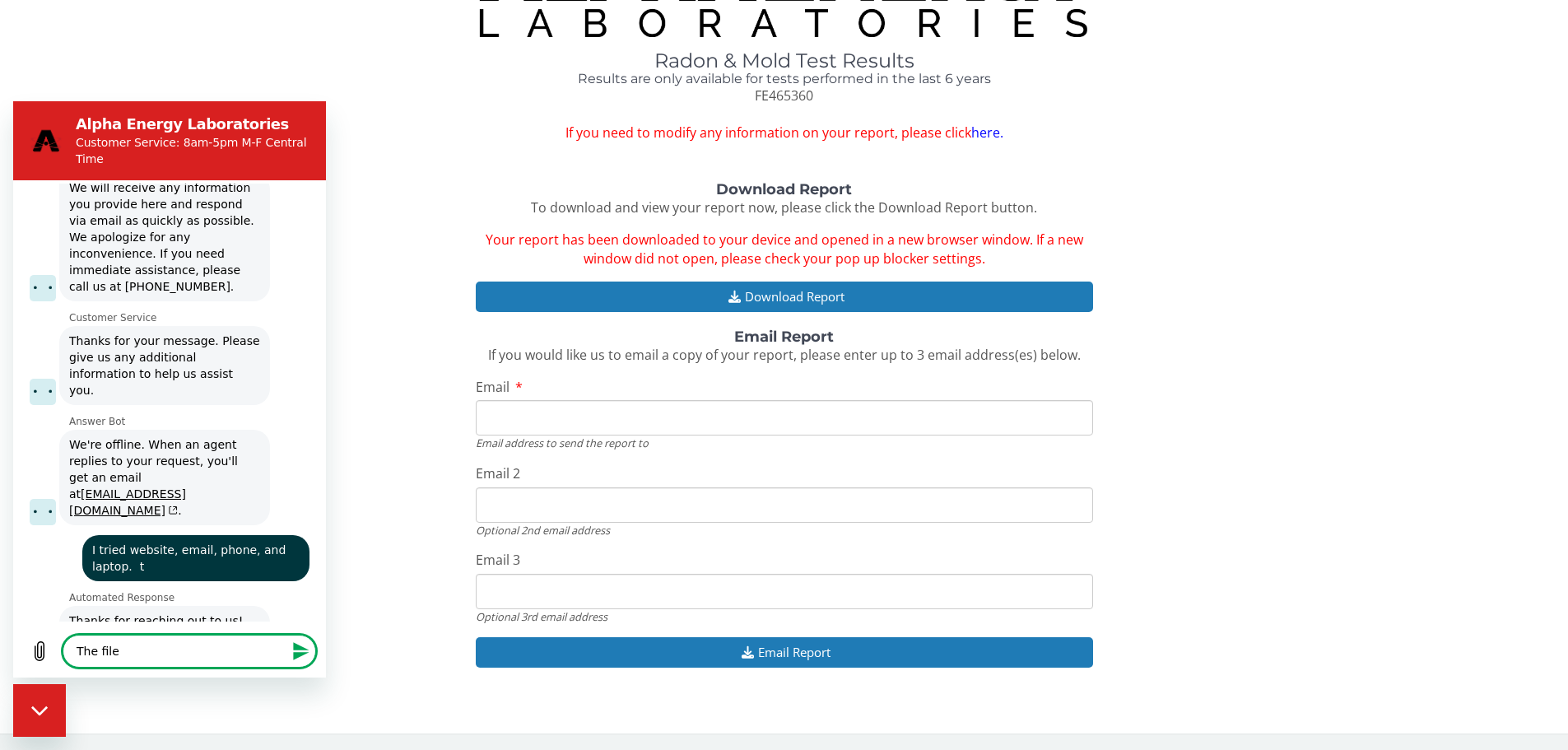
type textarea "x"
type textarea "The file i"
type textarea "x"
type textarea "The file is"
type textarea "x"
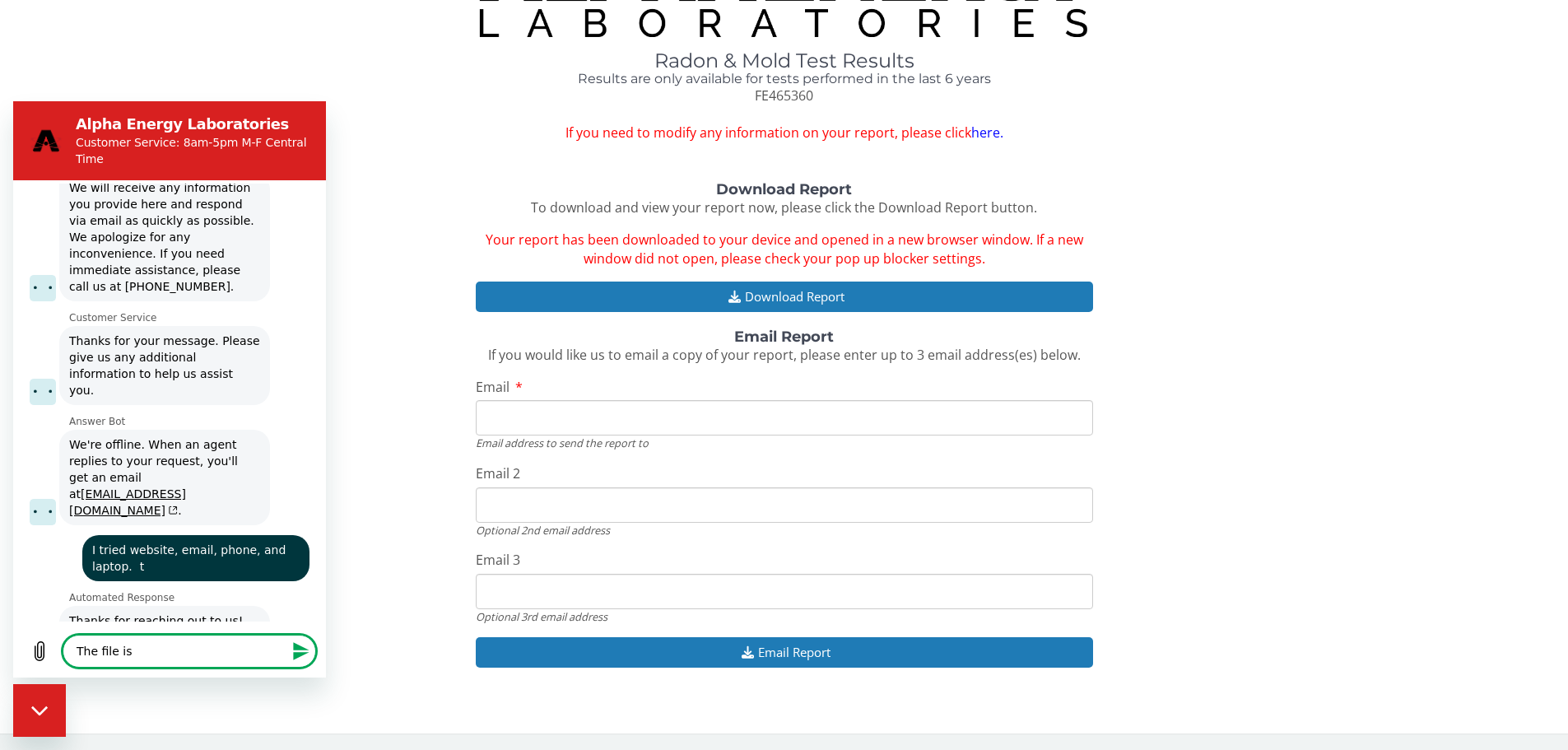
type textarea "The file is"
type textarea "x"
type textarea "The file is n"
type textarea "x"
type textarea "The file is no"
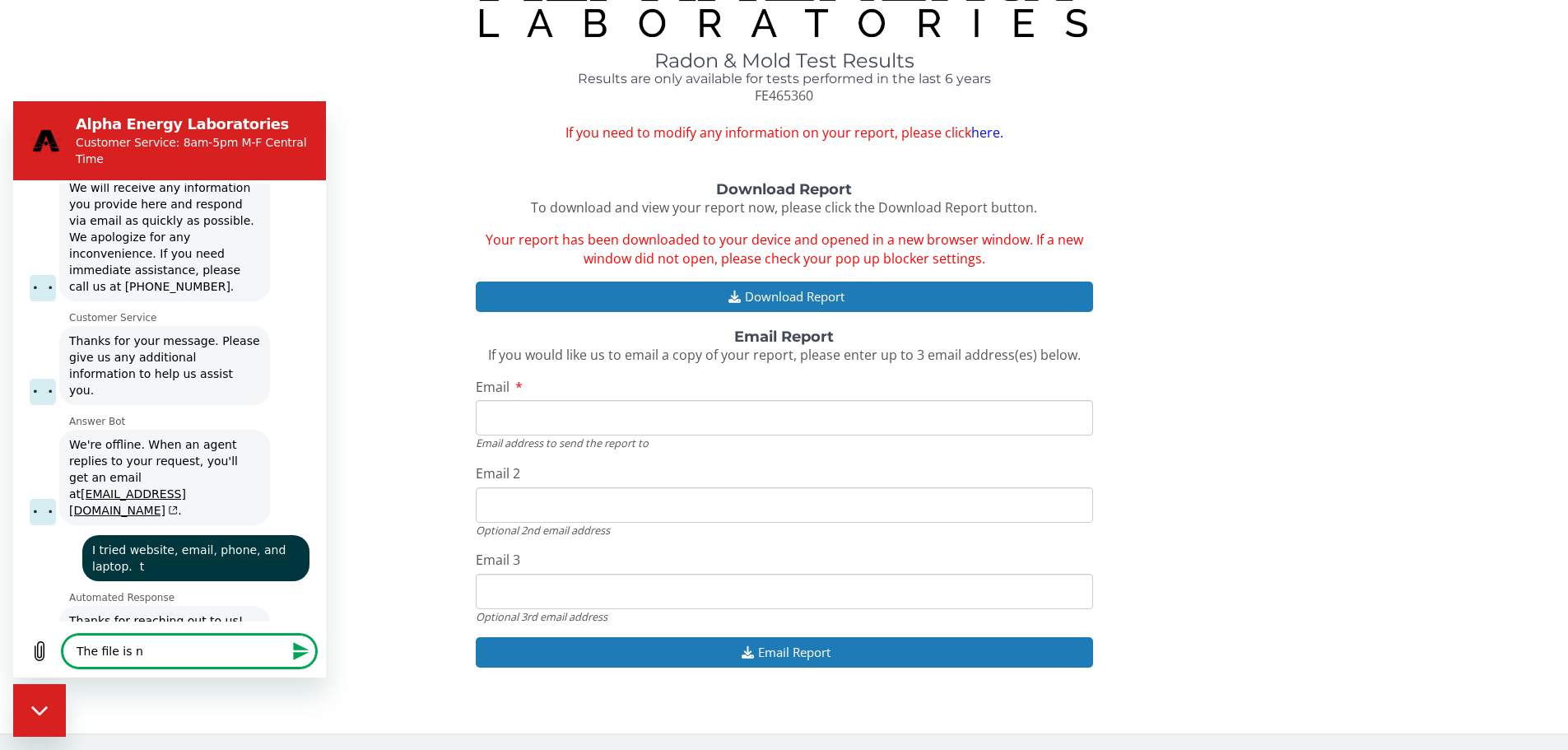
type textarea "x"
type textarea "The file is not"
type textarea "x"
type textarea "The file is not"
type textarea "x"
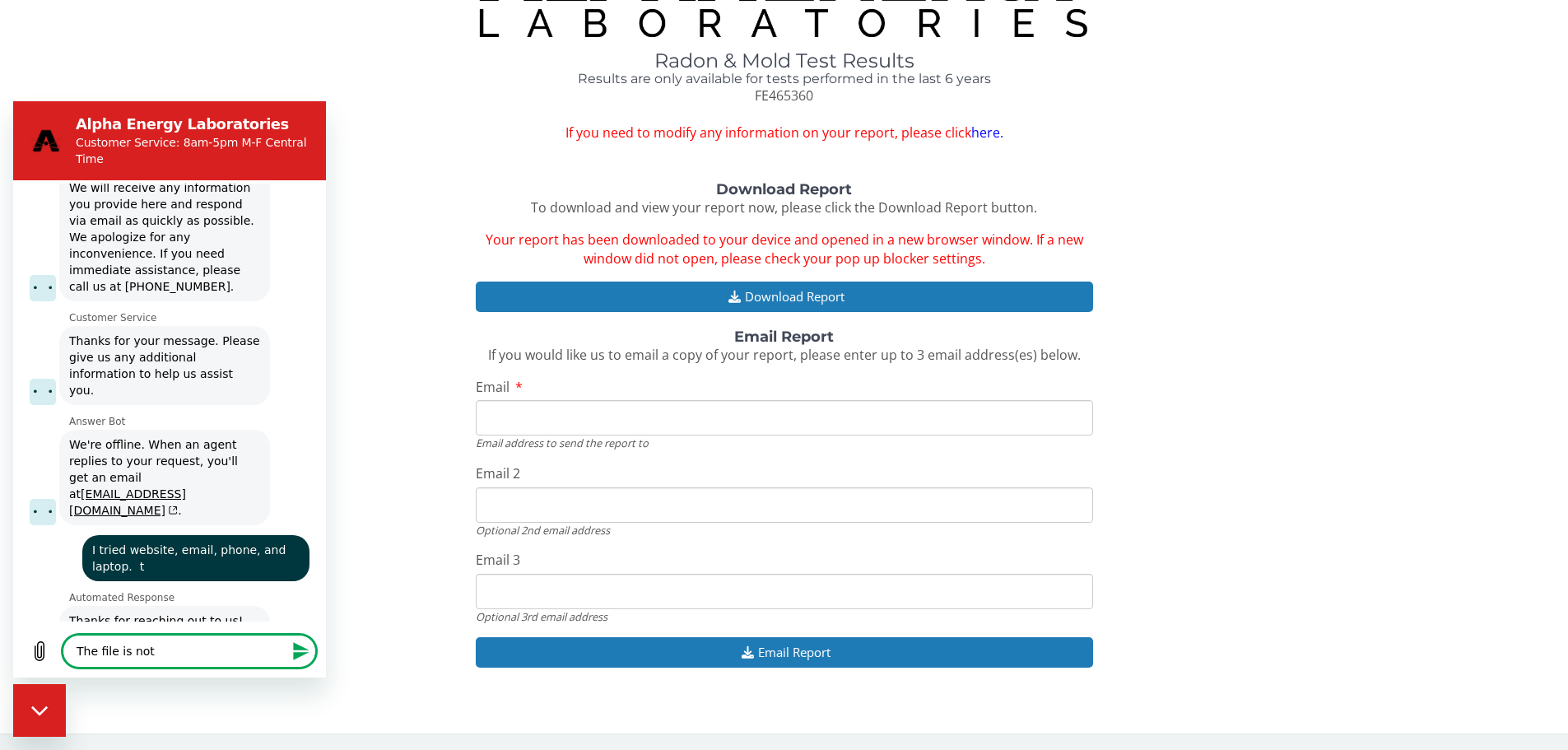
type textarea "The file is not r"
type textarea "x"
type textarea "The file is not re"
type textarea "x"
type textarea "The file is not rec"
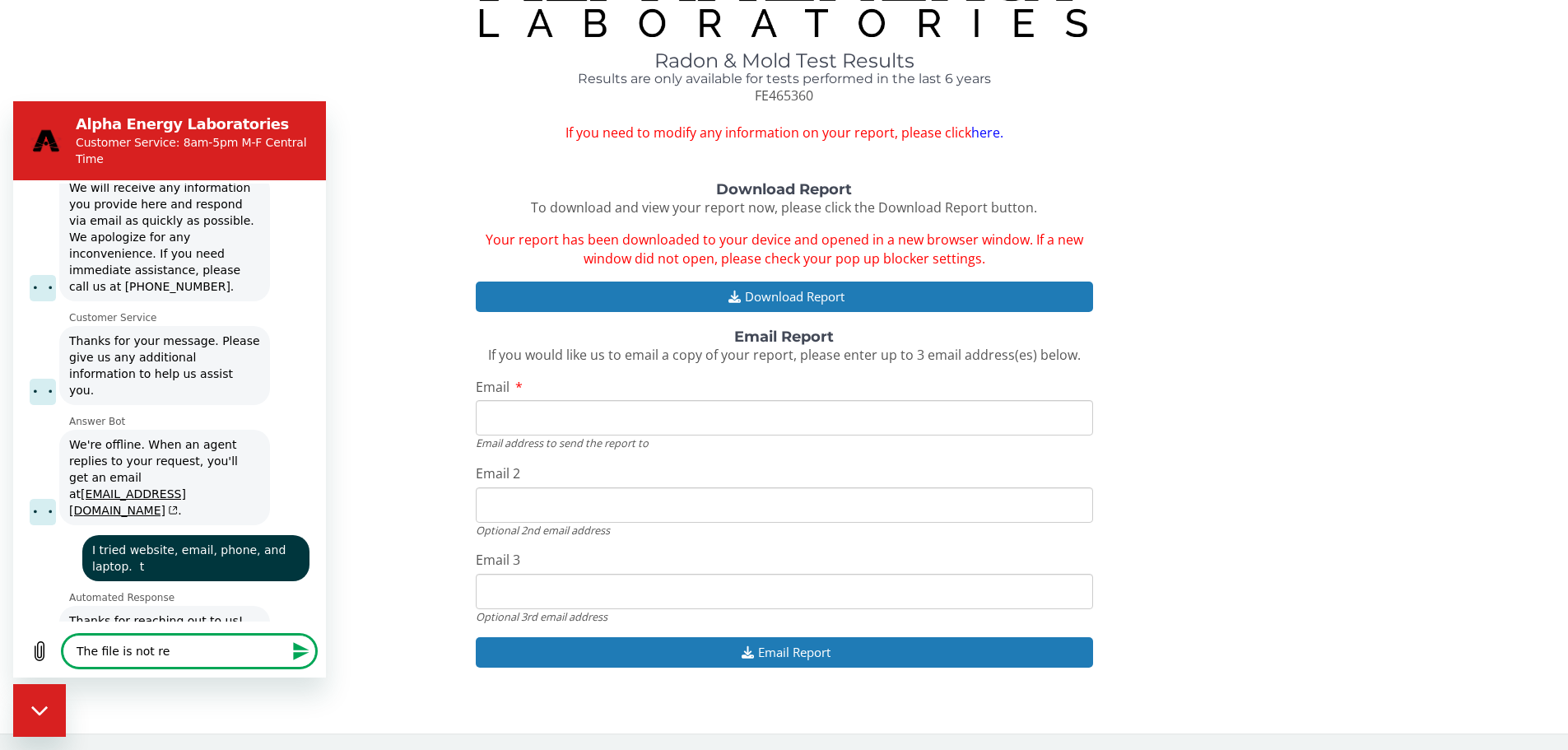
type textarea "x"
type textarea "The file is not reco"
type textarea "x"
type textarea "The file is not recog"
type textarea "x"
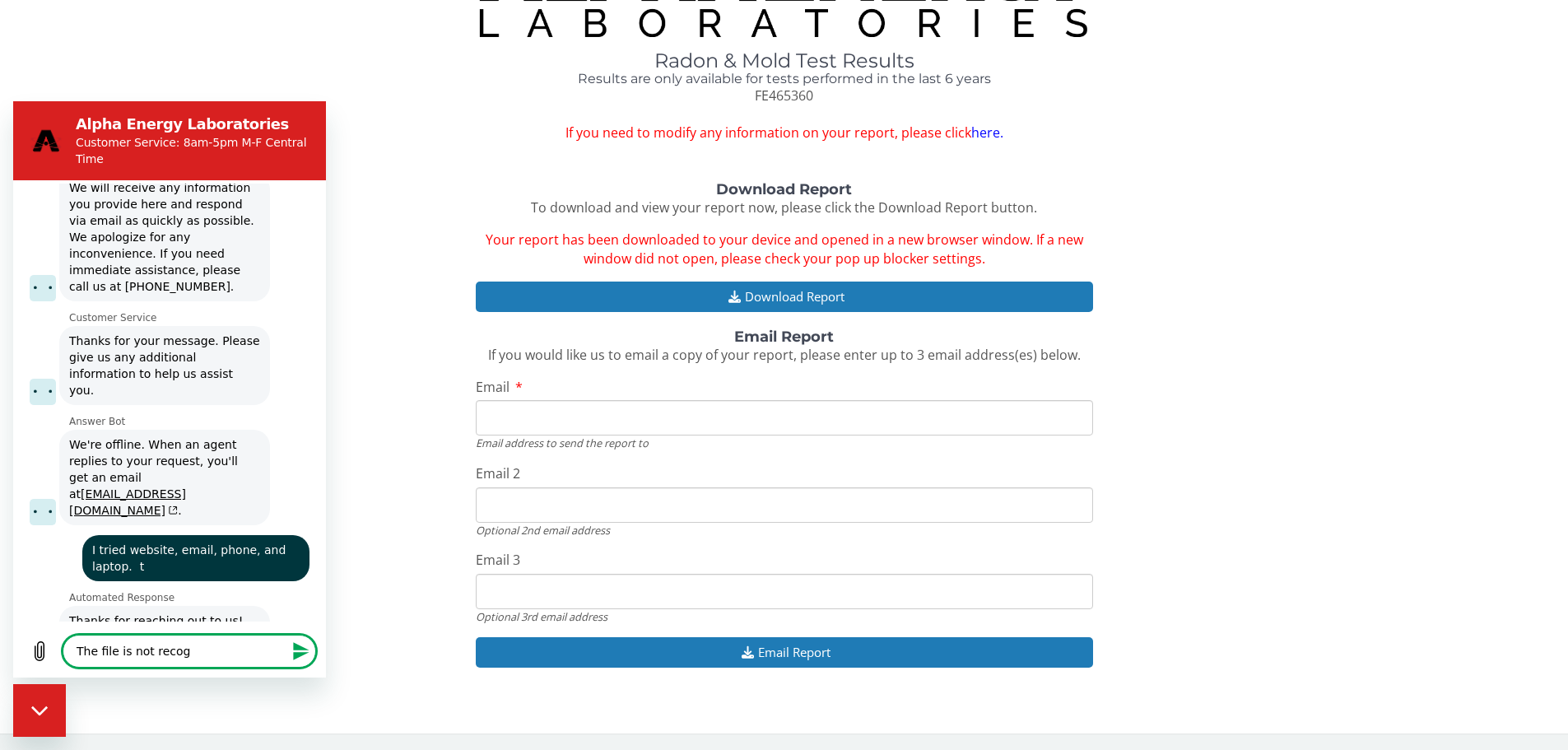
type textarea "The file is not recogn"
type textarea "x"
type textarea "The file is not recogni"
type textarea "x"
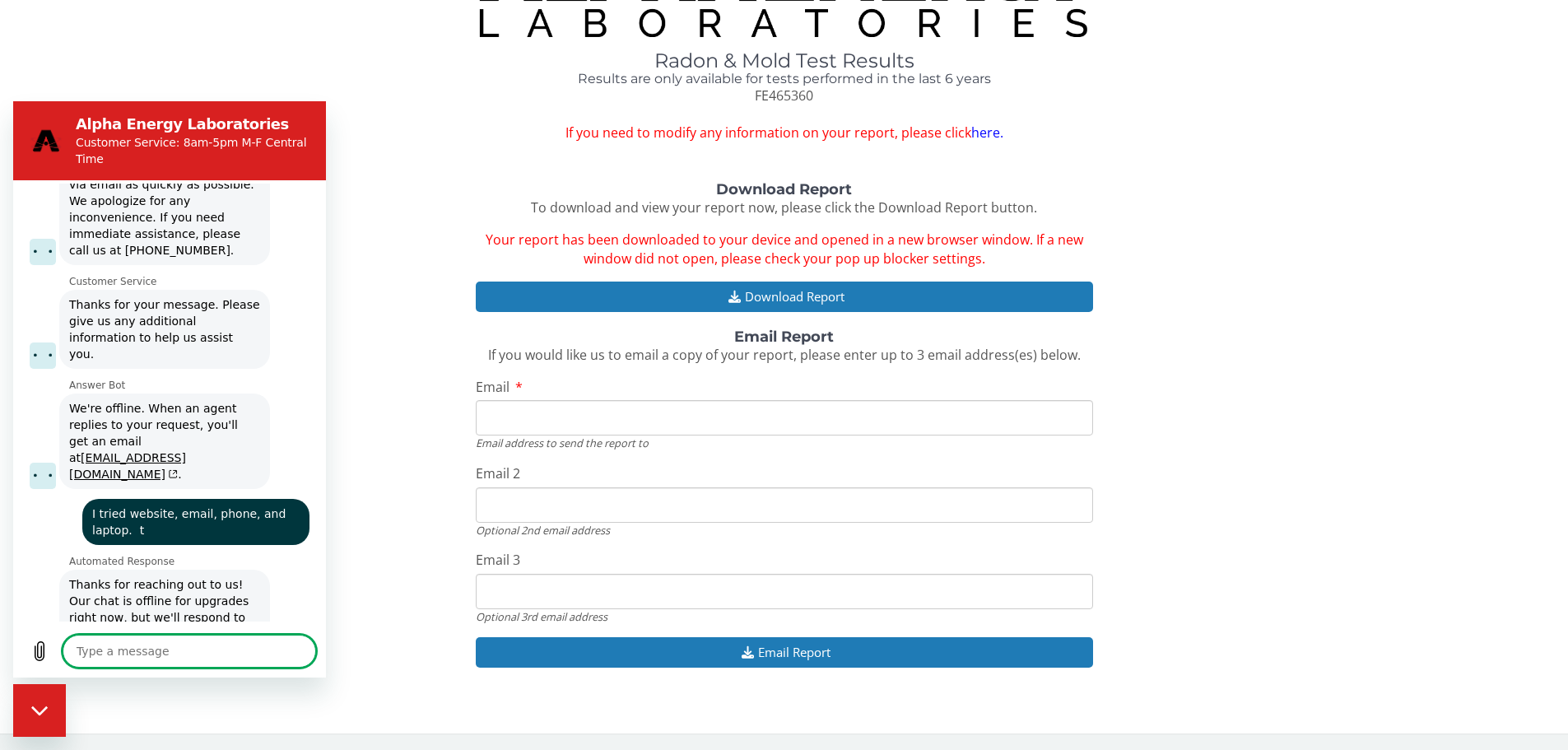
scroll to position [1037, 0]
